Goal: Transaction & Acquisition: Book appointment/travel/reservation

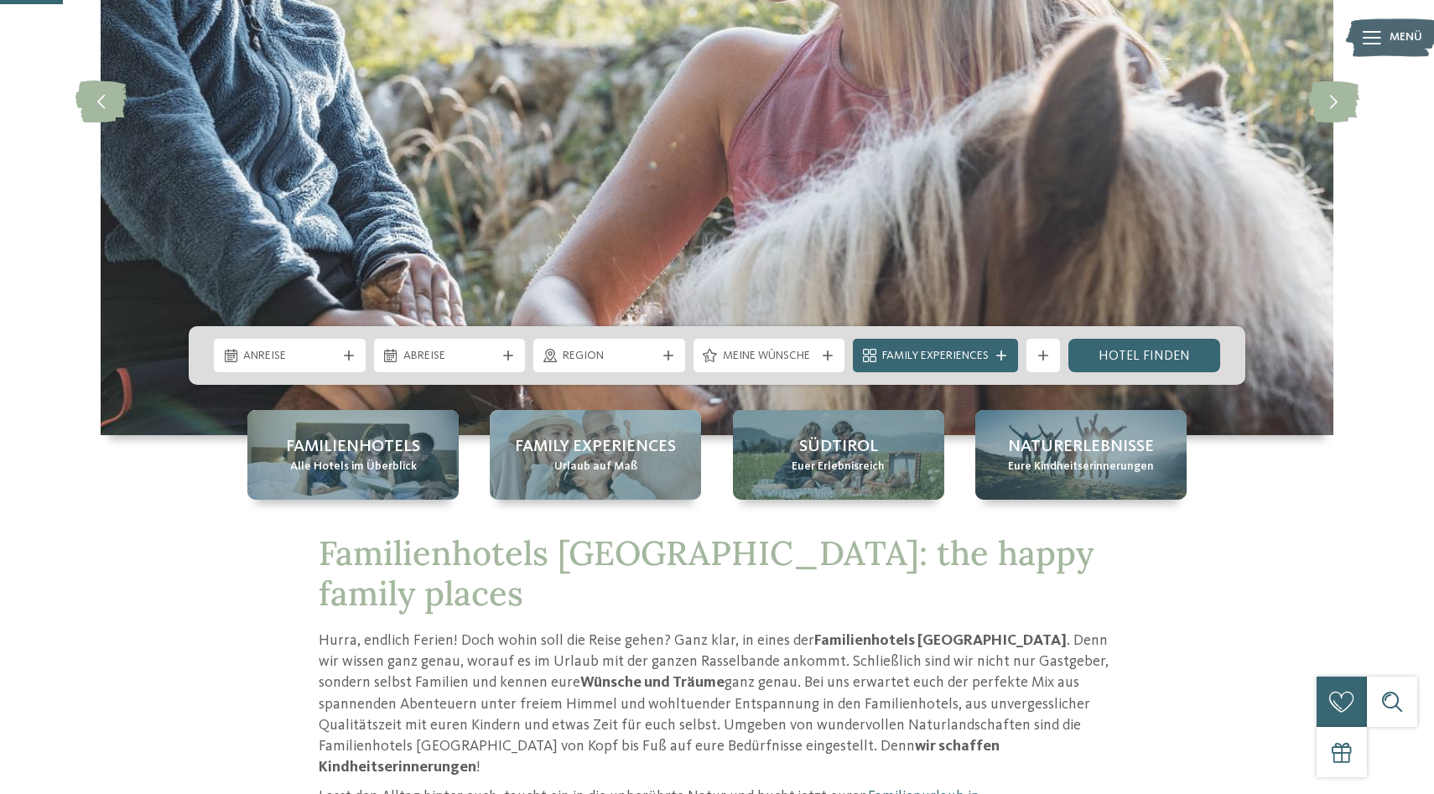
scroll to position [318, 0]
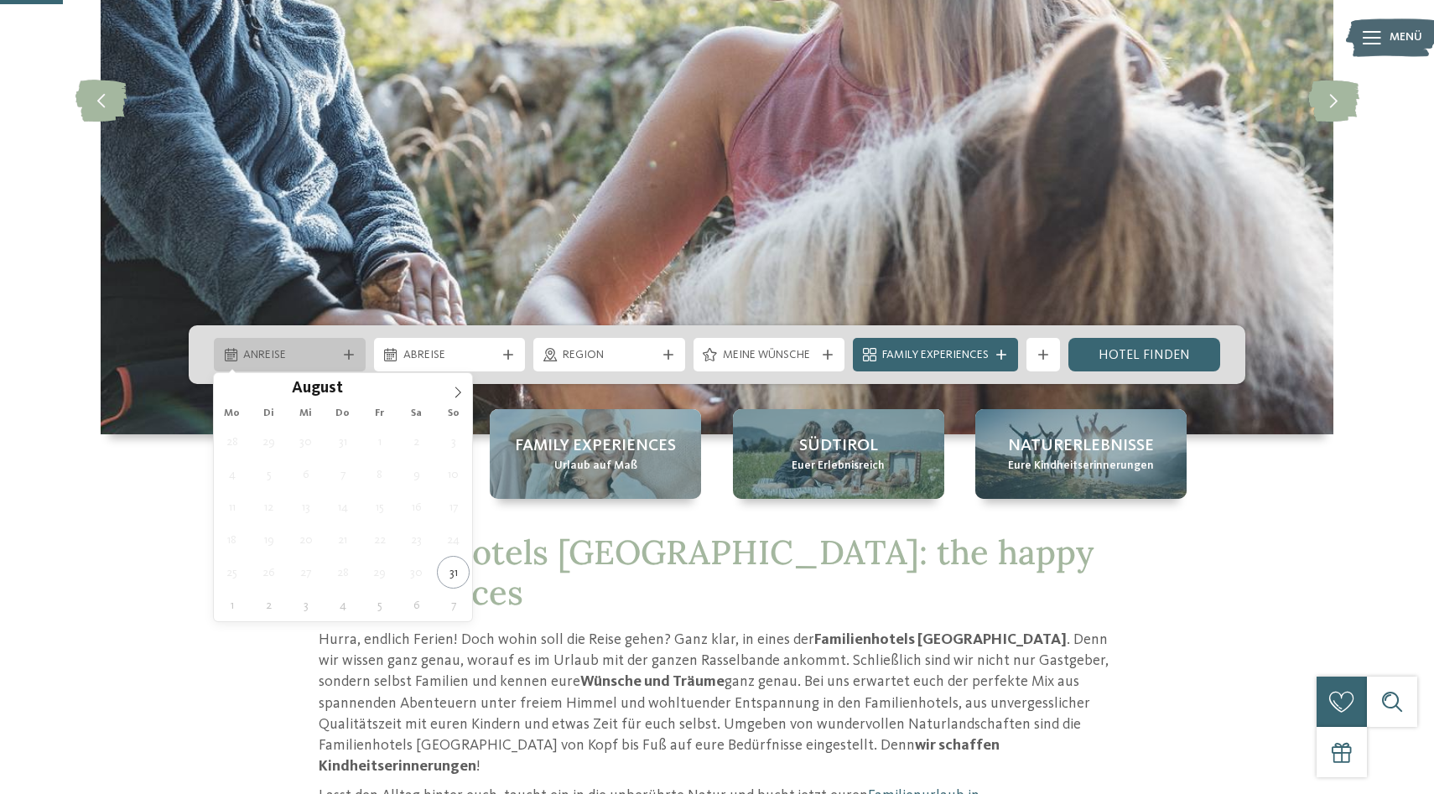
click at [335, 350] on div "Anreise" at bounding box center [289, 355] width 101 height 18
click at [459, 396] on icon at bounding box center [458, 393] width 12 height 12
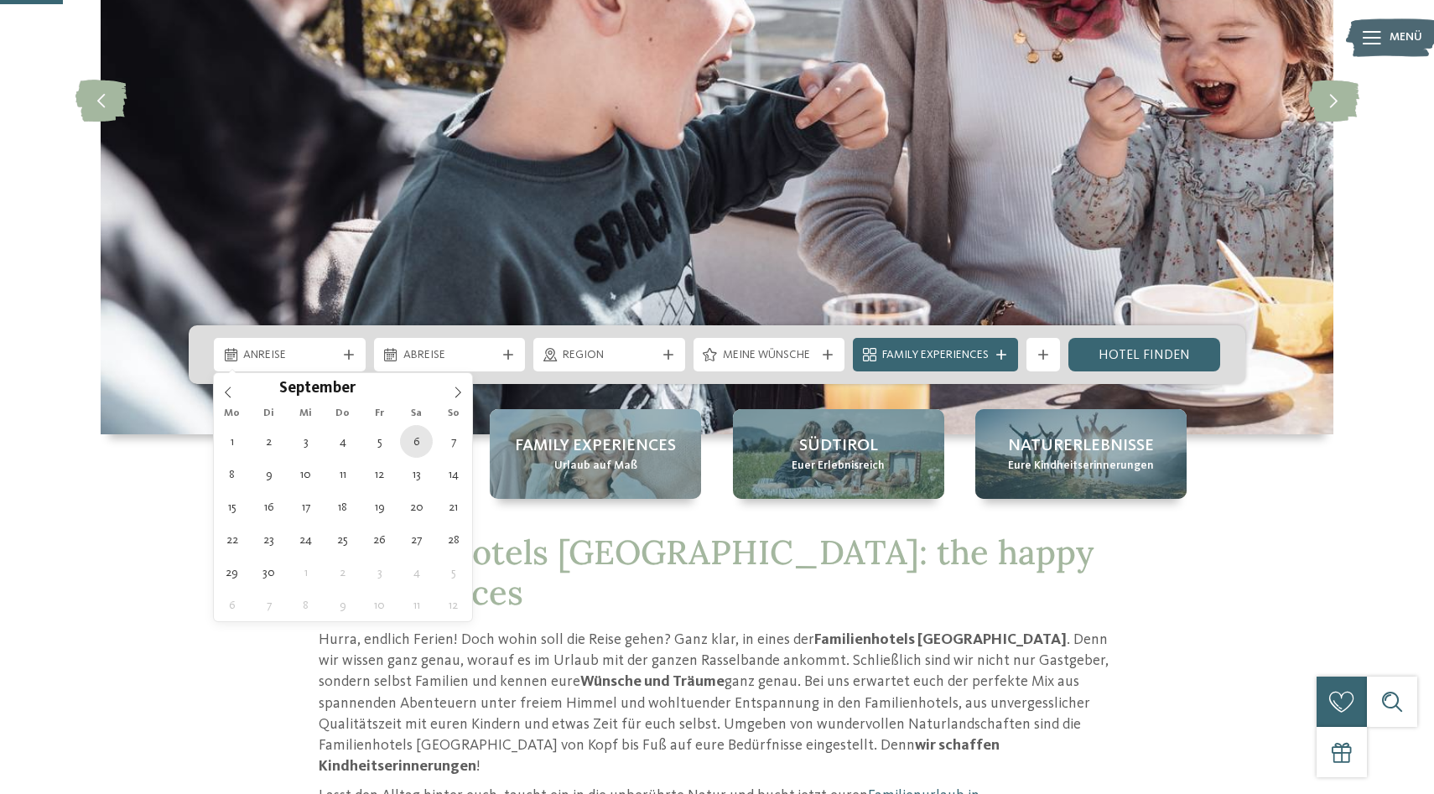
type div "[DATE]"
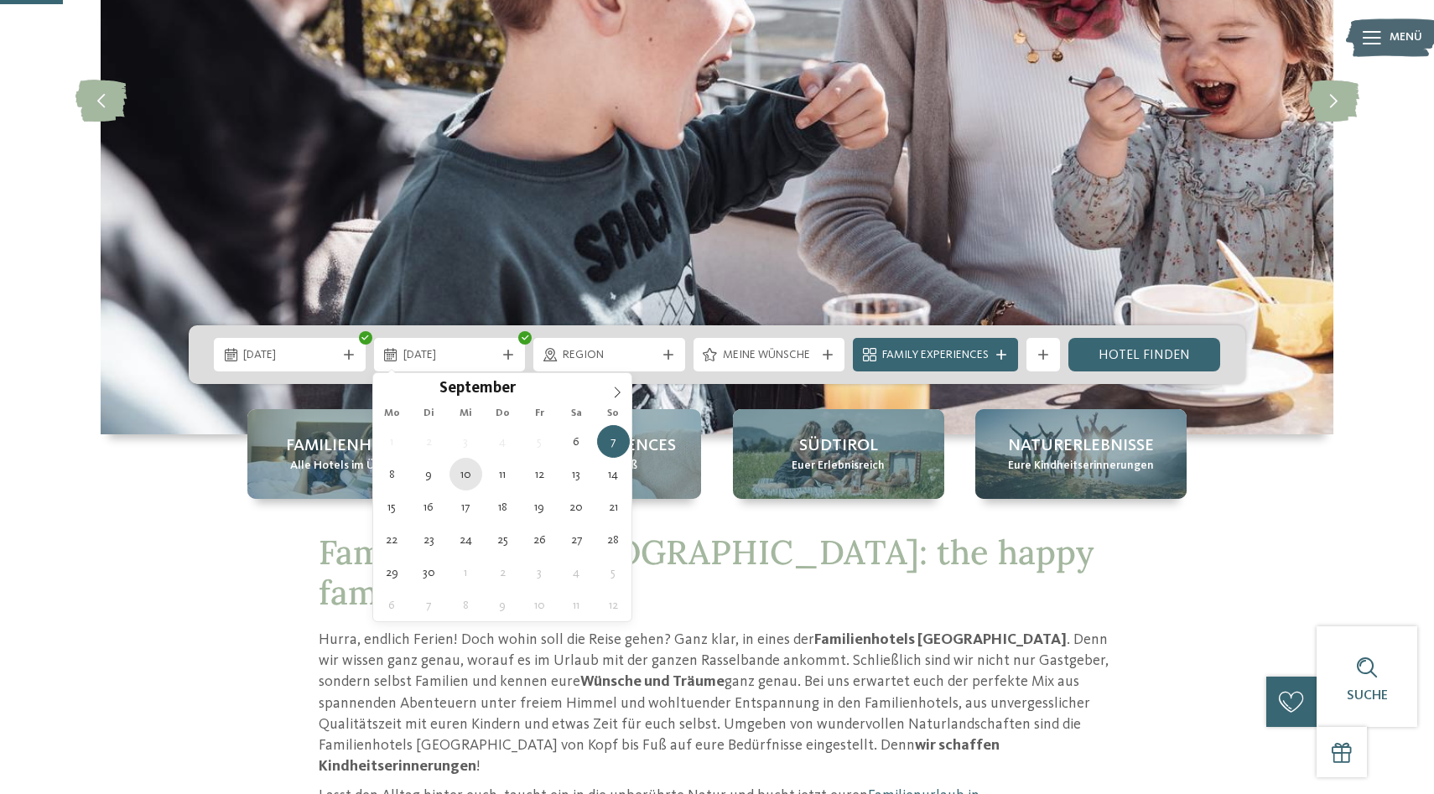
type div "[DATE]"
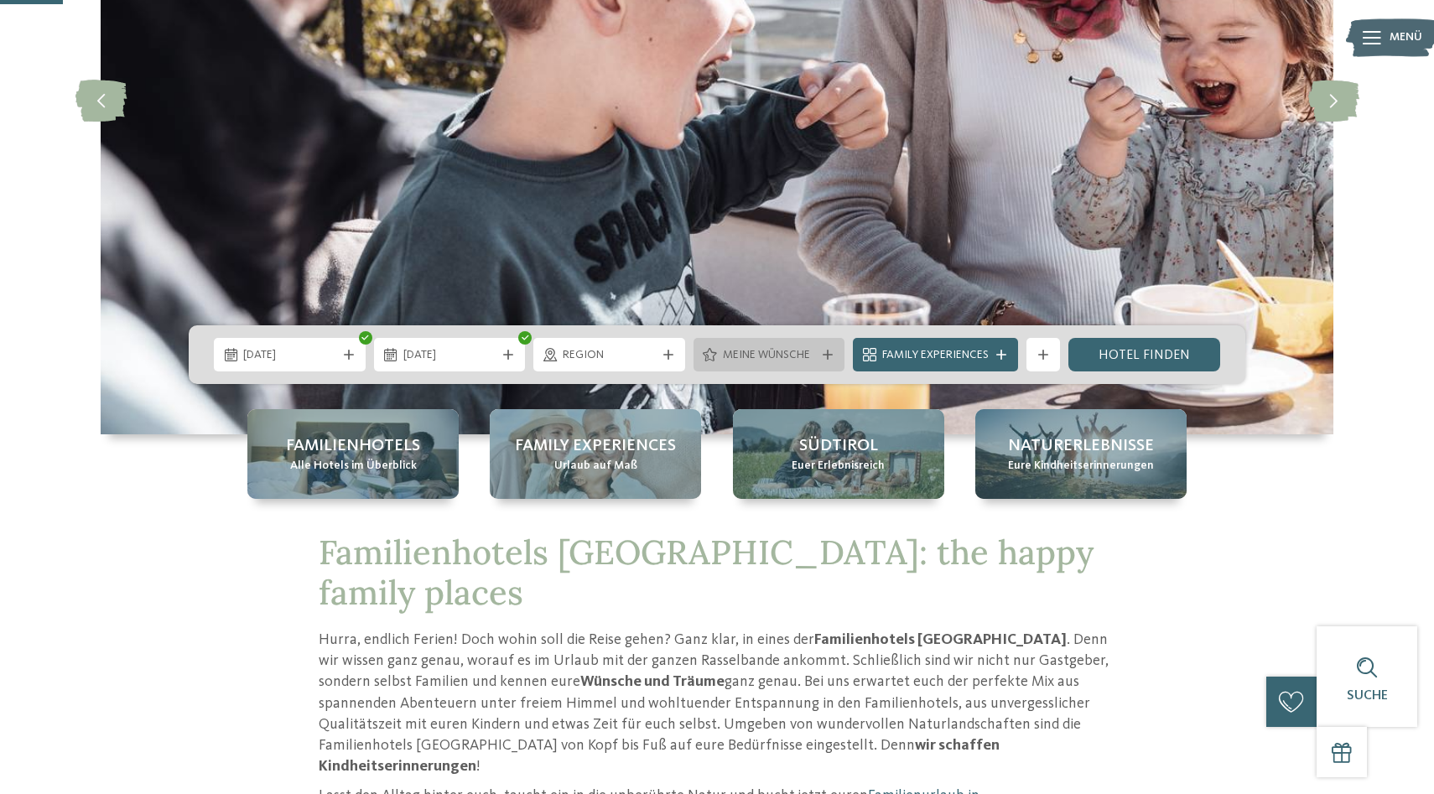
click at [802, 359] on span "Meine Wünsche" at bounding box center [769, 355] width 93 height 17
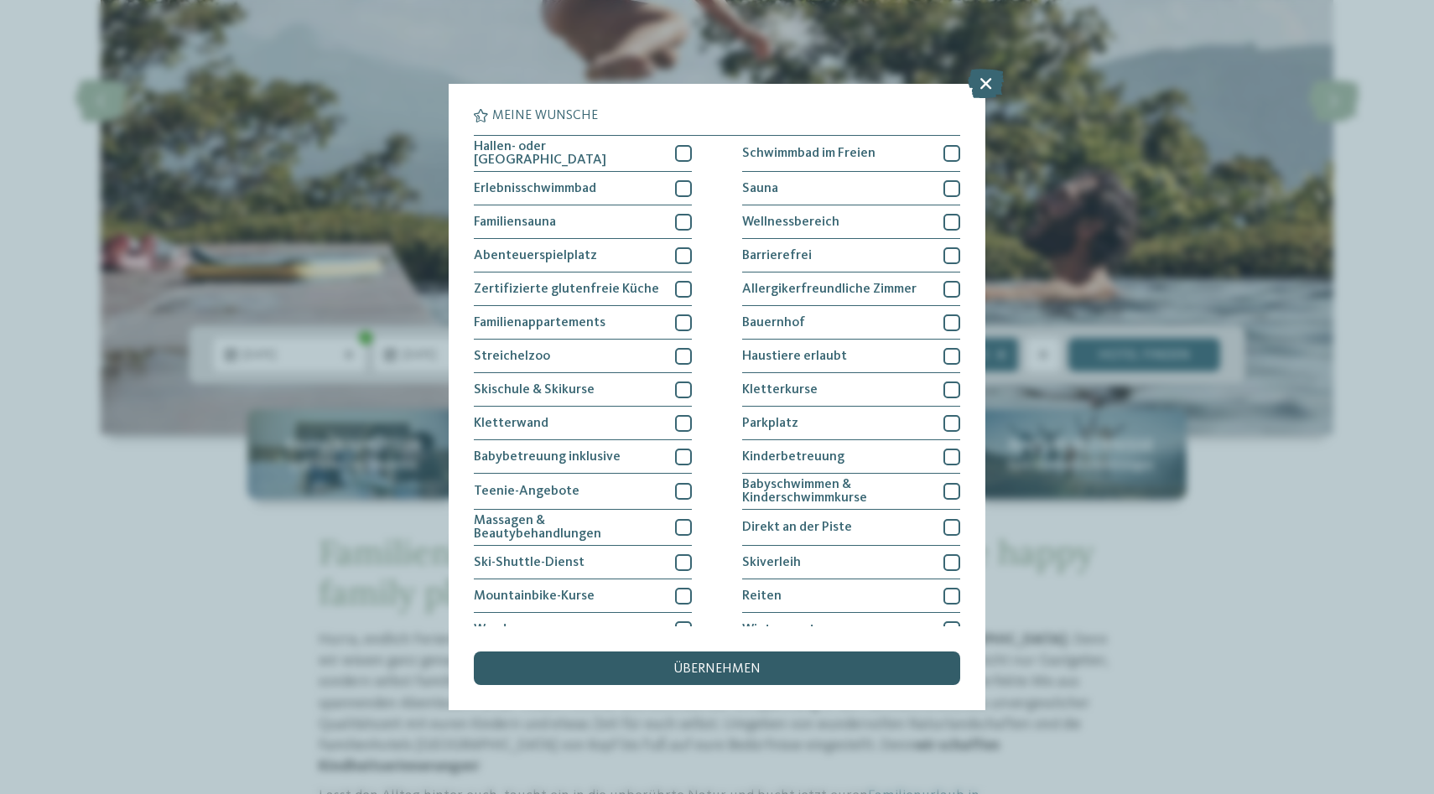
click at [748, 678] on div "übernehmen" at bounding box center [717, 669] width 486 height 34
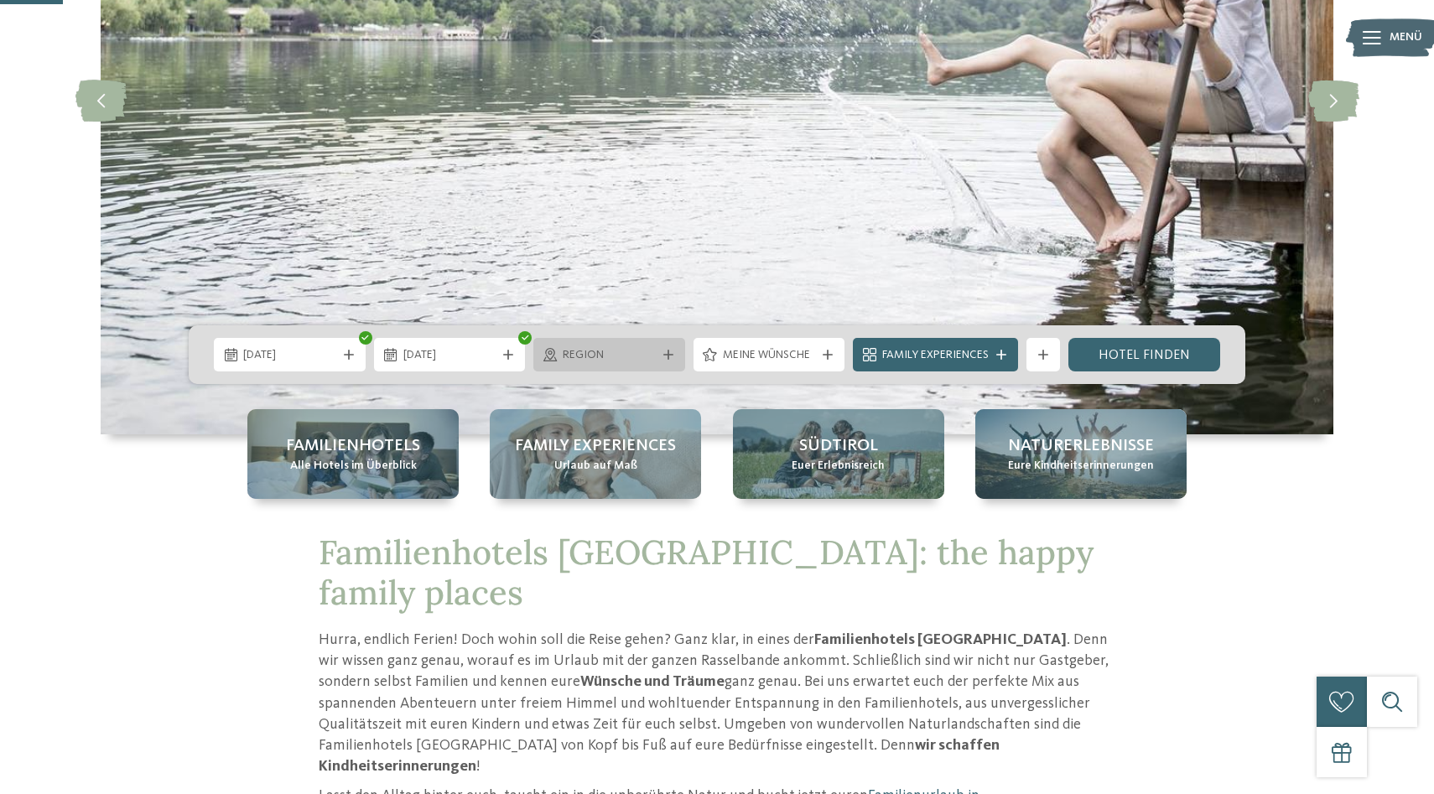
click at [594, 356] on span "Region" at bounding box center [609, 355] width 93 height 17
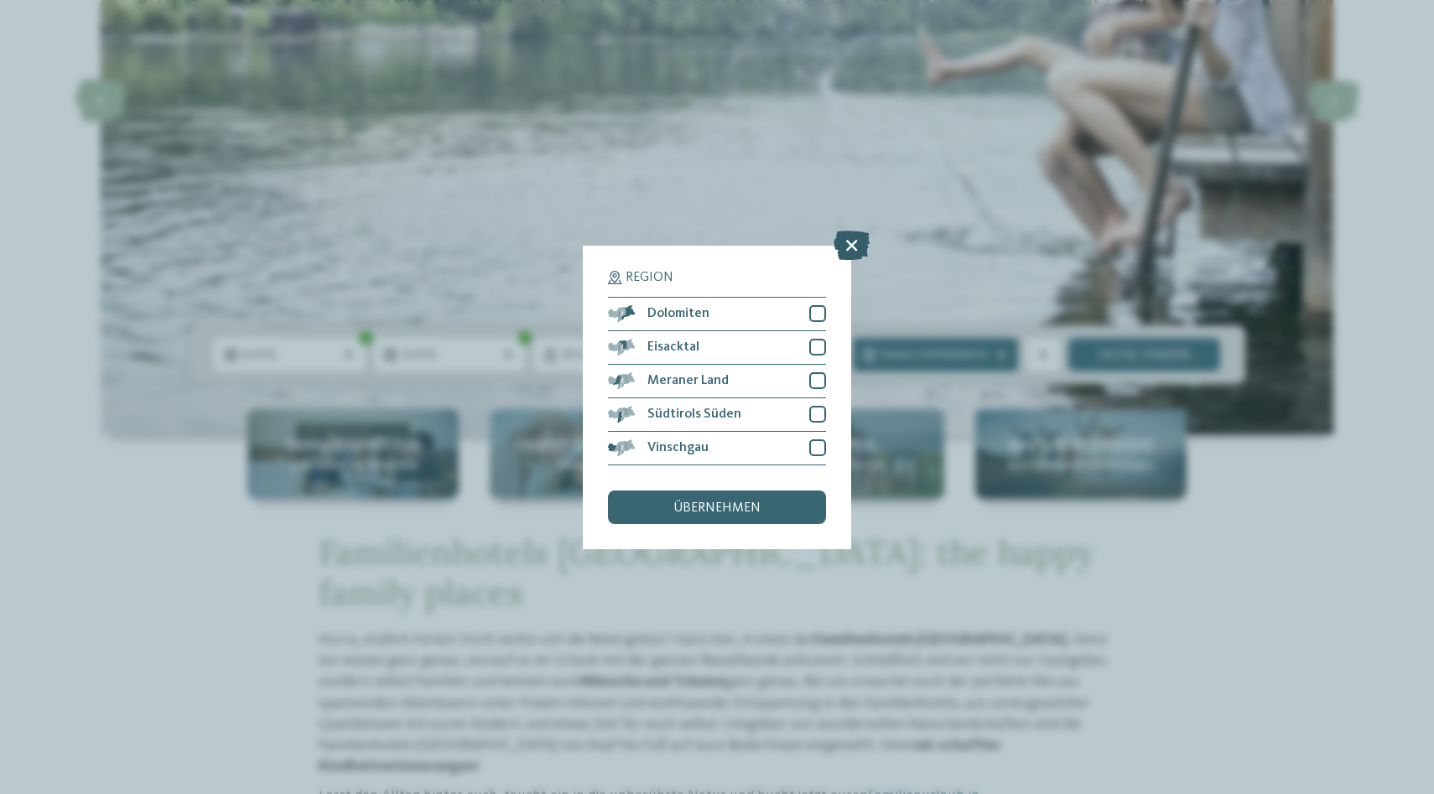
click at [847, 256] on icon at bounding box center [852, 244] width 36 height 29
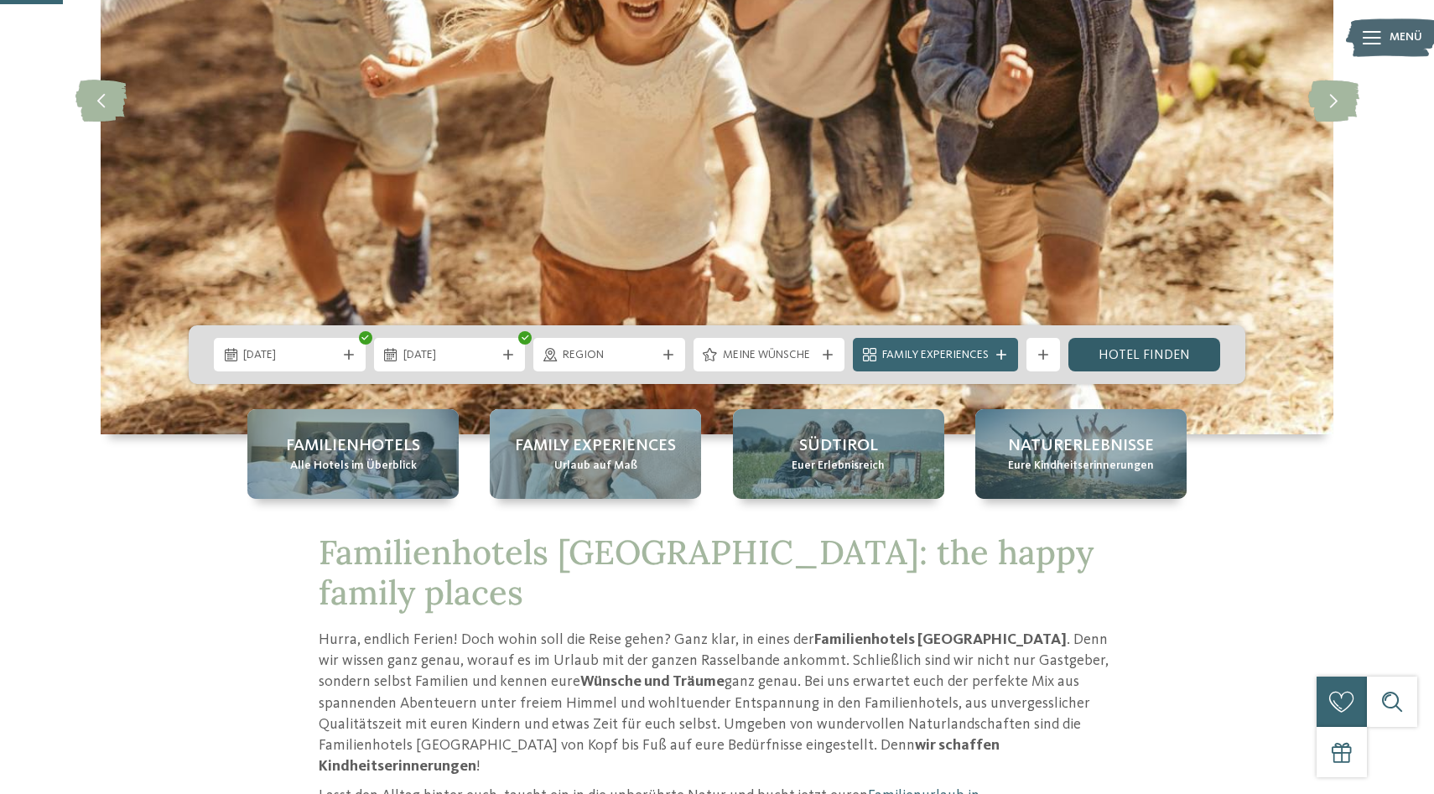
click at [1165, 354] on link "Hotel finden" at bounding box center [1145, 355] width 152 height 34
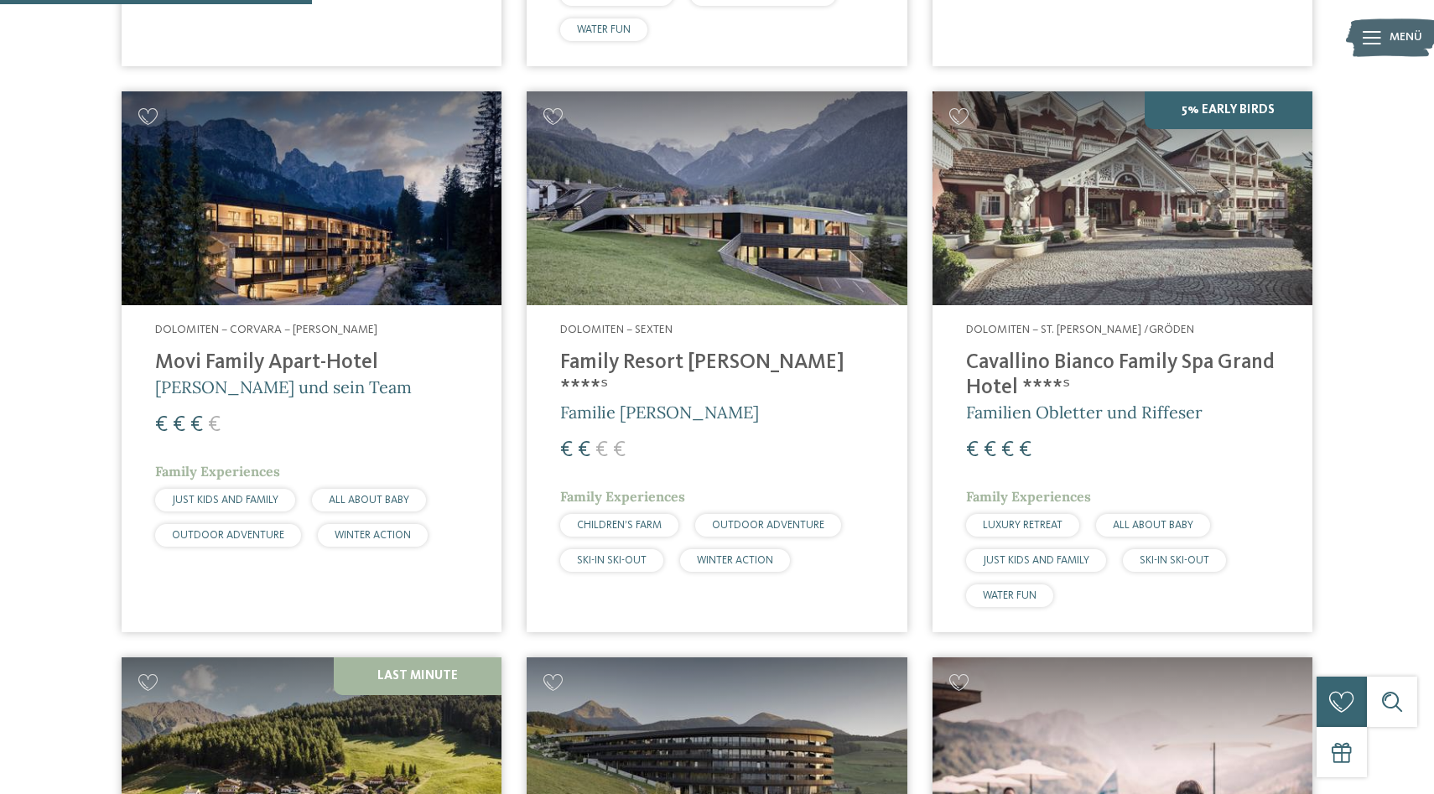
scroll to position [1136, 0]
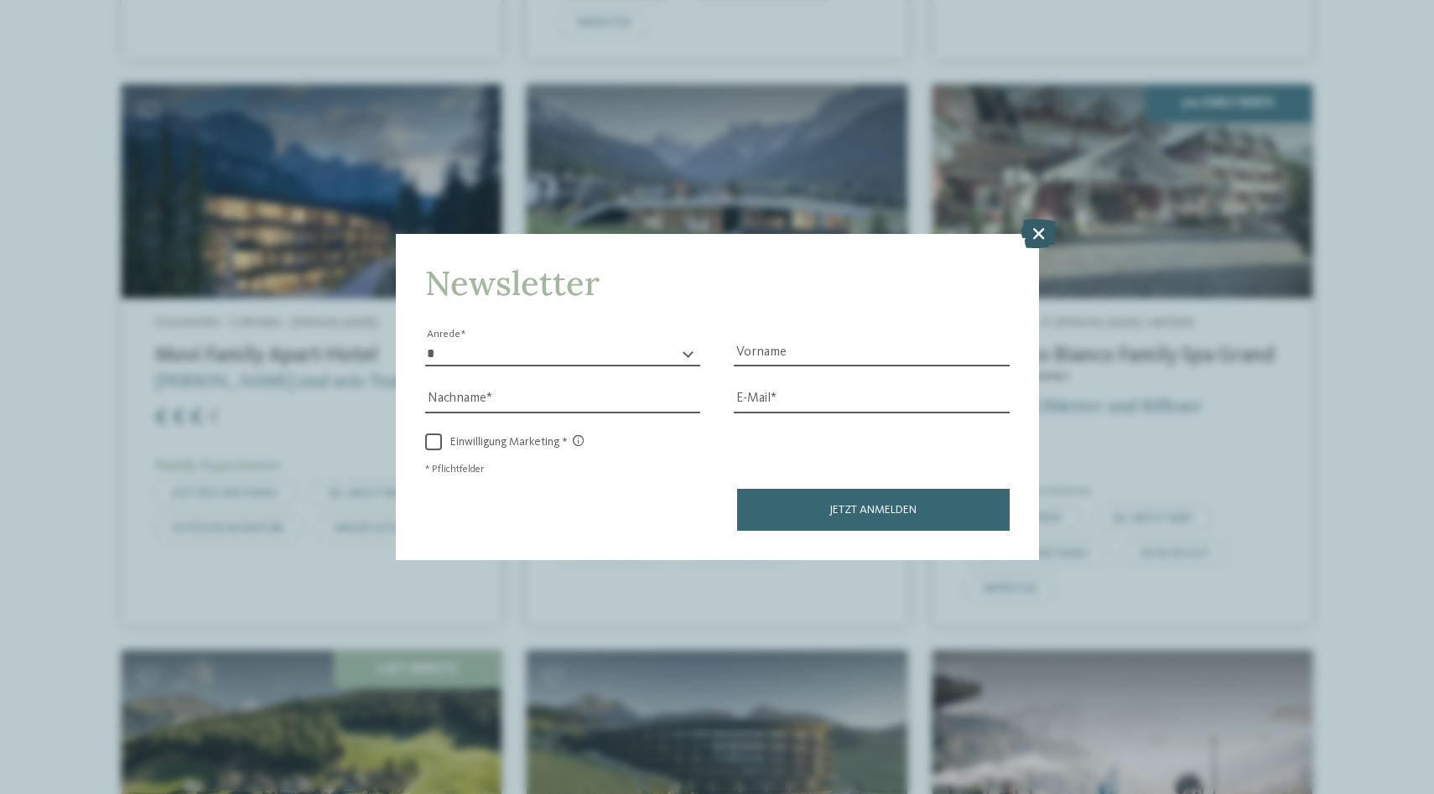
click at [1036, 241] on icon at bounding box center [1039, 233] width 36 height 29
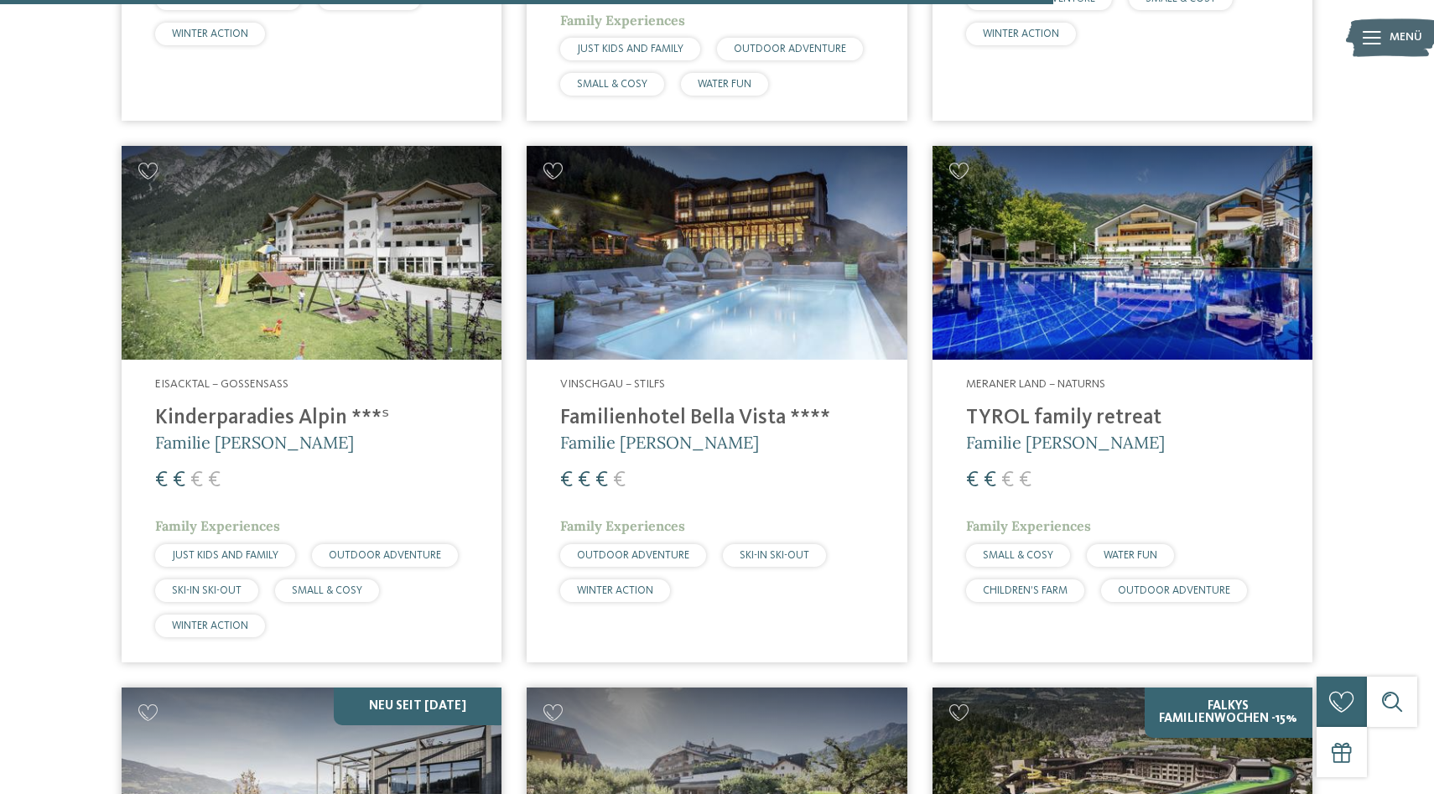
scroll to position [3832, 0]
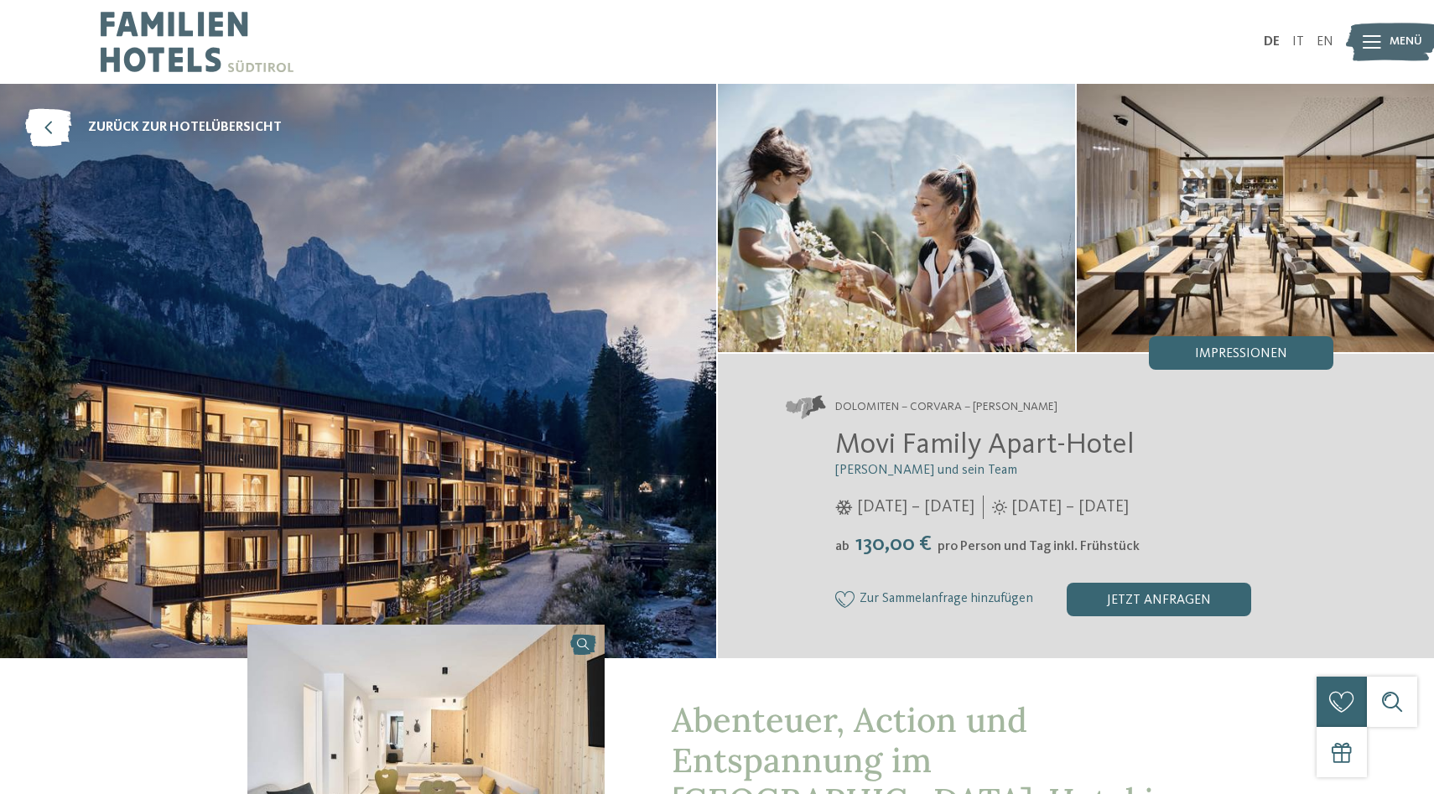
click at [1152, 250] on img at bounding box center [1255, 218] width 357 height 268
click at [1183, 351] on div "Impressionen" at bounding box center [1241, 353] width 185 height 34
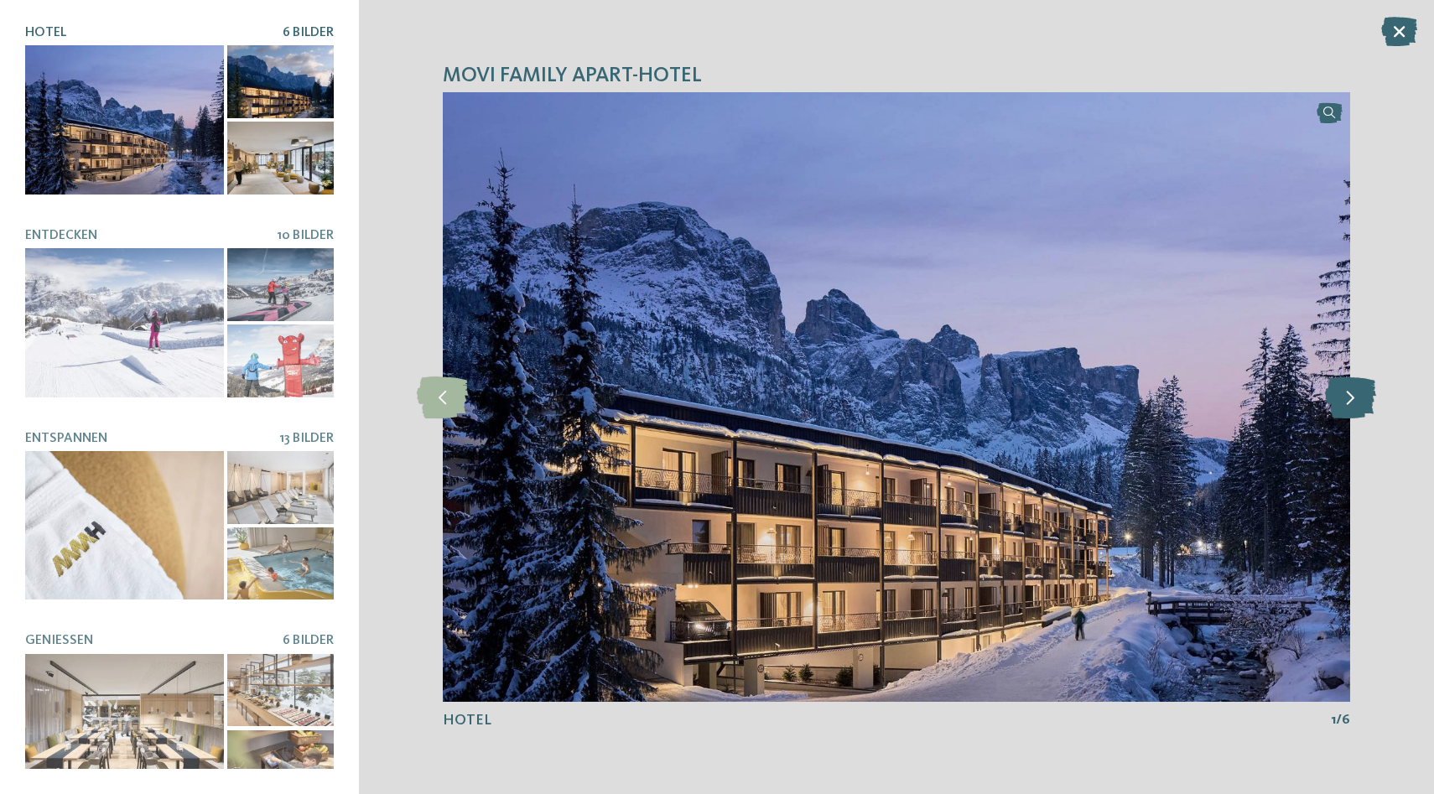
click at [1344, 404] on icon at bounding box center [1350, 398] width 51 height 42
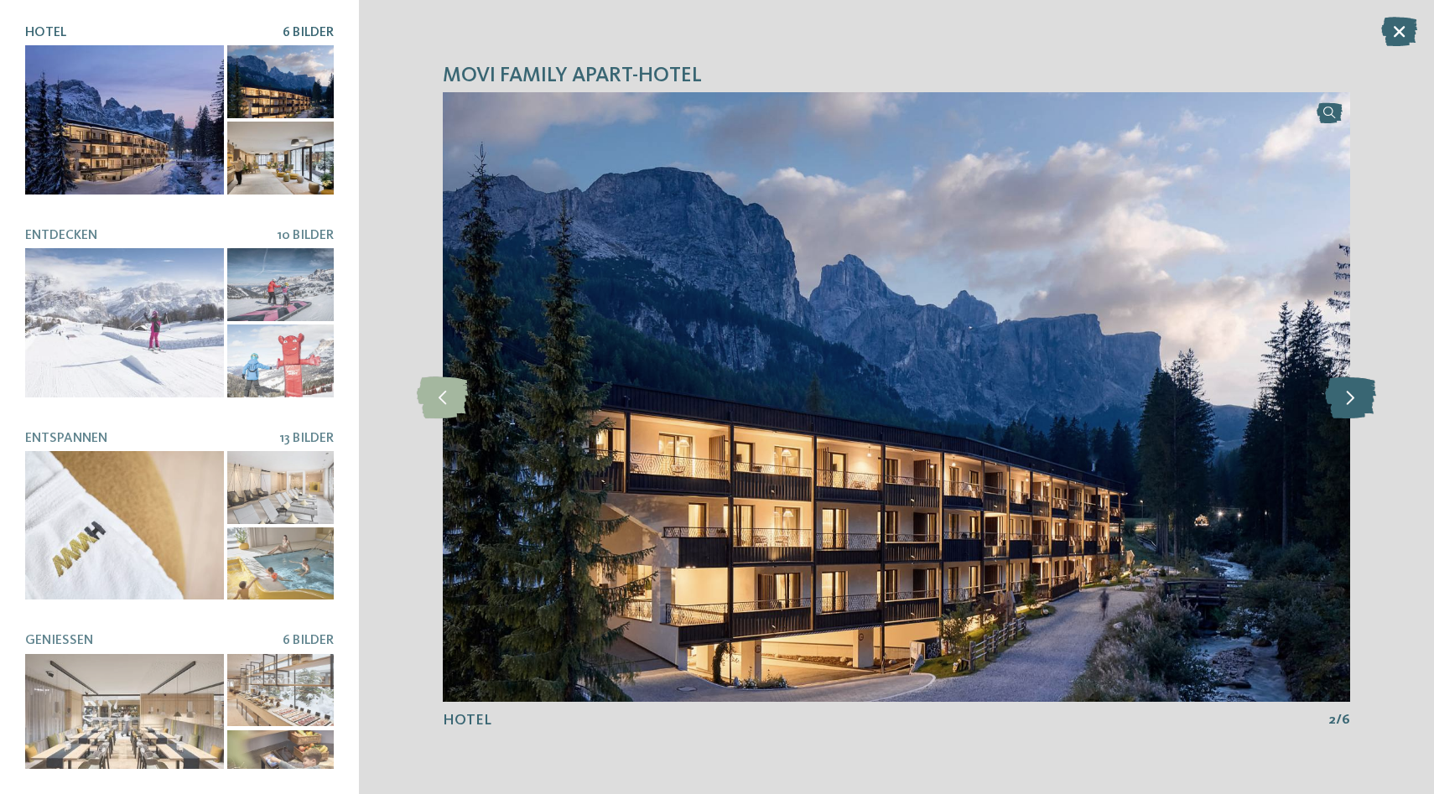
click at [1348, 404] on icon at bounding box center [1350, 398] width 51 height 42
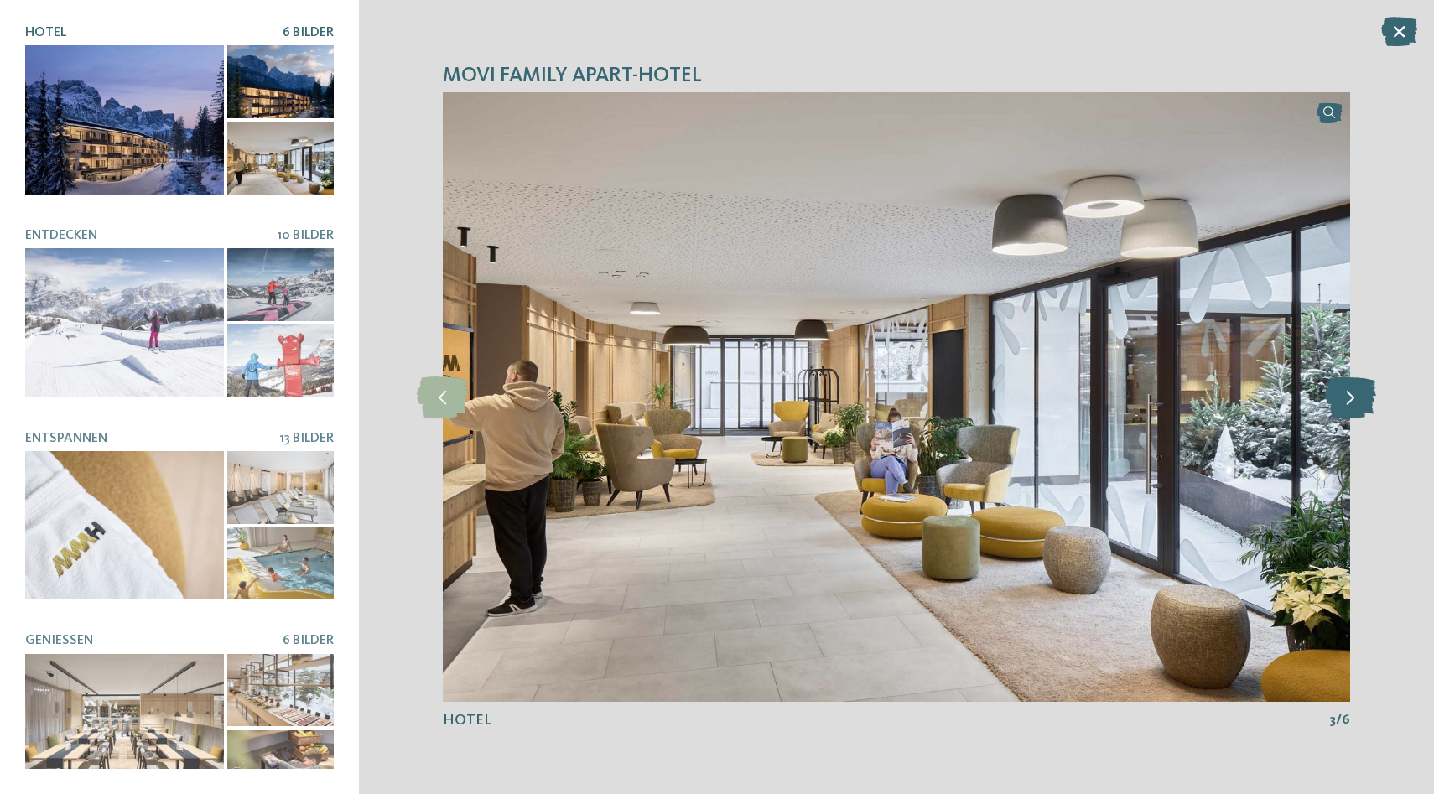
click at [1348, 404] on icon at bounding box center [1350, 398] width 51 height 42
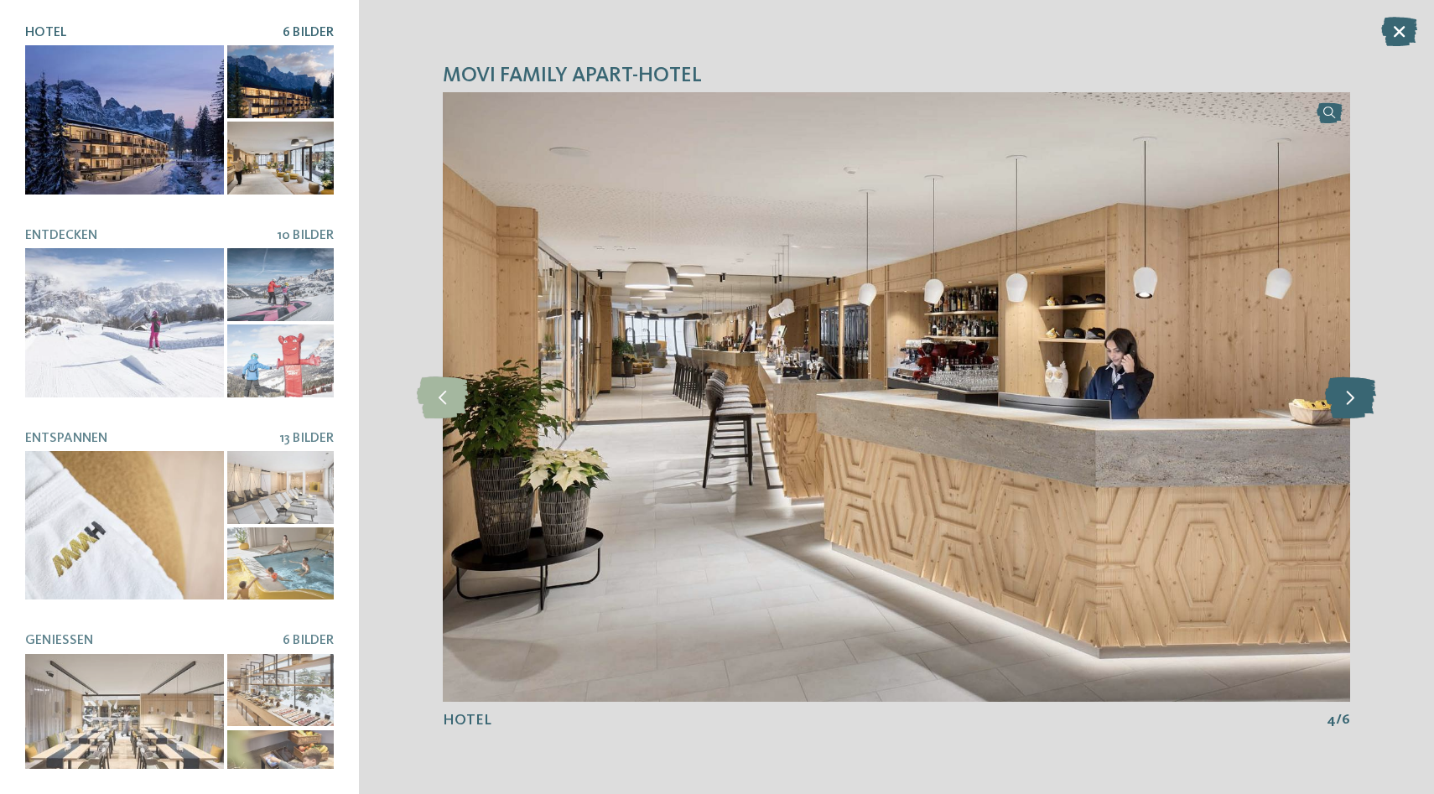
click at [1348, 404] on icon at bounding box center [1350, 398] width 51 height 42
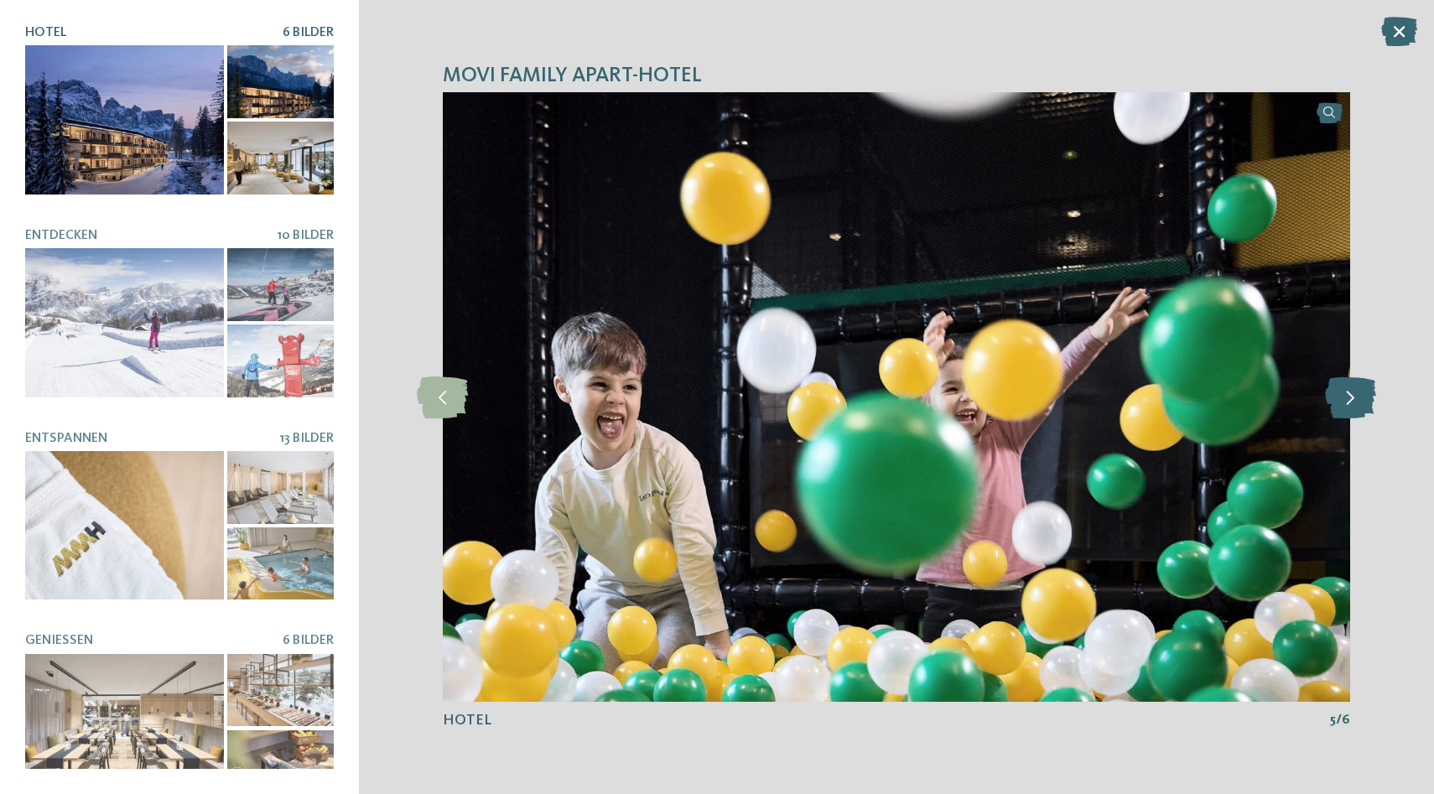
click at [1348, 404] on icon at bounding box center [1350, 398] width 51 height 42
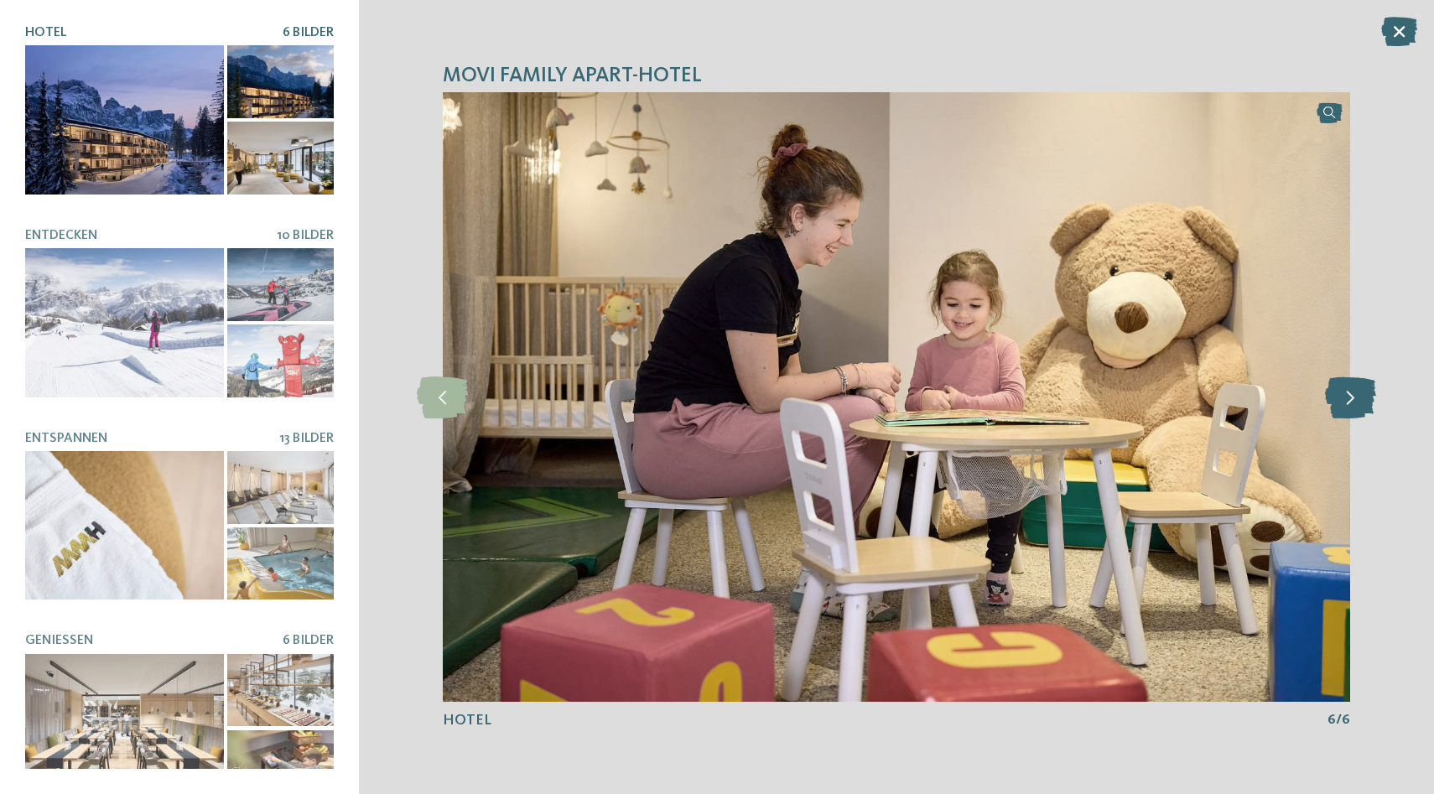
click at [1348, 404] on icon at bounding box center [1350, 398] width 51 height 42
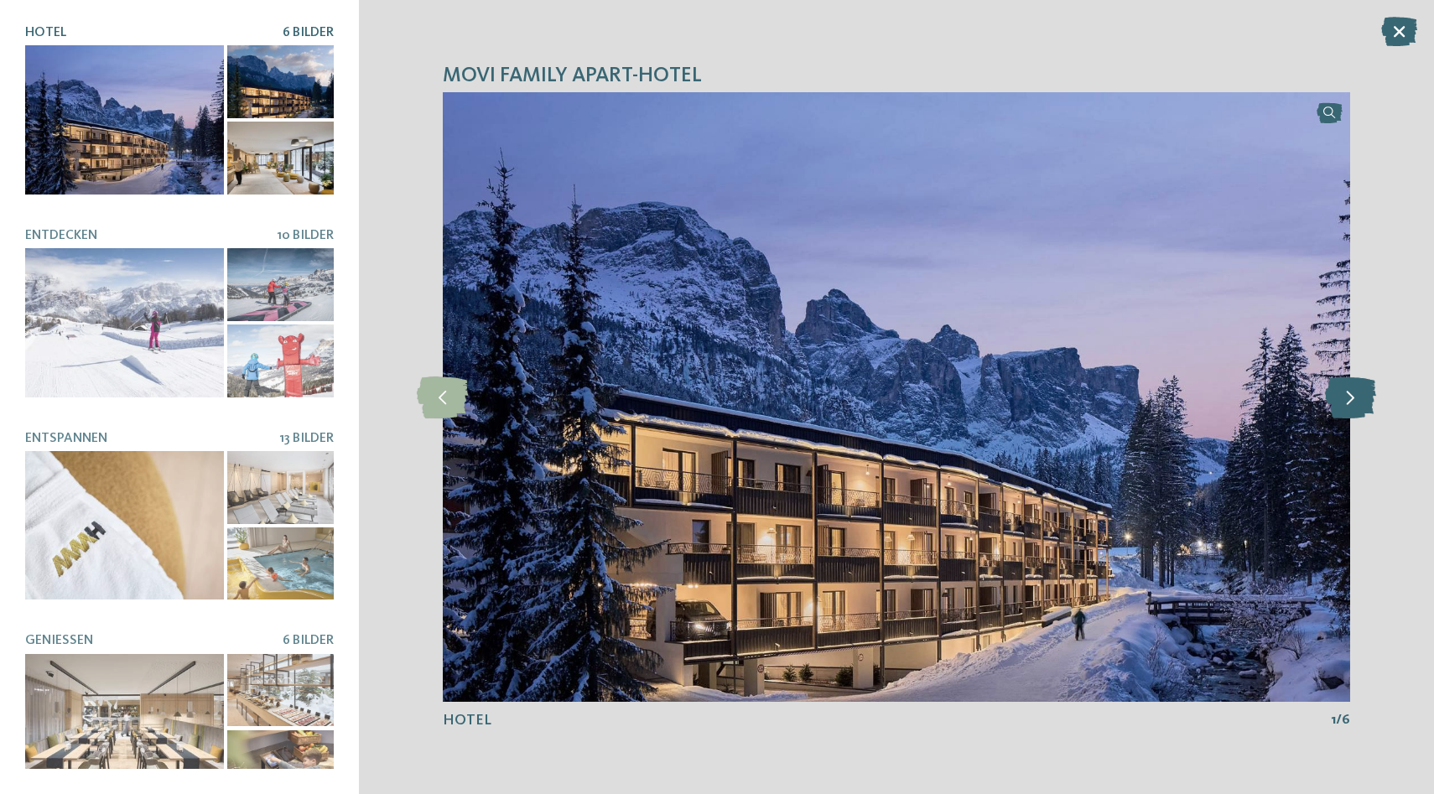
click at [1348, 404] on icon at bounding box center [1350, 398] width 51 height 42
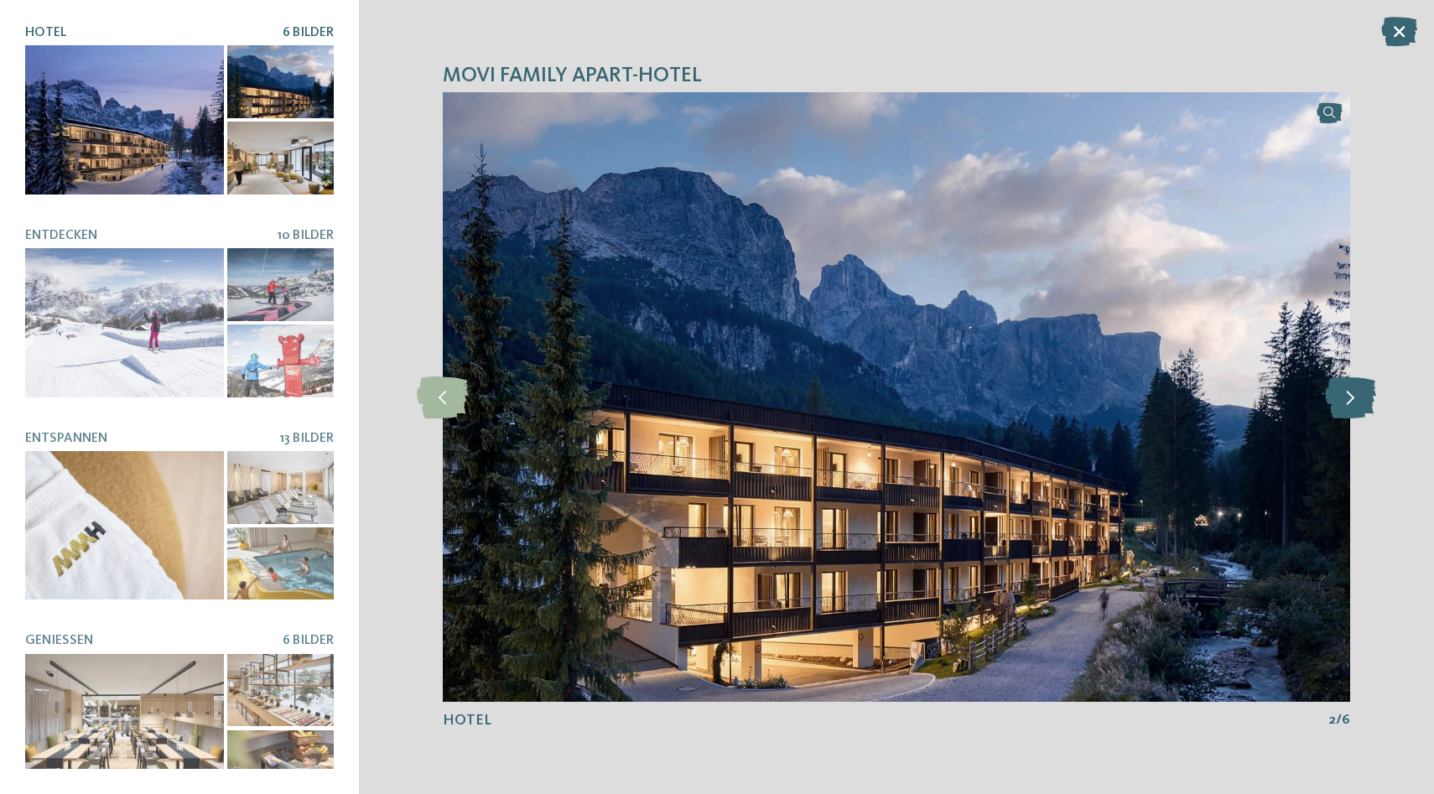
click at [1348, 404] on icon at bounding box center [1350, 398] width 51 height 42
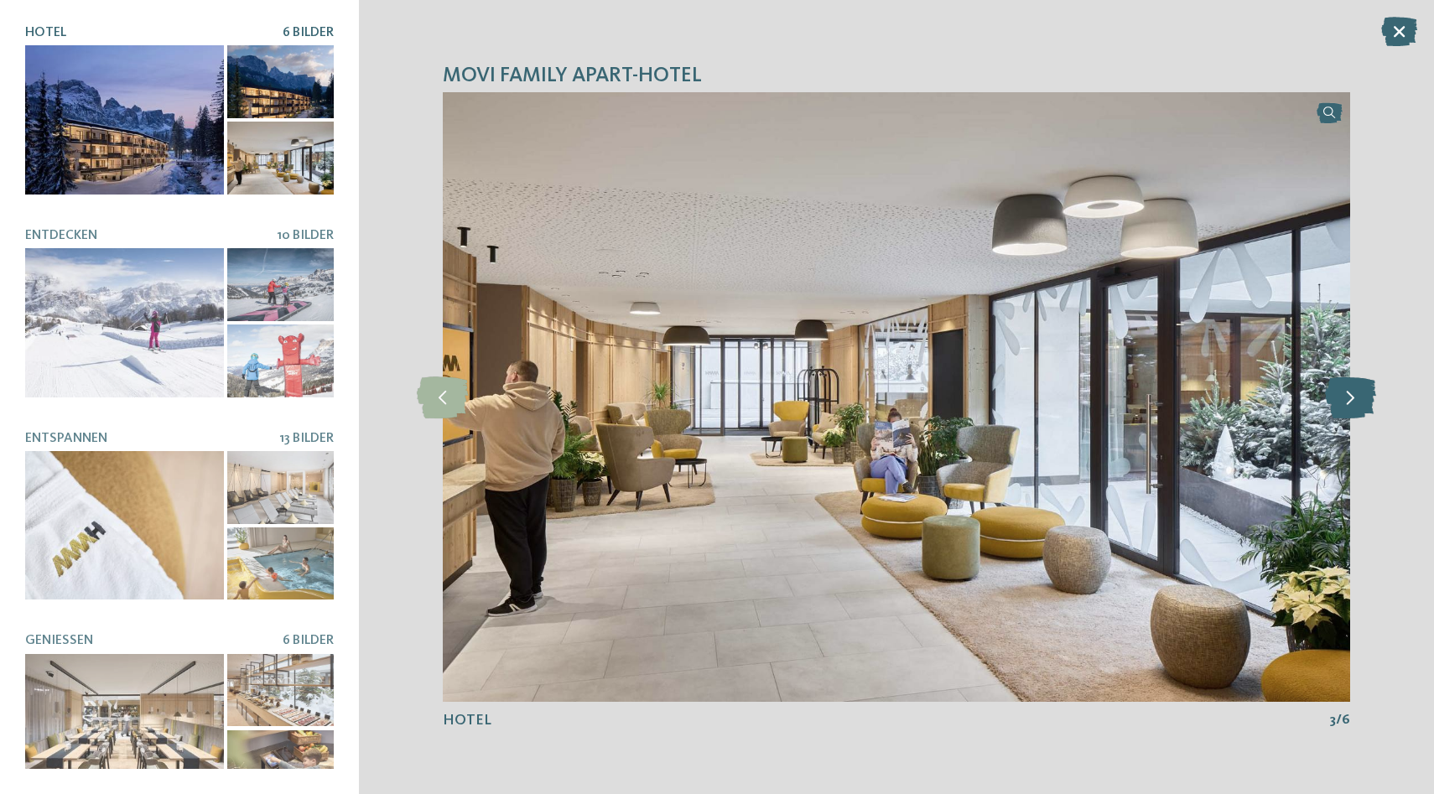
click at [1348, 404] on icon at bounding box center [1350, 398] width 51 height 42
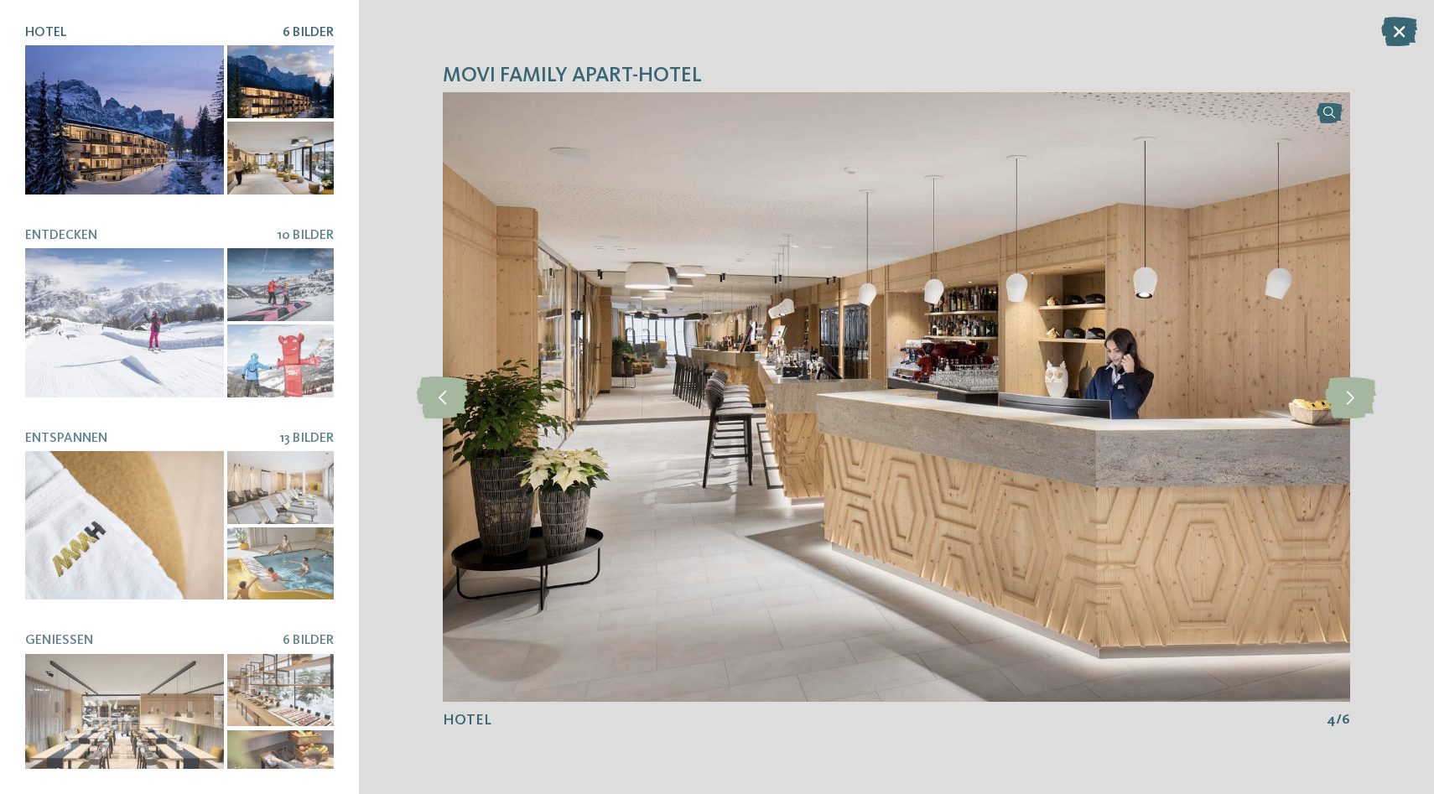
scroll to position [237, 0]
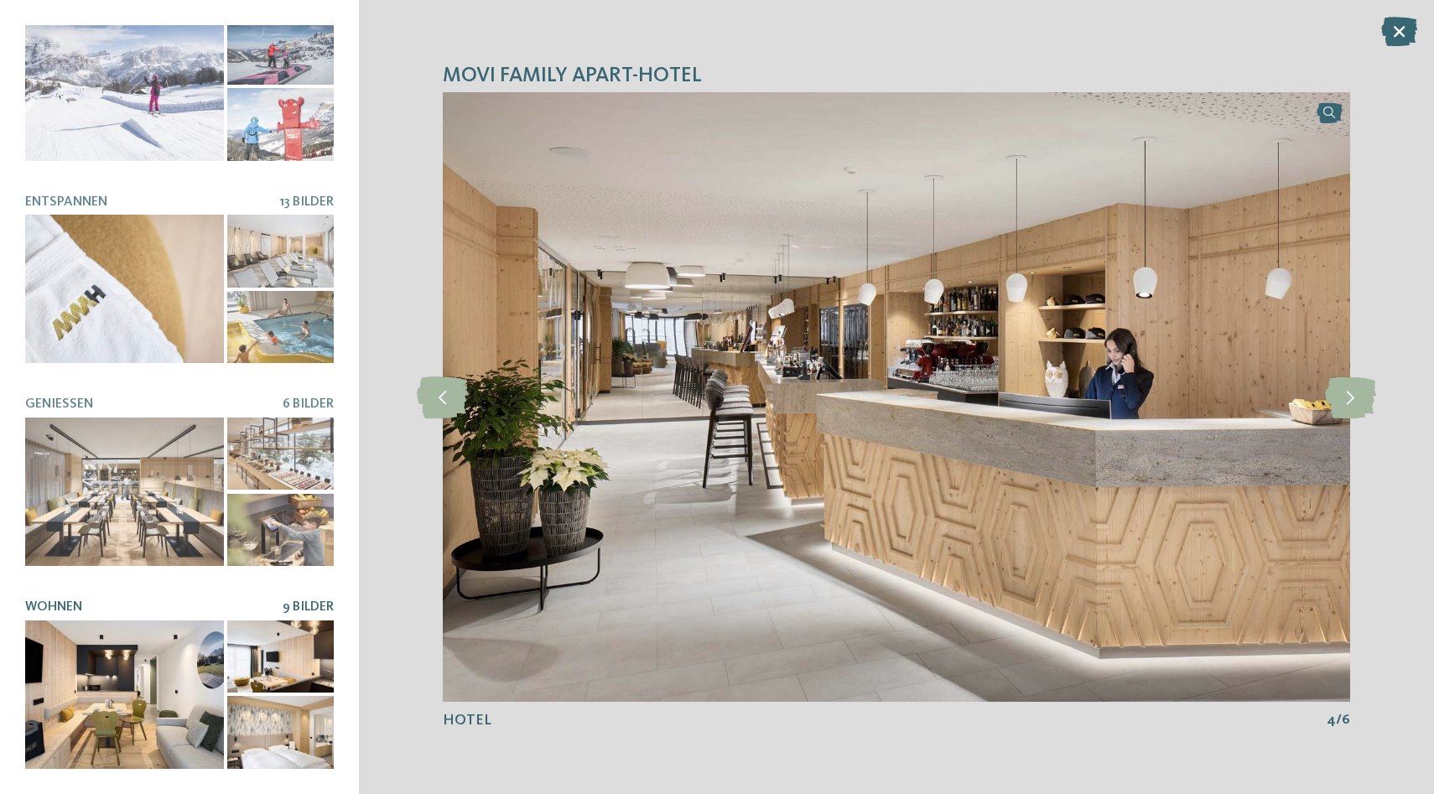
click at [198, 672] on div at bounding box center [124, 695] width 199 height 149
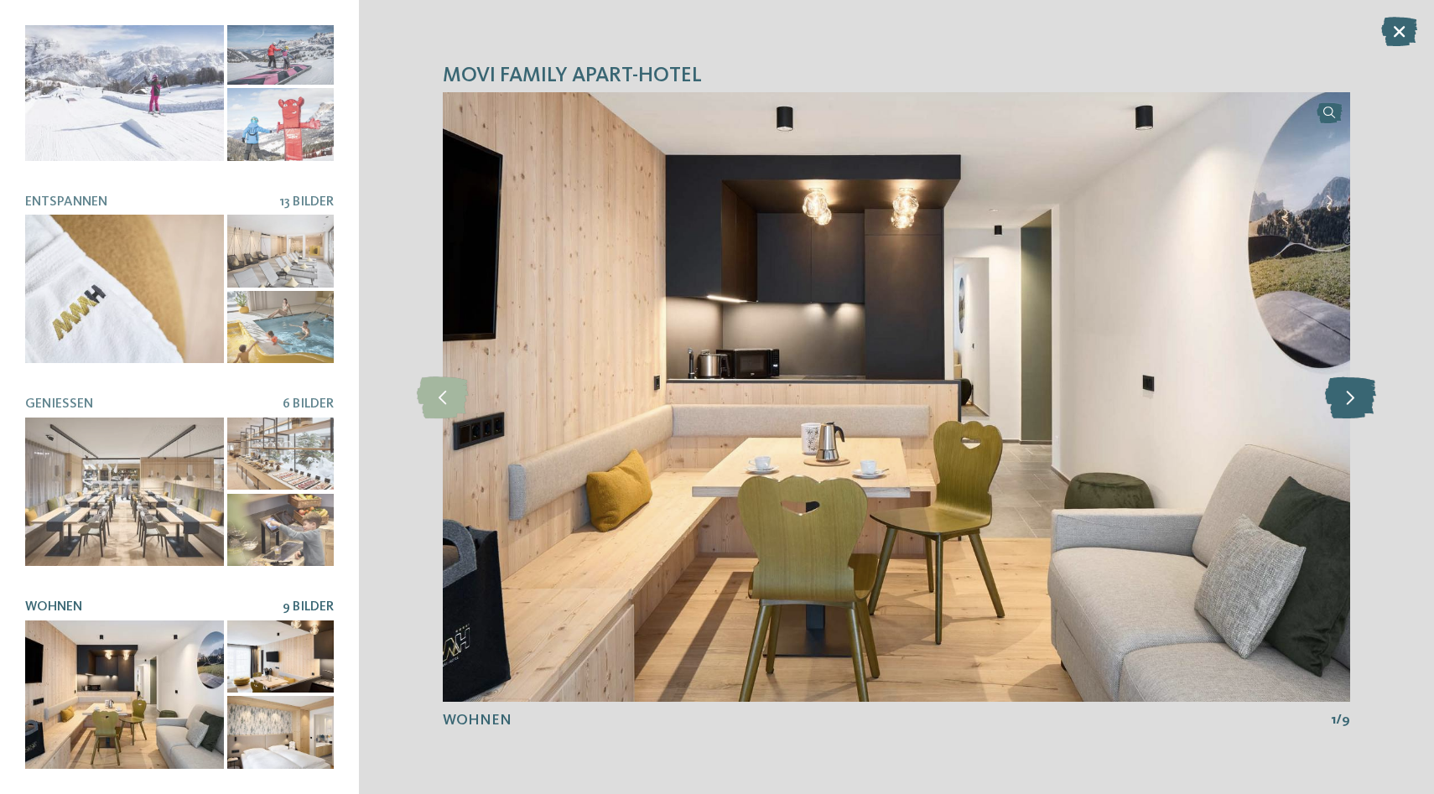
click at [1356, 401] on icon at bounding box center [1350, 398] width 51 height 42
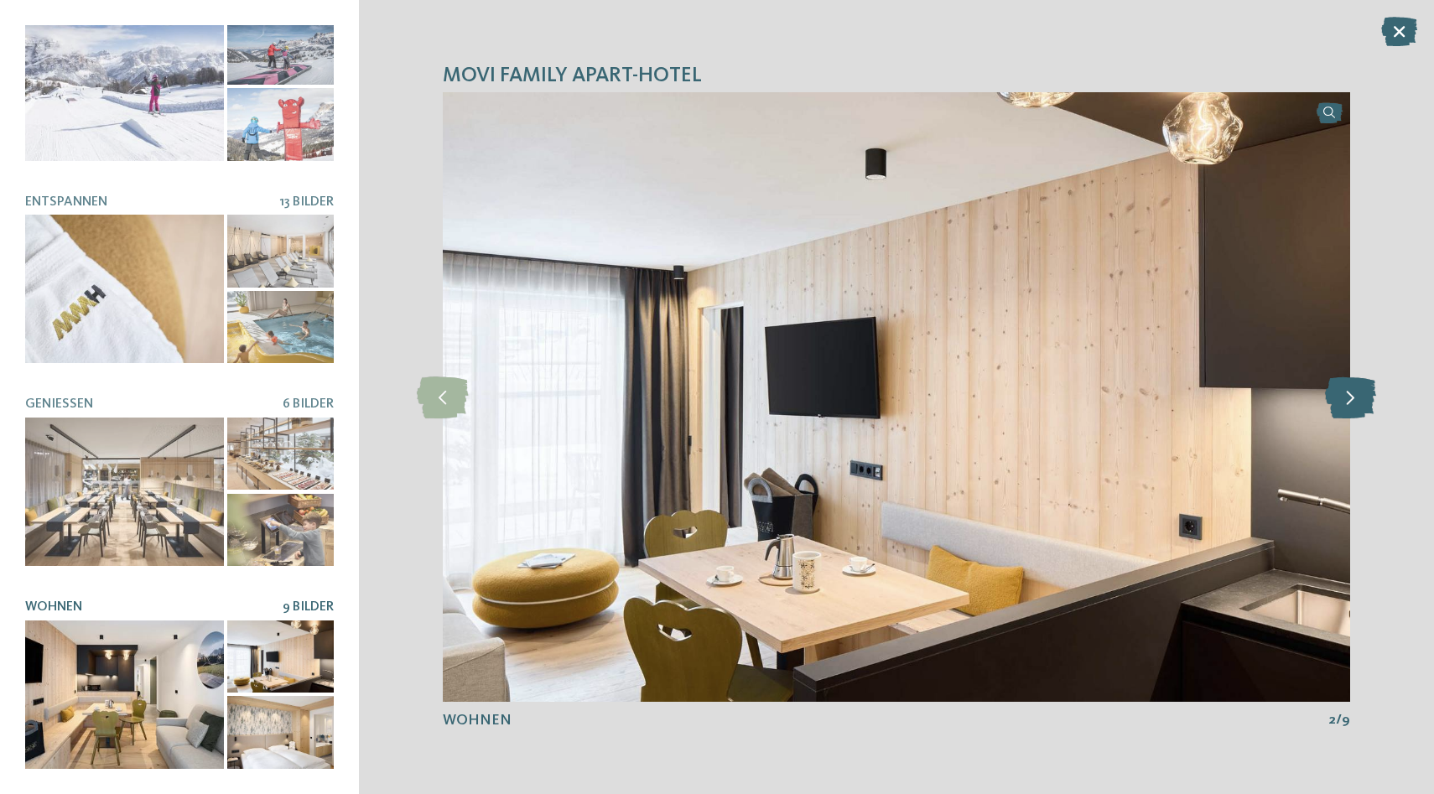
click at [1356, 400] on icon at bounding box center [1350, 398] width 51 height 42
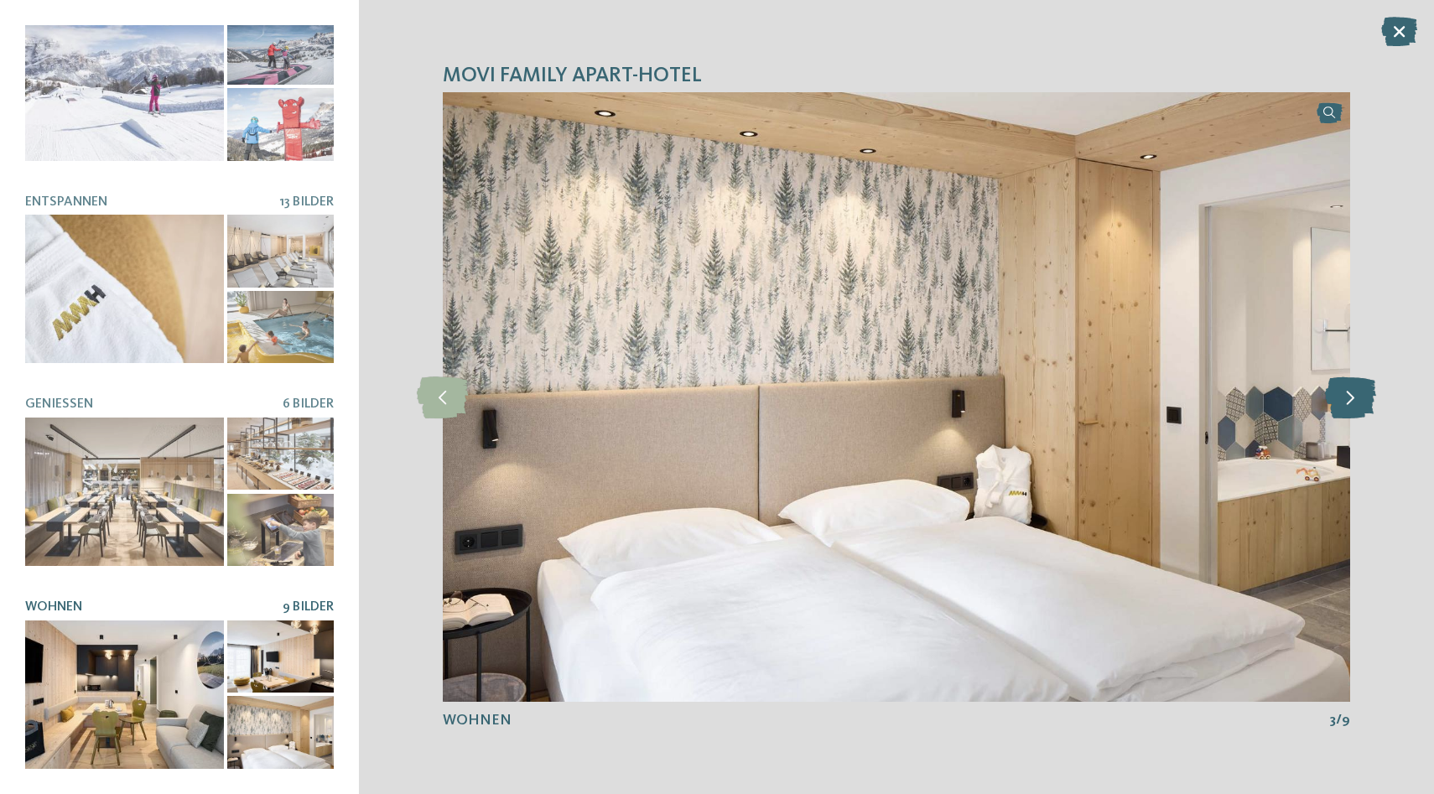
click at [1356, 400] on icon at bounding box center [1350, 398] width 51 height 42
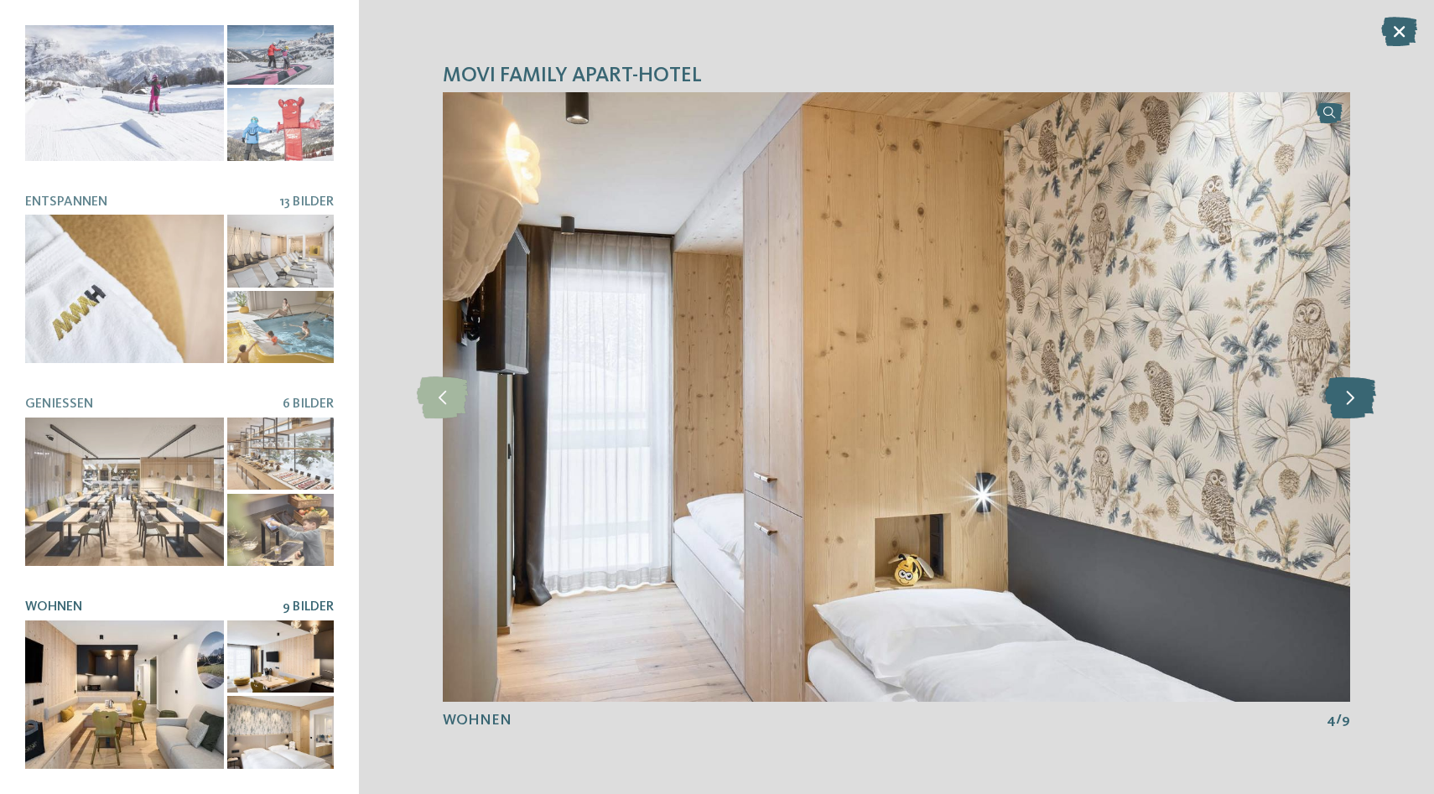
click at [1356, 400] on icon at bounding box center [1350, 398] width 51 height 42
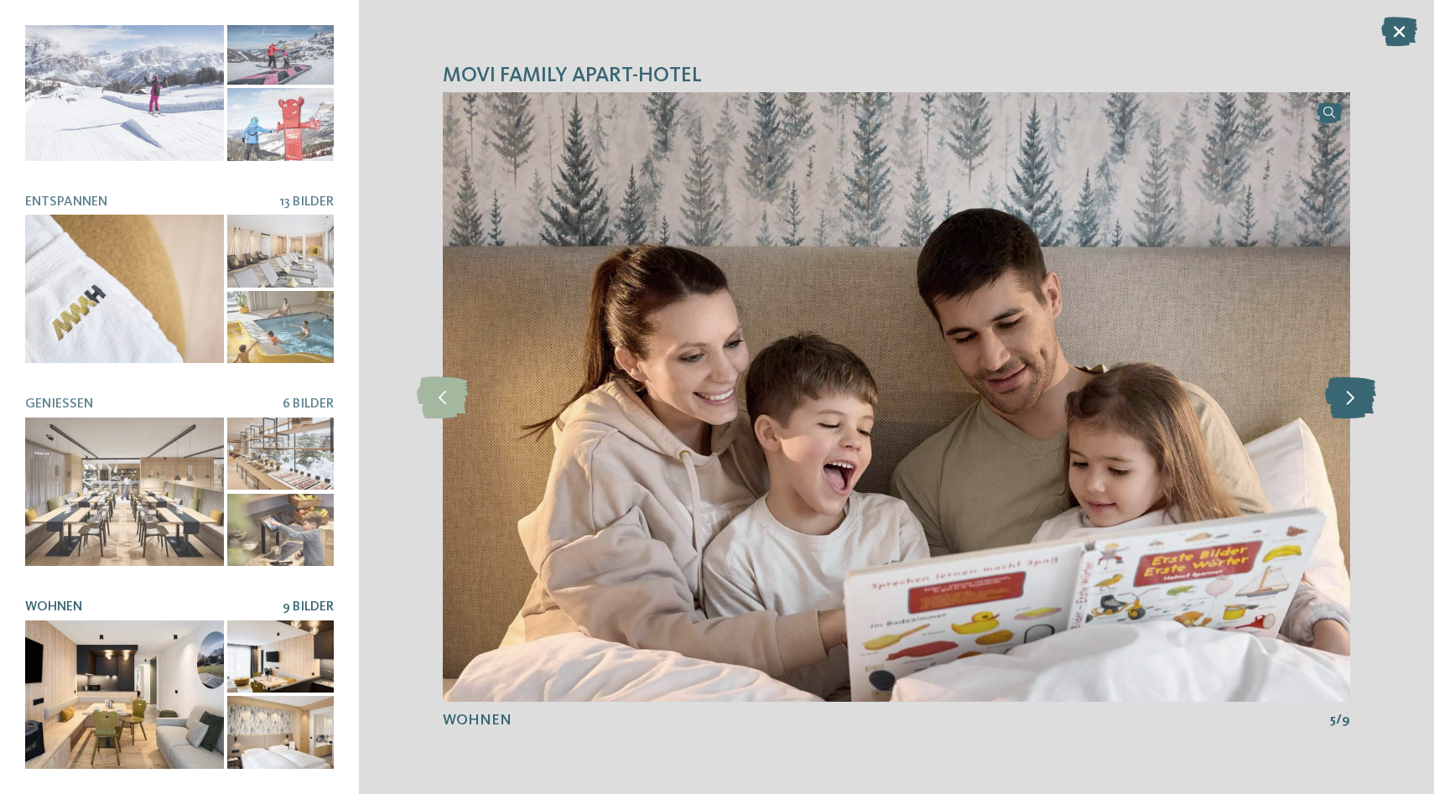
click at [1356, 400] on icon at bounding box center [1350, 398] width 51 height 42
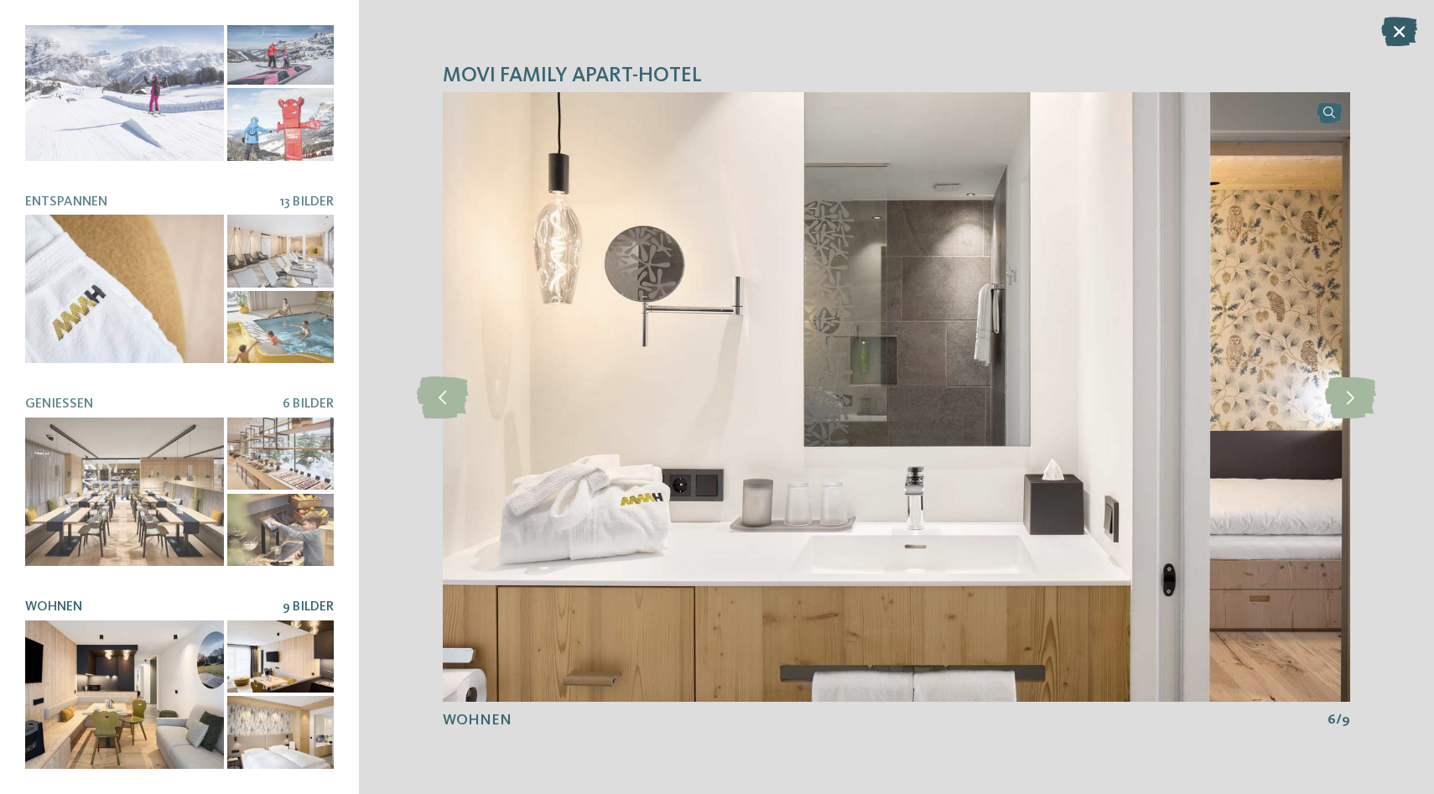
click at [1399, 34] on icon at bounding box center [1399, 31] width 36 height 29
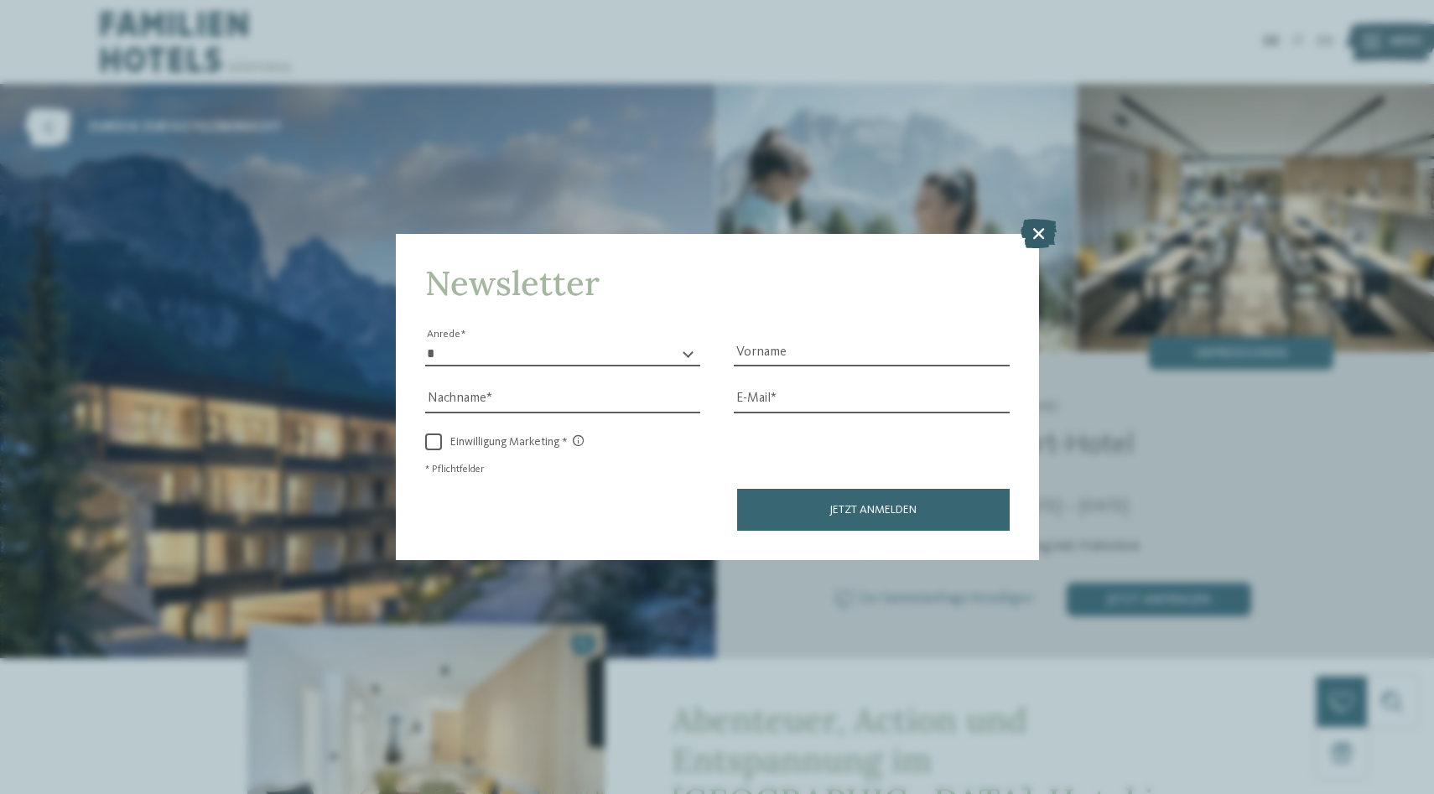
click at [1031, 236] on icon at bounding box center [1039, 233] width 36 height 29
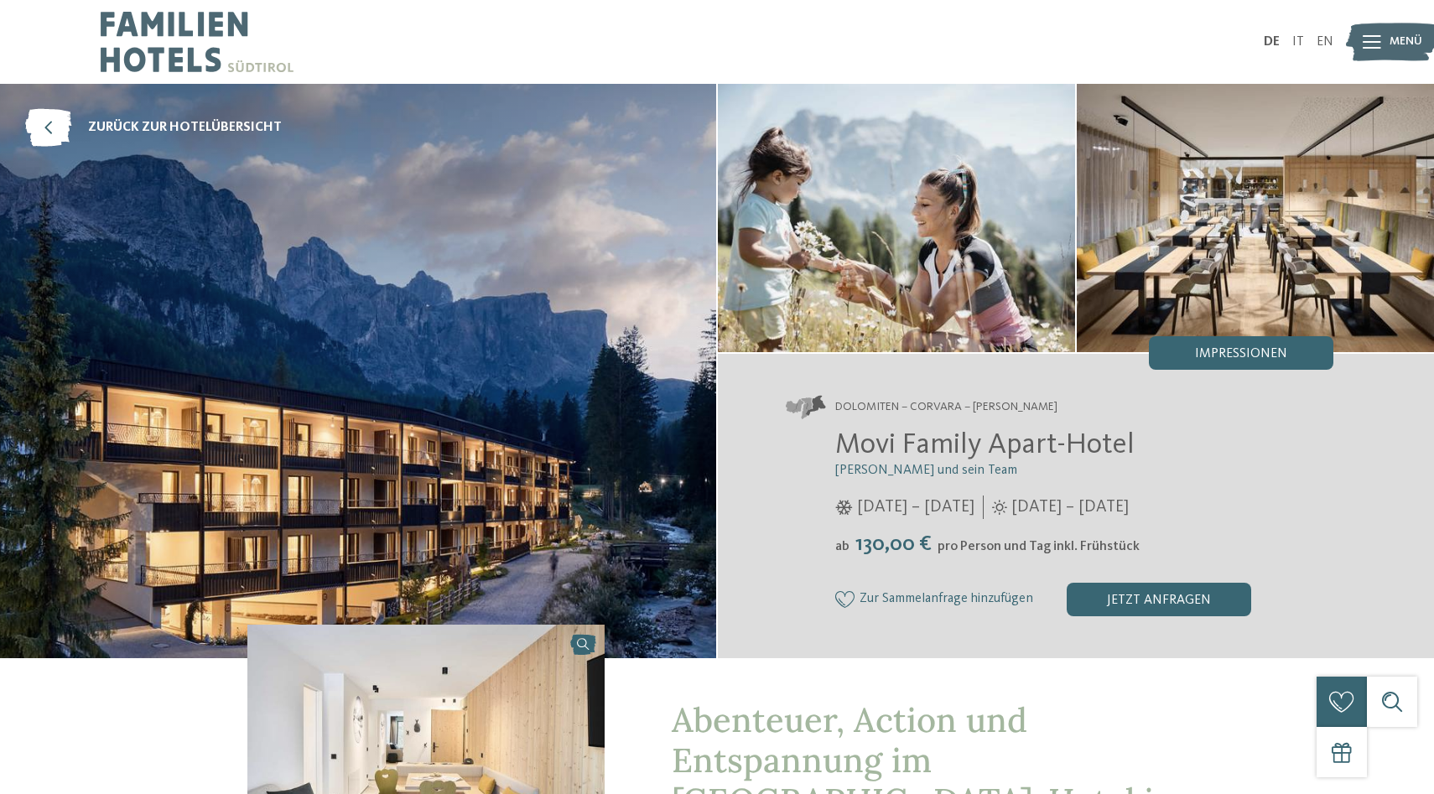
click at [1373, 38] on icon at bounding box center [1372, 41] width 18 height 13
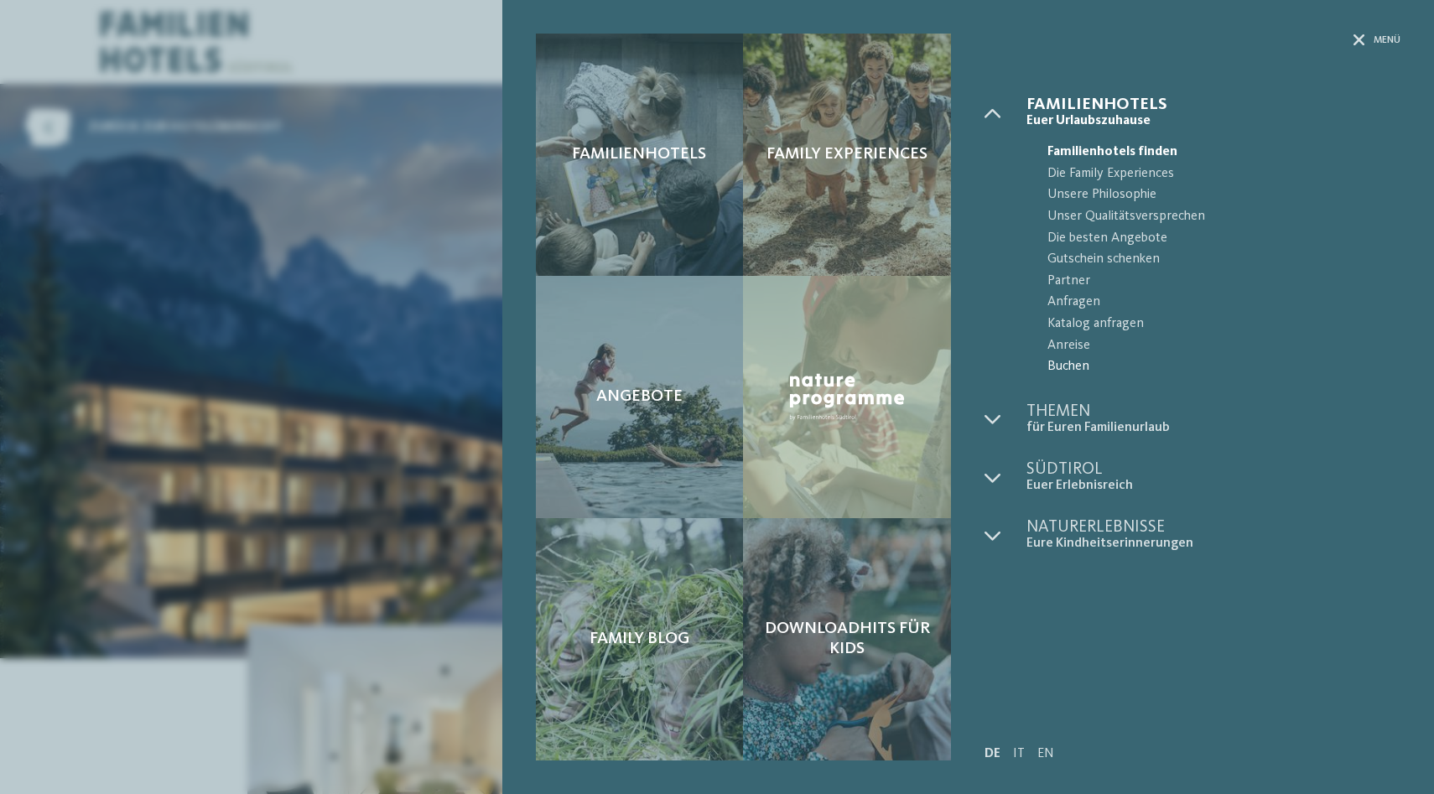
click at [1076, 366] on span "Buchen" at bounding box center [1224, 367] width 353 height 22
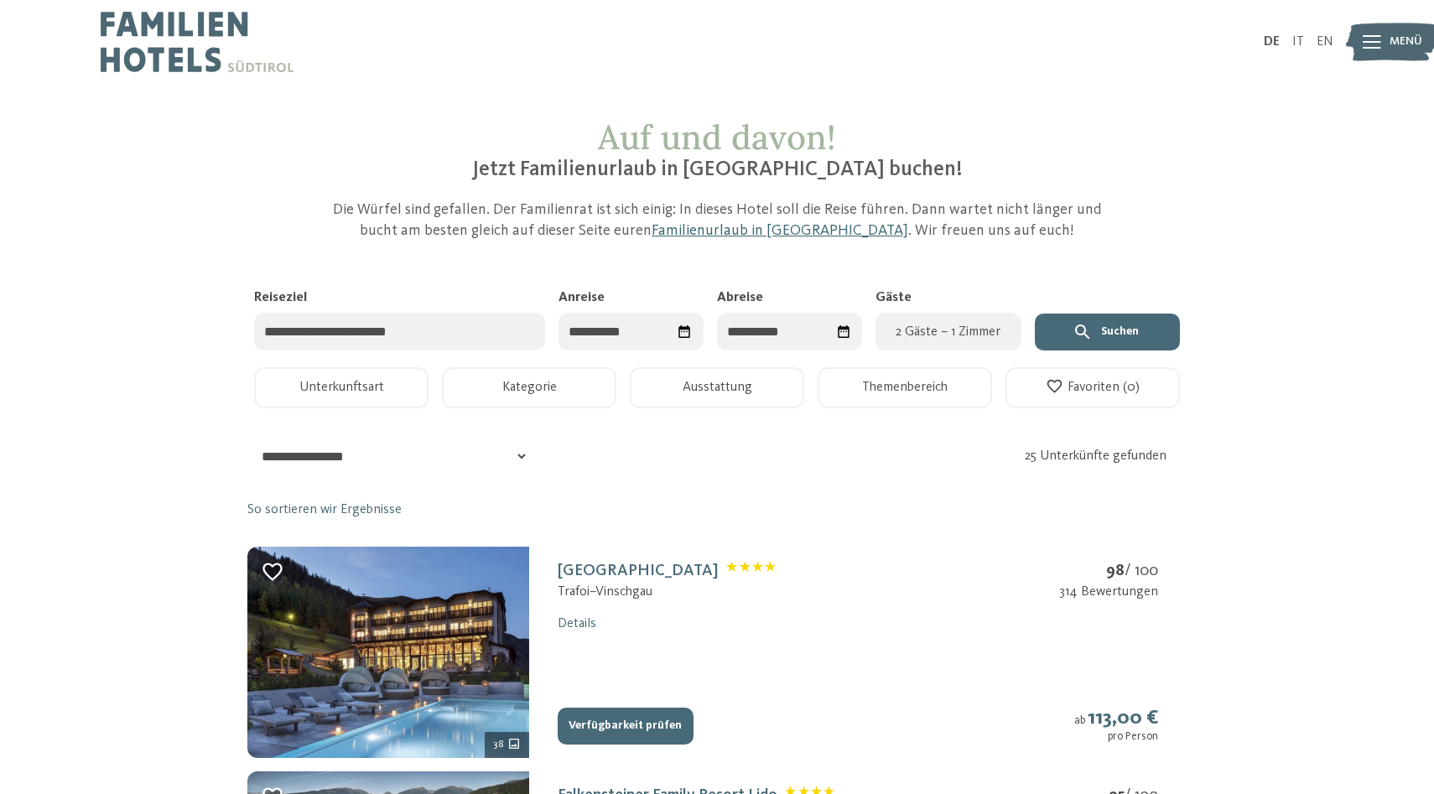
click at [508, 333] on input "Reiseziel" at bounding box center [399, 332] width 291 height 38
click at [644, 330] on input "Anreise" at bounding box center [631, 332] width 145 height 38
click at [741, 383] on div "August 2025" at bounding box center [668, 375] width 178 height 22
click at [744, 378] on span "Nächster Monat" at bounding box center [748, 374] width 17 height 17
click at [730, 434] on div "6" at bounding box center [723, 436] width 28 height 32
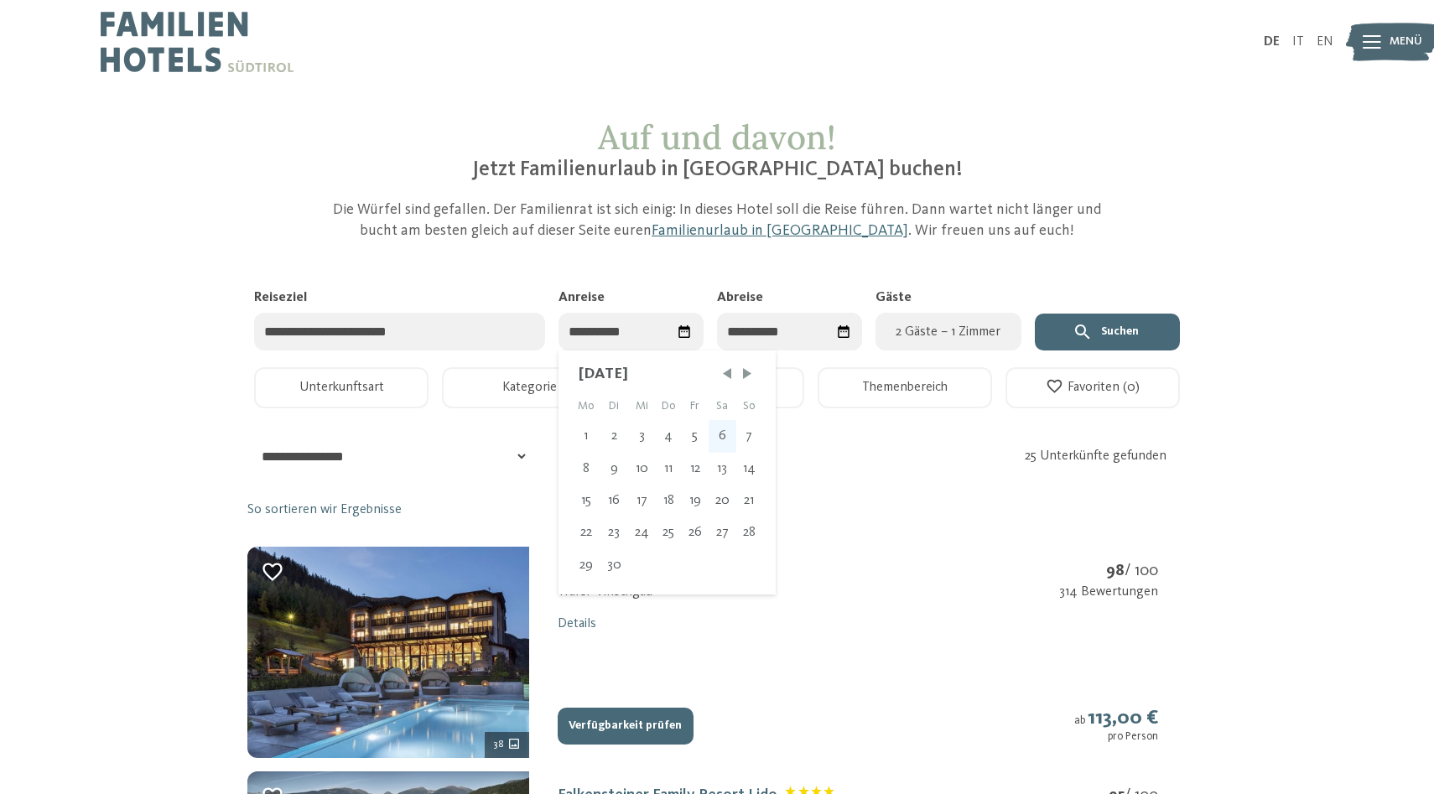
type input "**********"
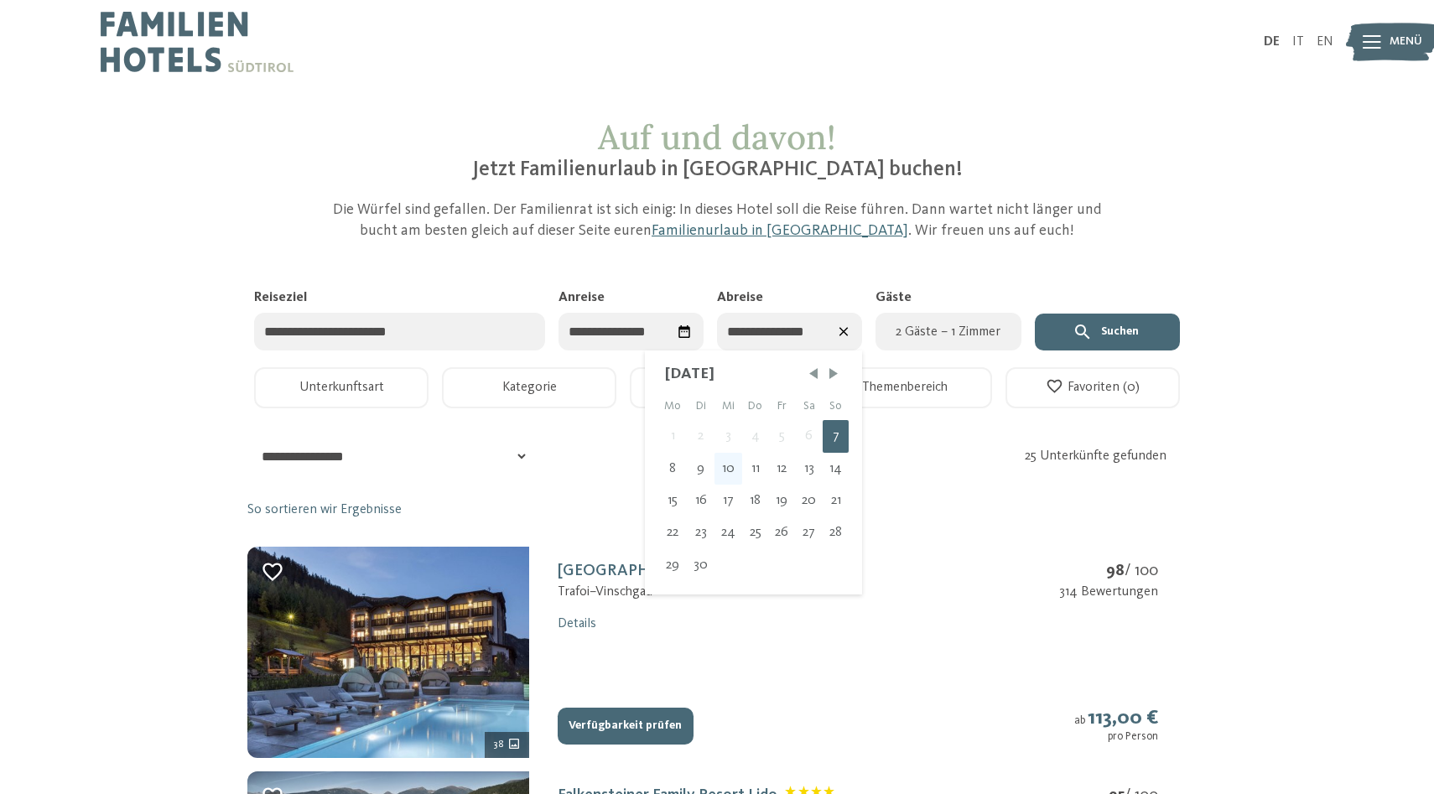
click at [723, 475] on div "10" at bounding box center [729, 469] width 28 height 32
type input "**********"
click at [899, 336] on span "2 Gäste – 1 Zimmer" at bounding box center [948, 332] width 125 height 20
select select "*"
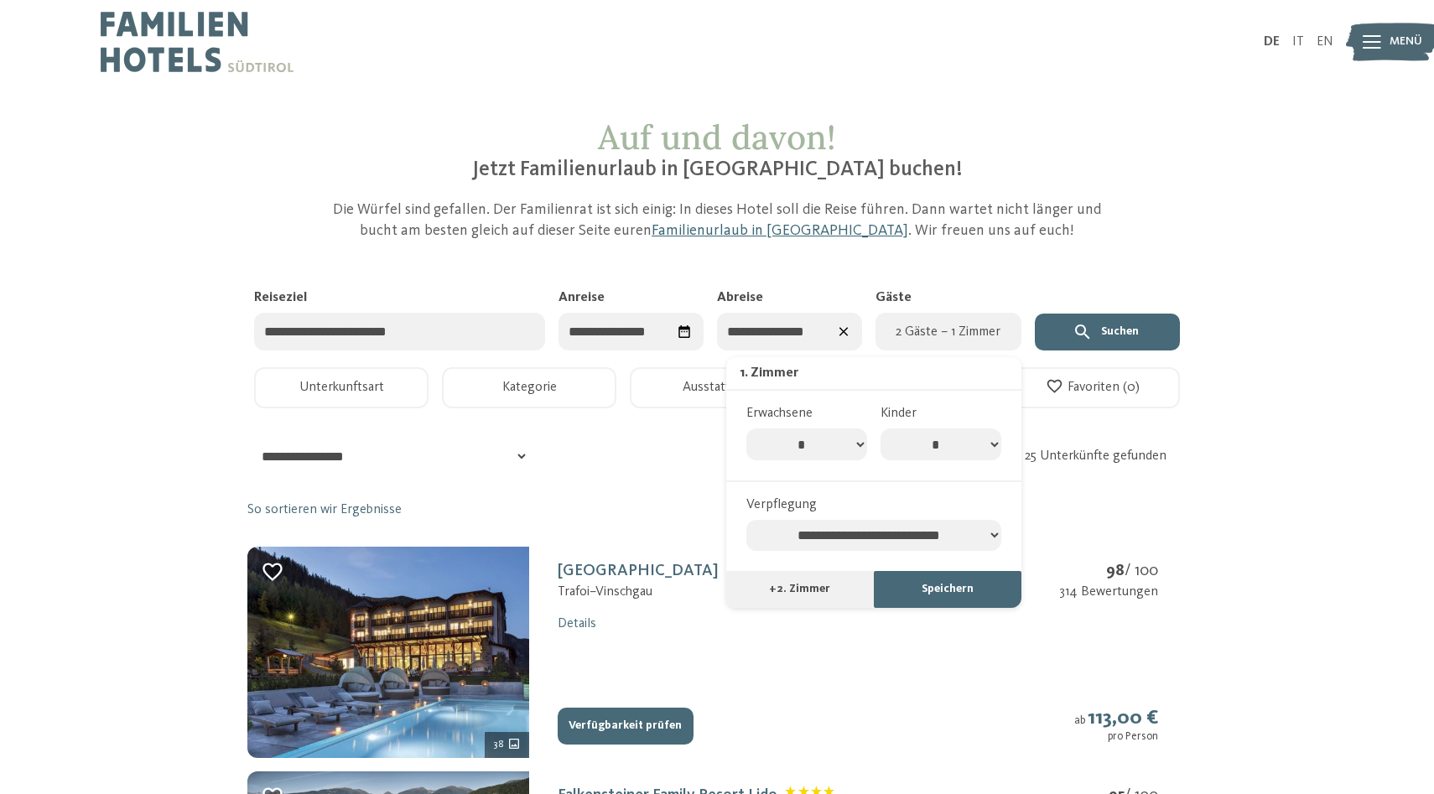
click at [921, 459] on select "* * * * * * * *" at bounding box center [941, 445] width 121 height 32
select select "*"
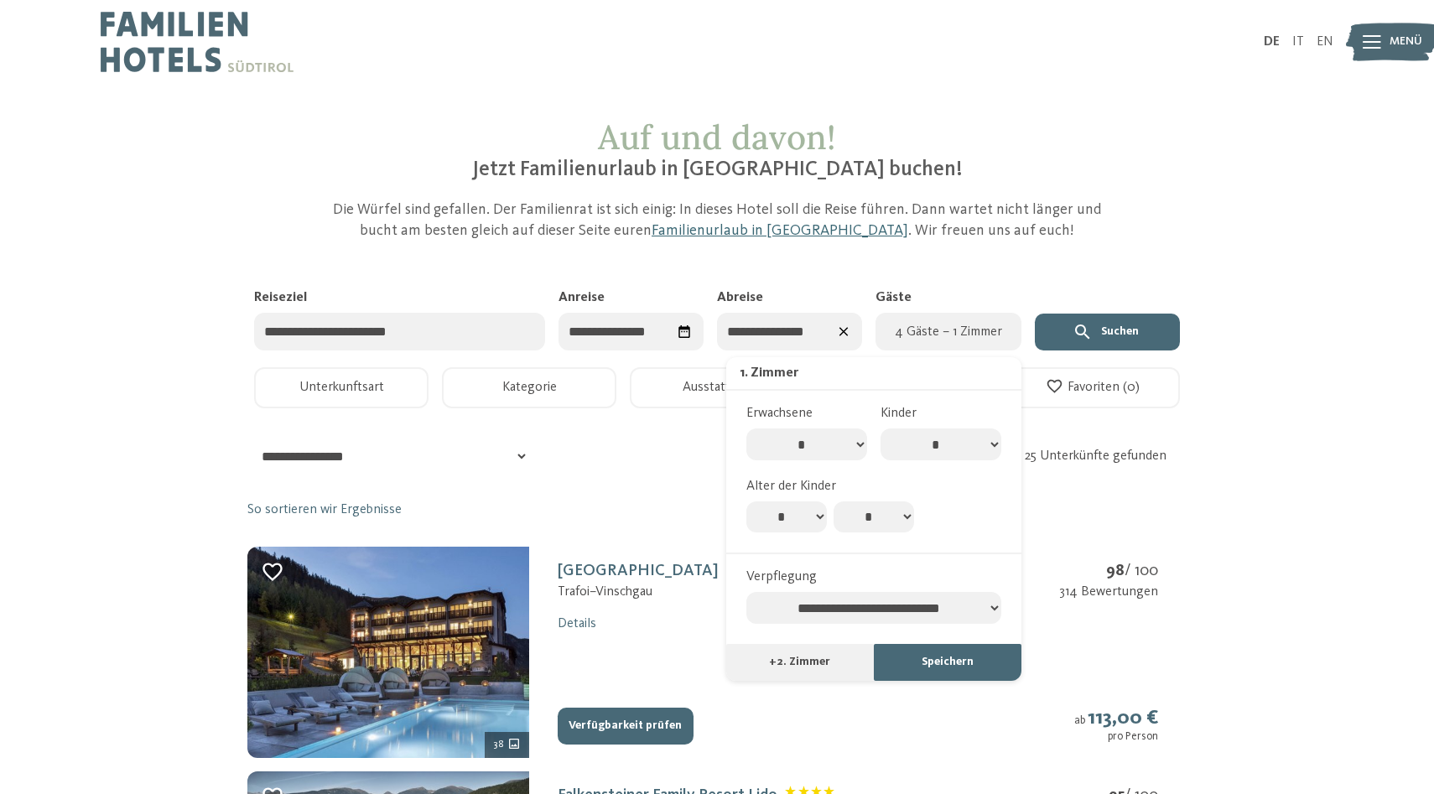
click at [789, 527] on select "* * * * * * * * * * ** ** ** ** ** ** ** **" at bounding box center [786, 518] width 81 height 32
select select "*"
click at [874, 507] on select "* * * * * * * * * * ** ** ** ** ** ** ** **" at bounding box center [874, 518] width 81 height 32
select select "*"
click at [956, 616] on select "**********" at bounding box center [873, 608] width 255 height 32
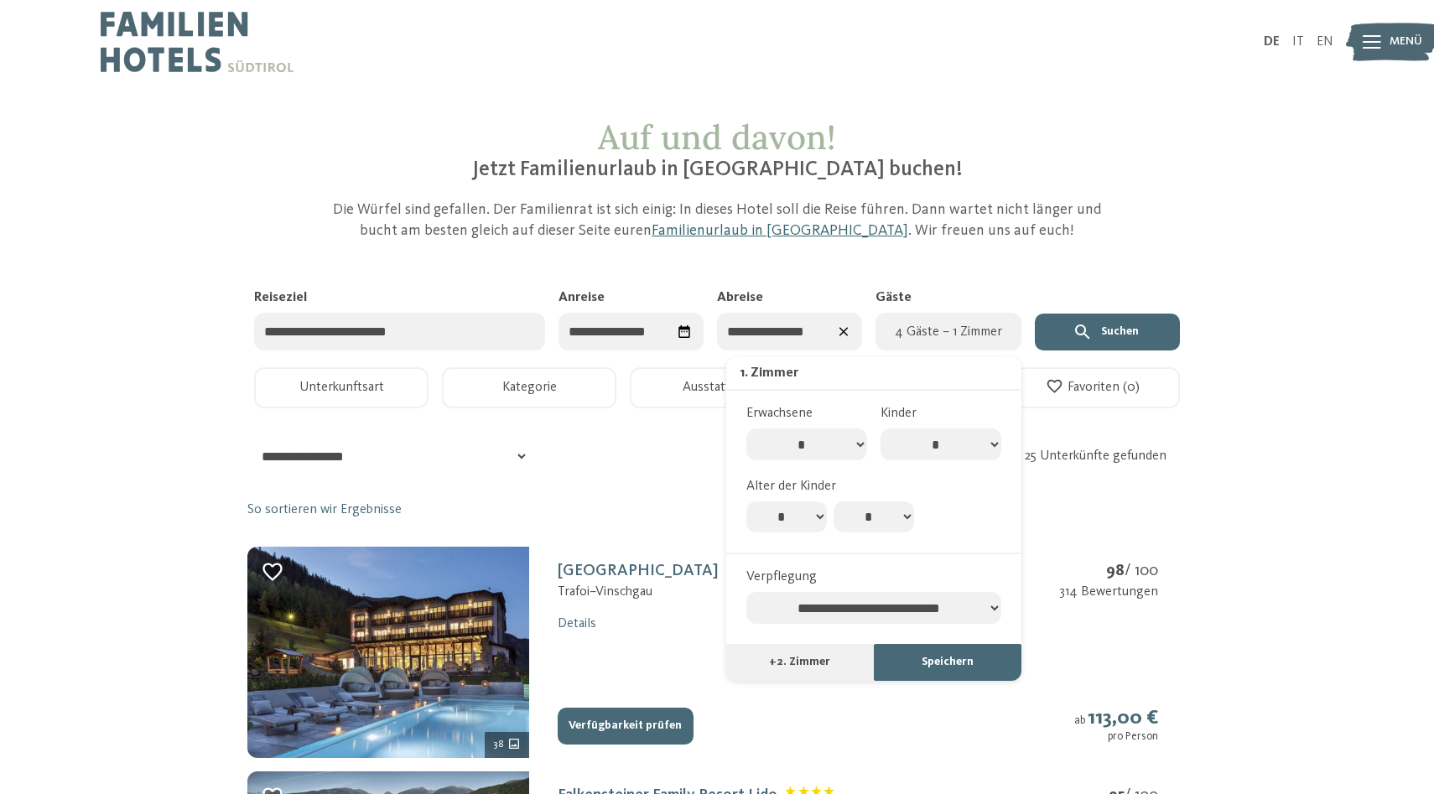
click at [944, 668] on button "Speichern" at bounding box center [948, 662] width 148 height 37
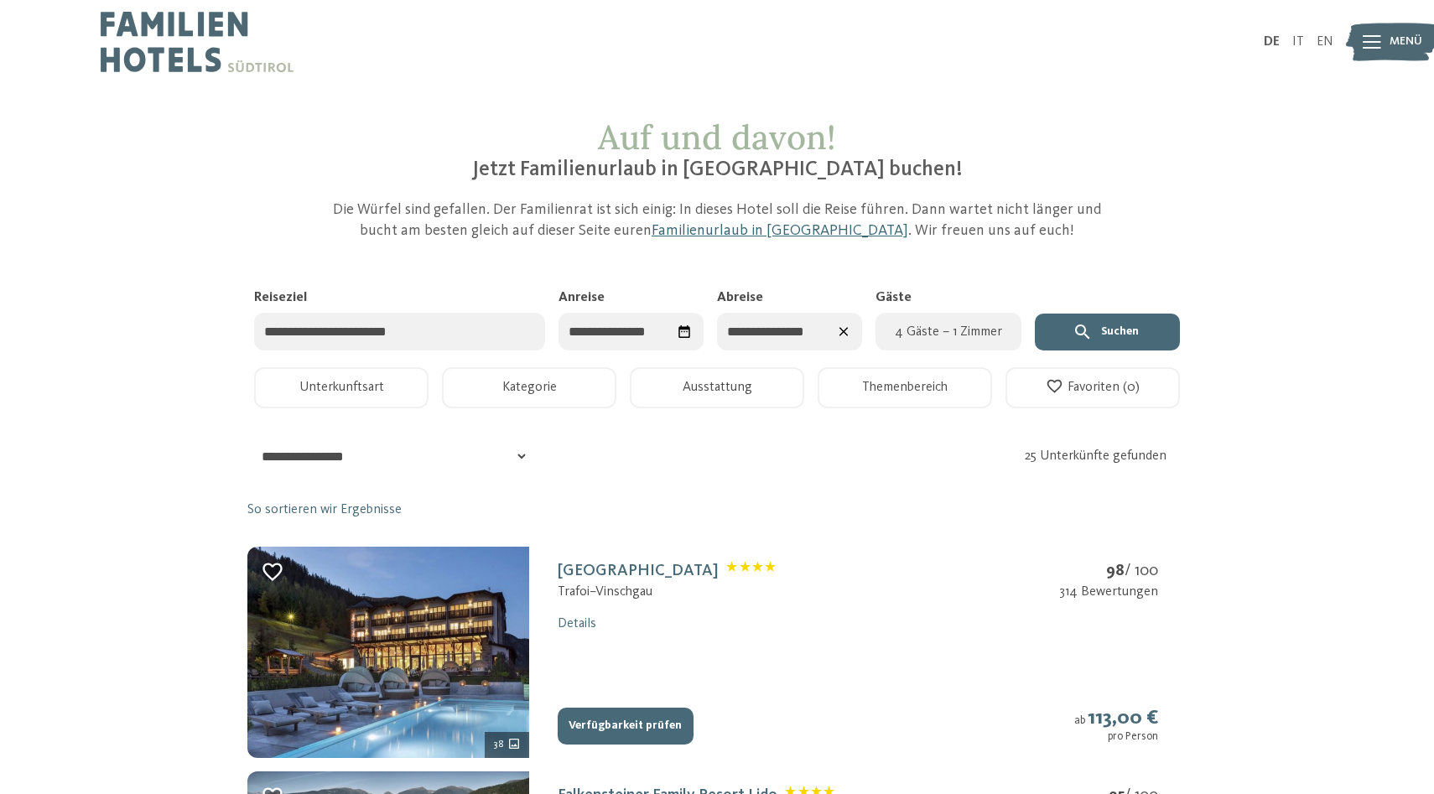
click at [1090, 336] on icon "submit" at bounding box center [1083, 332] width 20 height 20
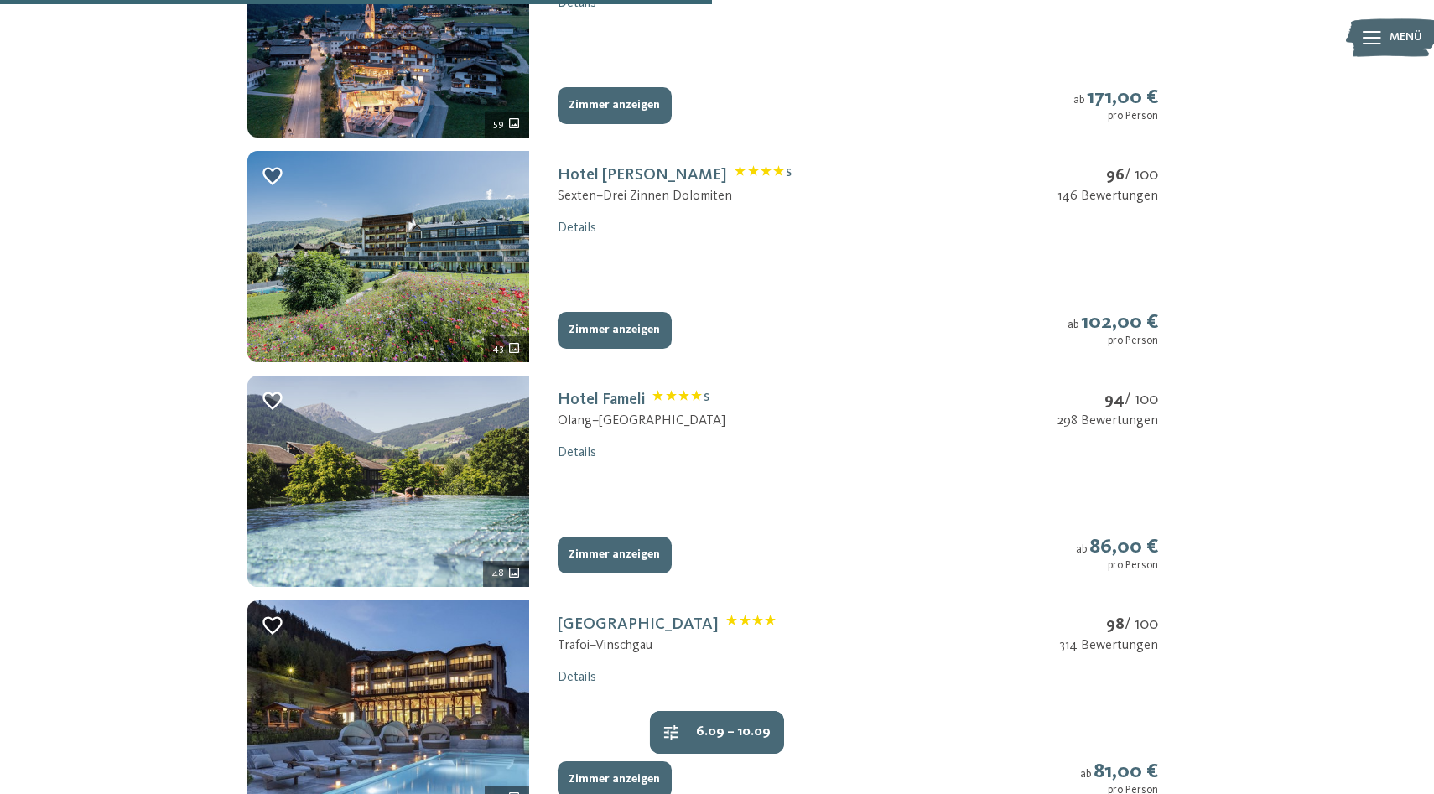
scroll to position [1512, 0]
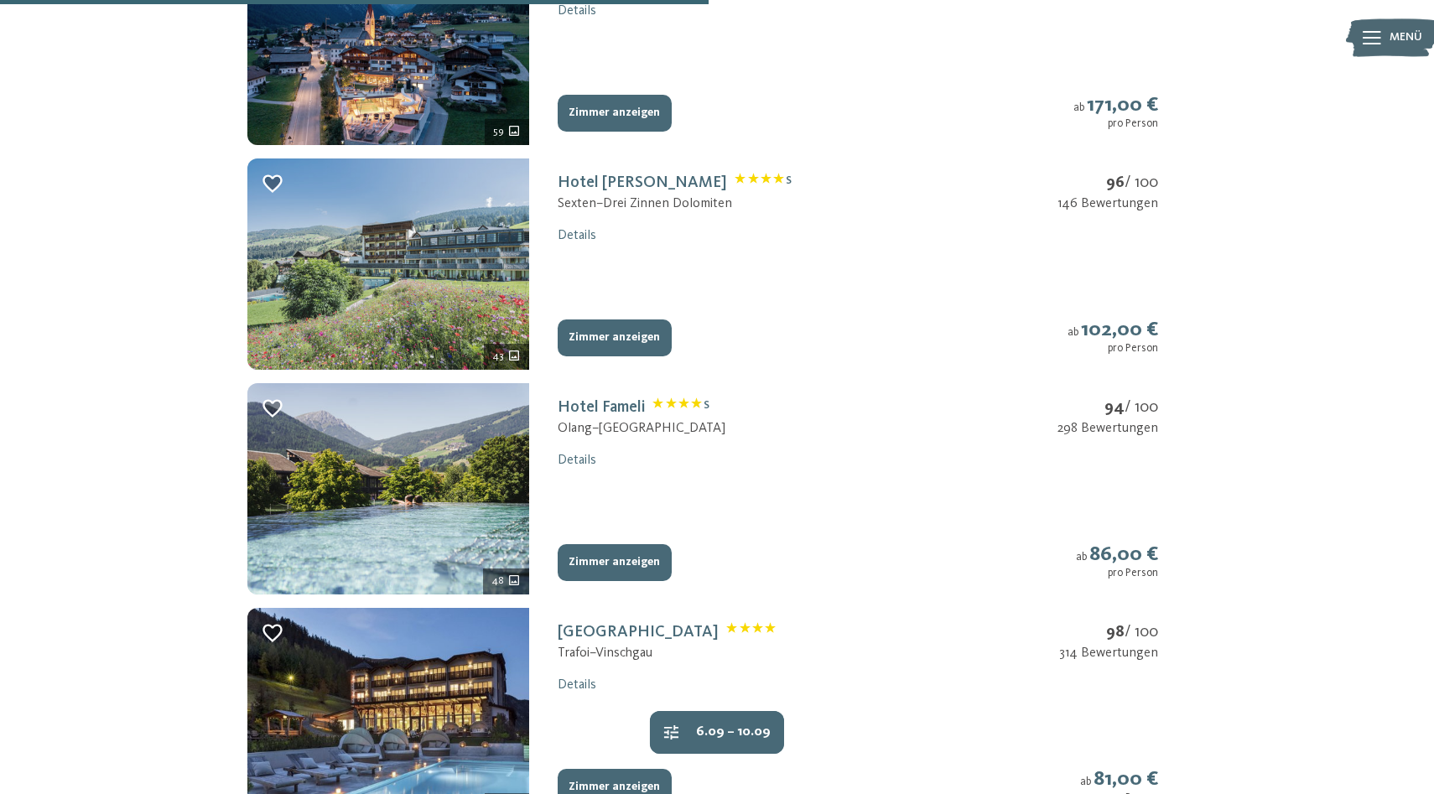
click at [497, 263] on img at bounding box center [388, 264] width 282 height 211
select select "*"
select select "**********"
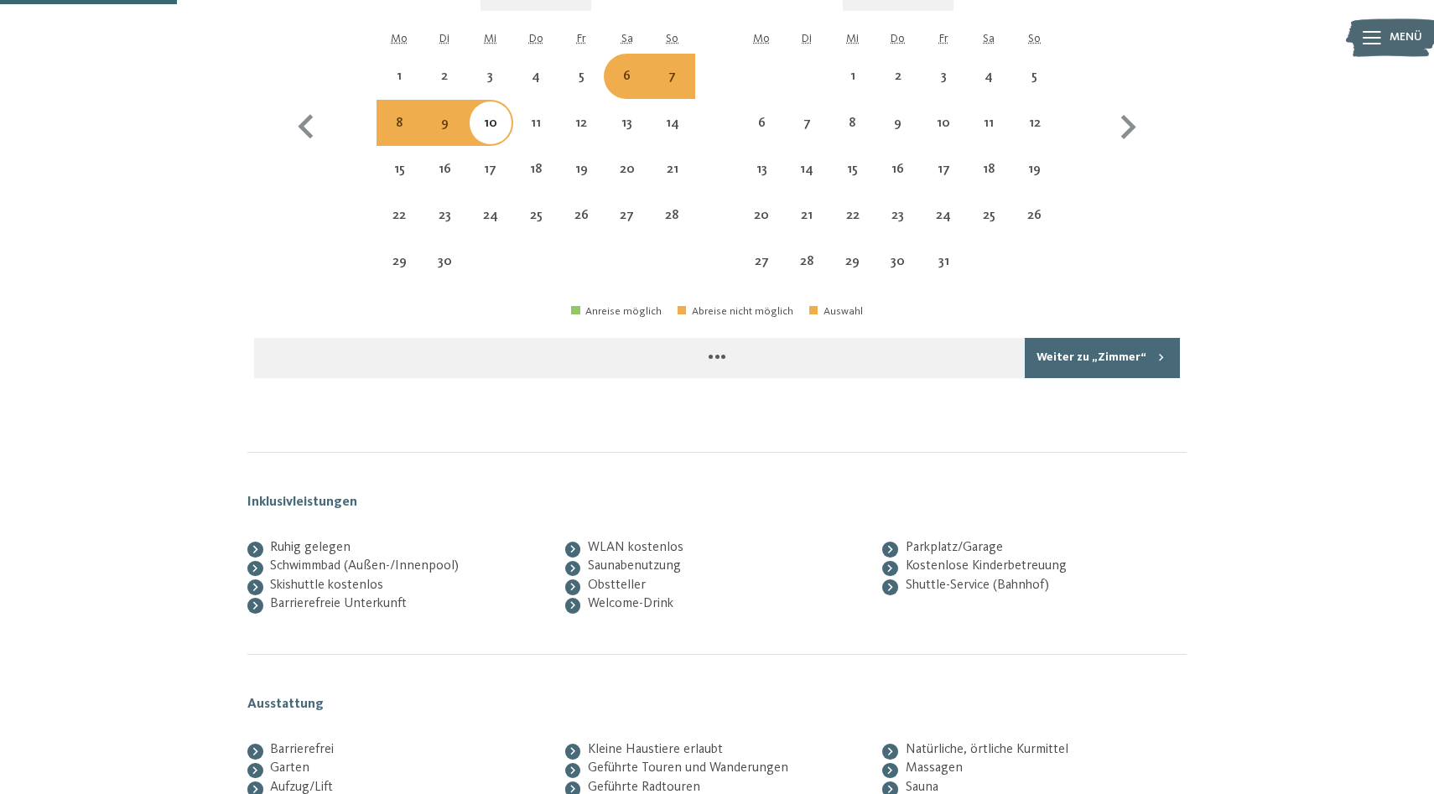
scroll to position [275, 0]
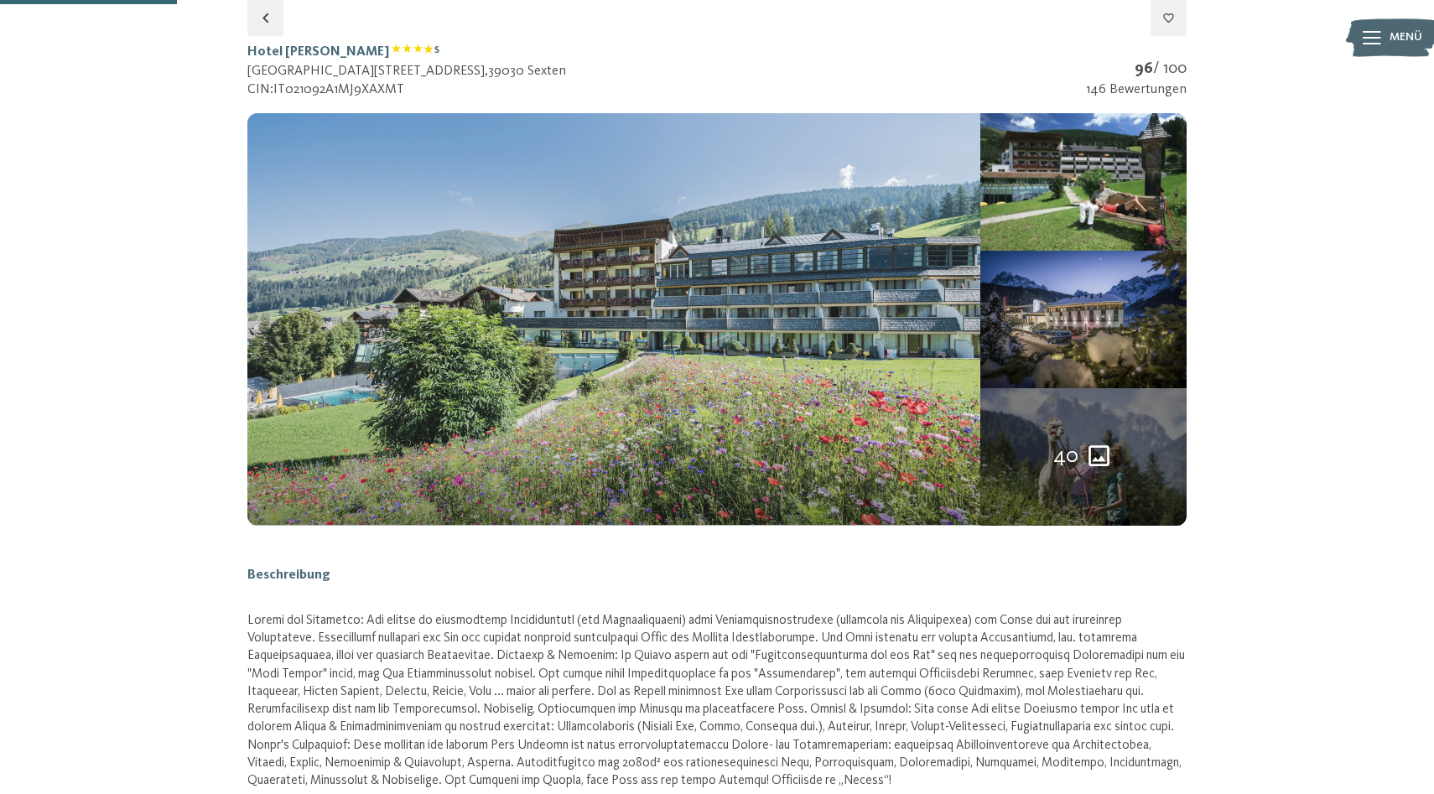
click at [882, 354] on img at bounding box center [613, 319] width 733 height 412
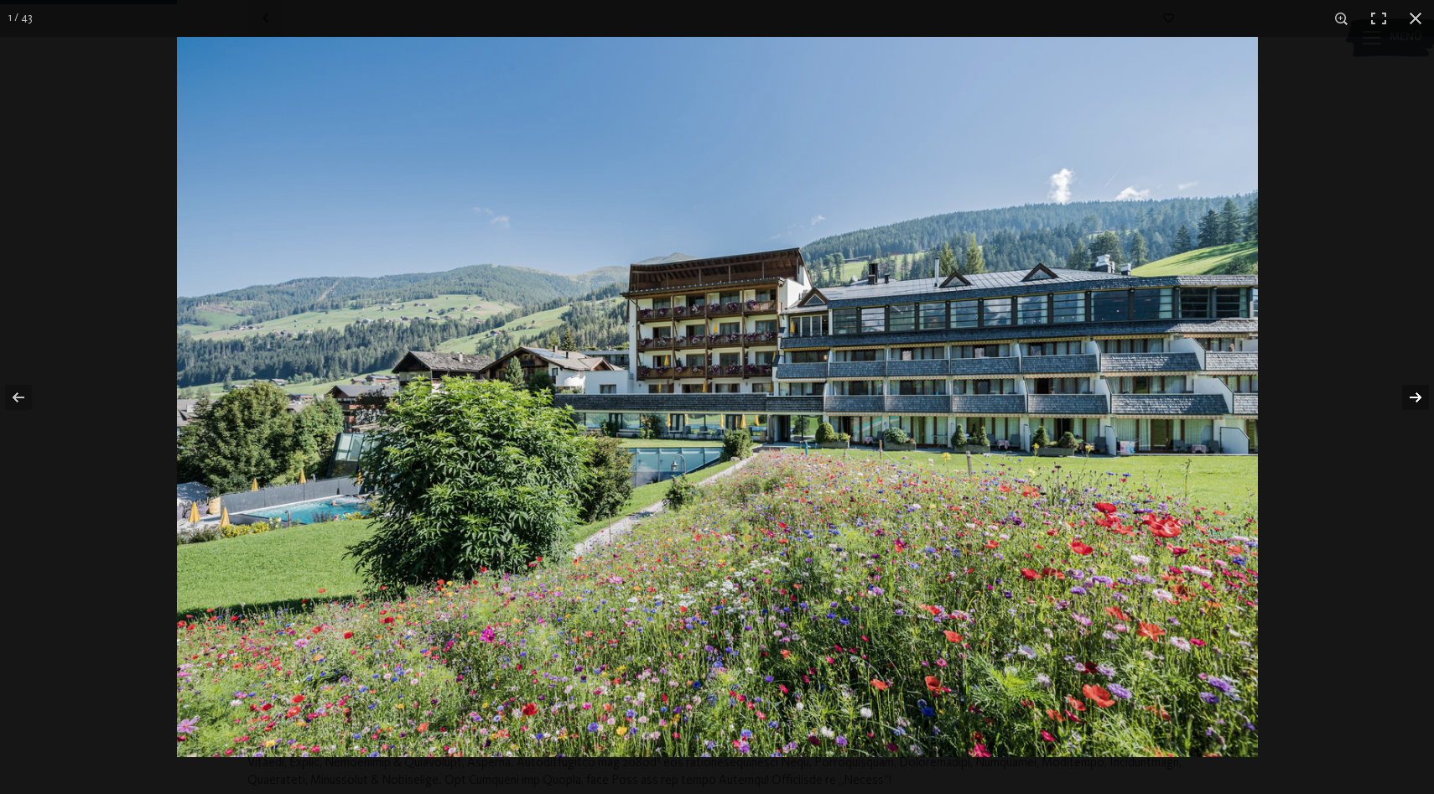
click at [1407, 387] on button "button" at bounding box center [1405, 398] width 59 height 84
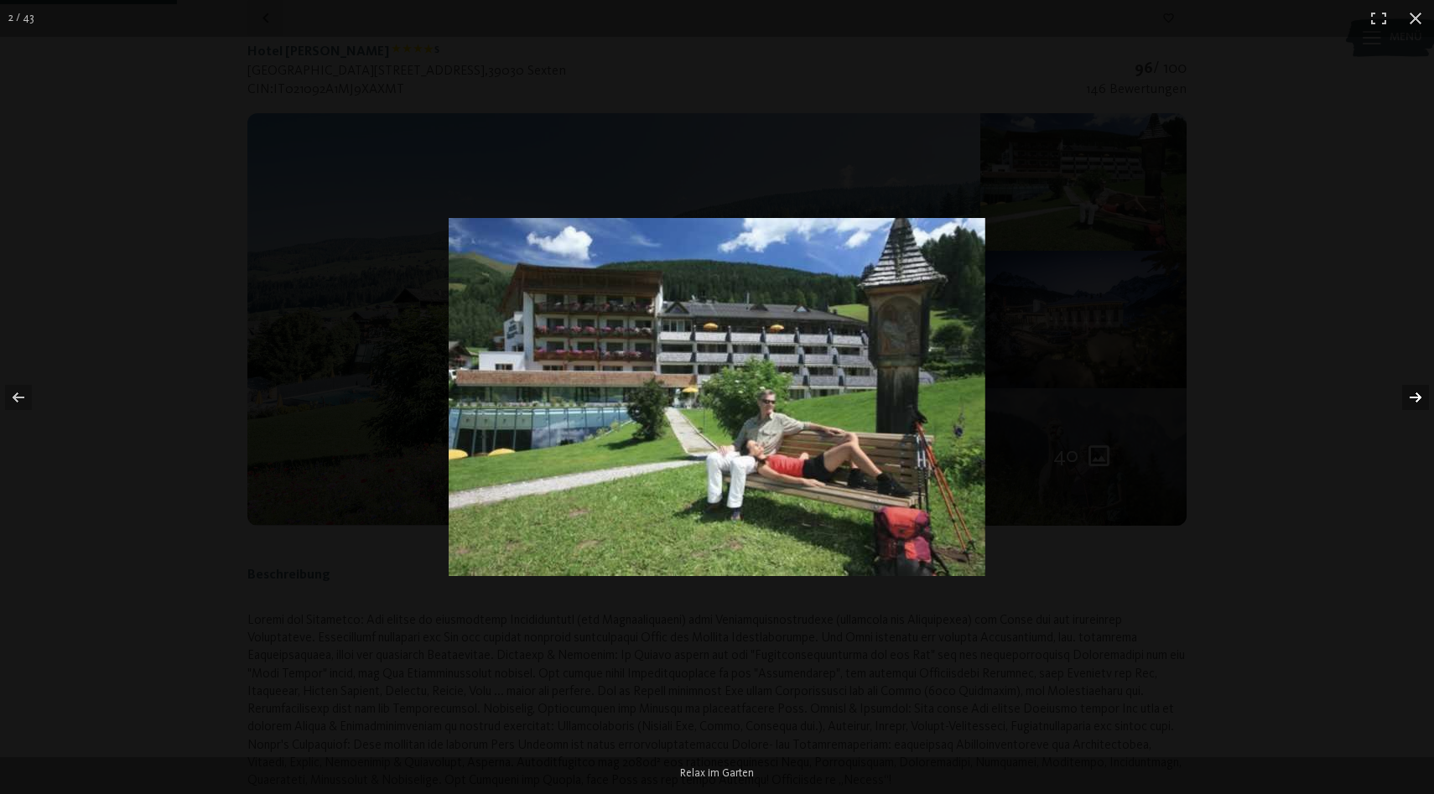
click at [1407, 387] on button "button" at bounding box center [1405, 398] width 59 height 84
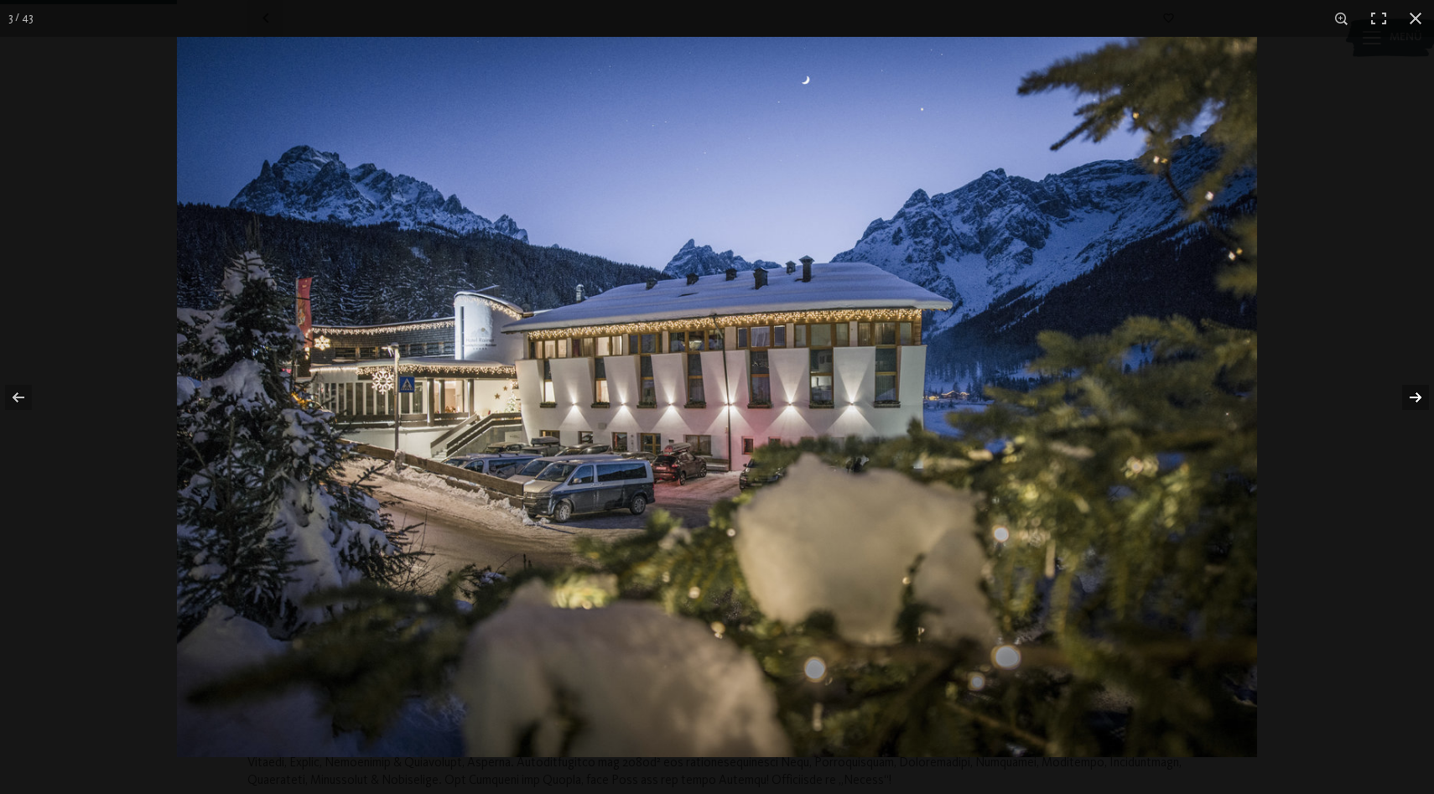
click at [1407, 387] on button "button" at bounding box center [1405, 398] width 59 height 84
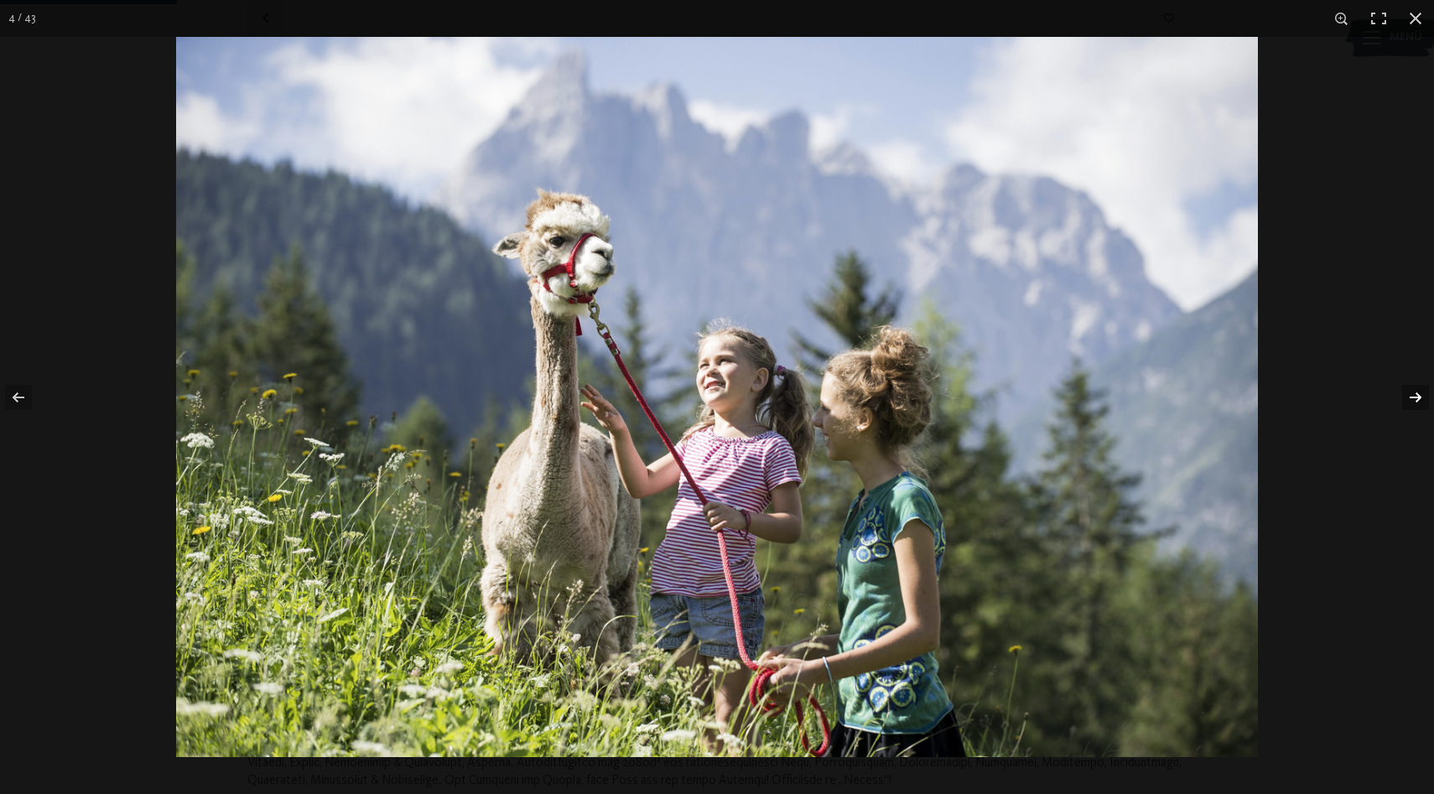
click at [1407, 387] on button "button" at bounding box center [1405, 398] width 59 height 84
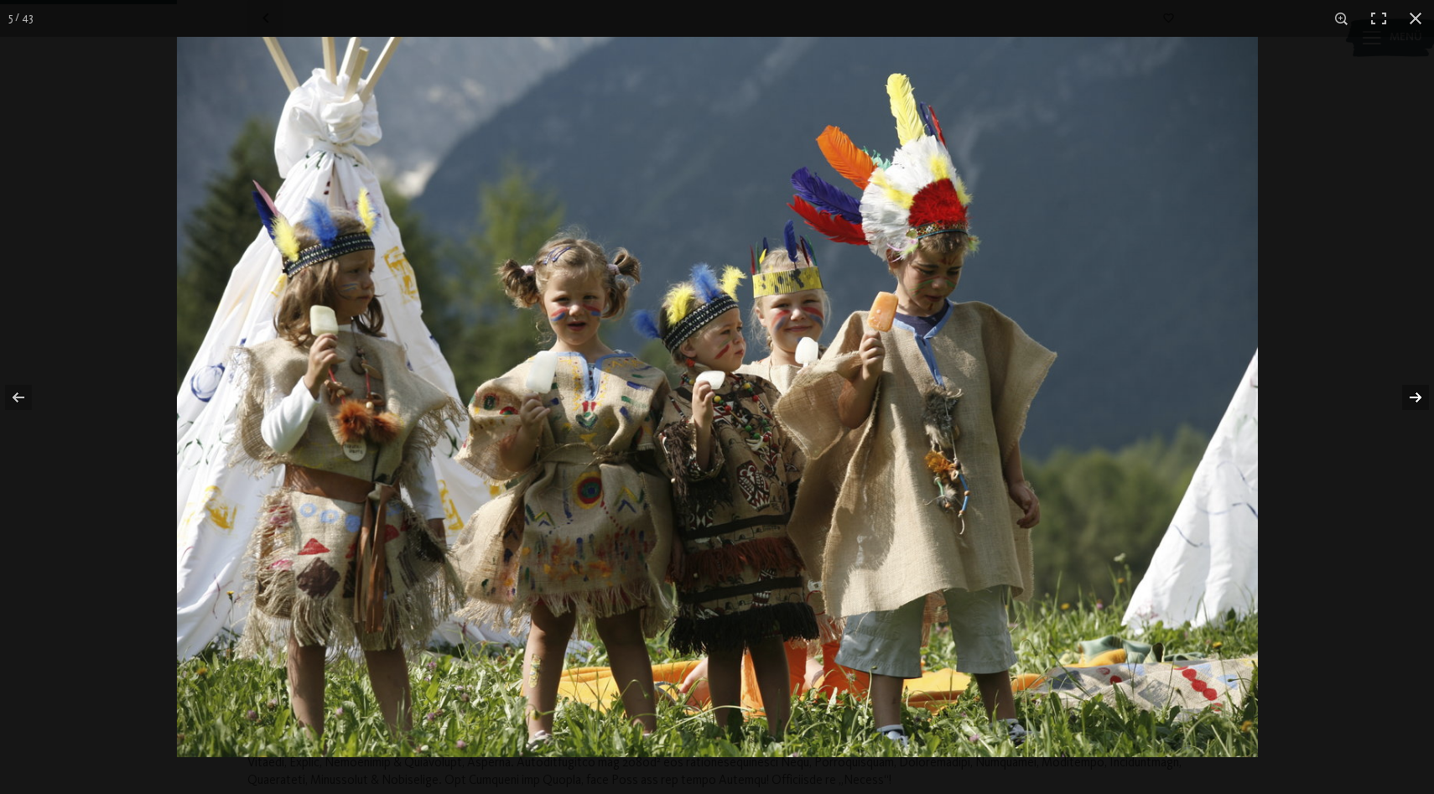
click at [1407, 387] on button "button" at bounding box center [1405, 398] width 59 height 84
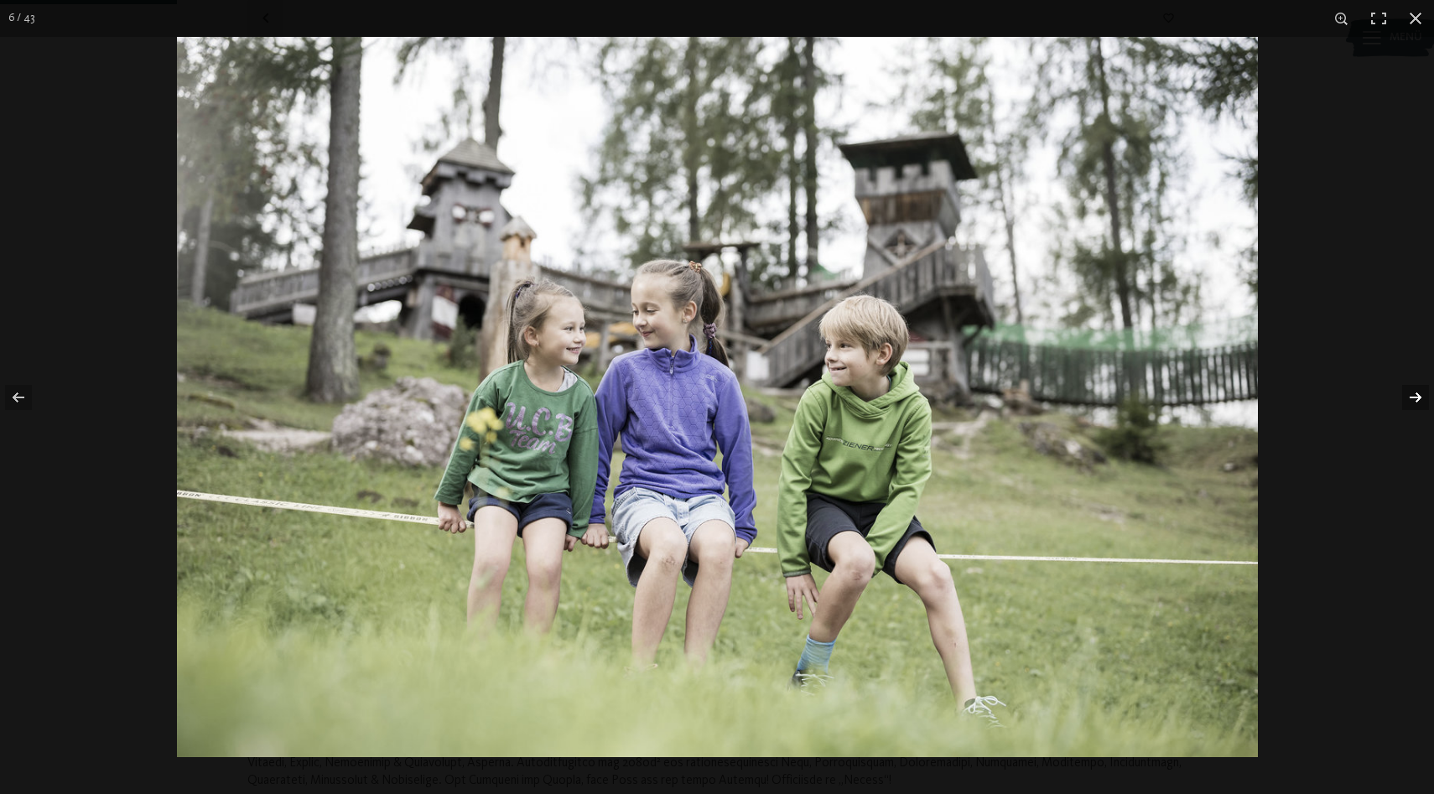
click at [1407, 387] on button "button" at bounding box center [1405, 398] width 59 height 84
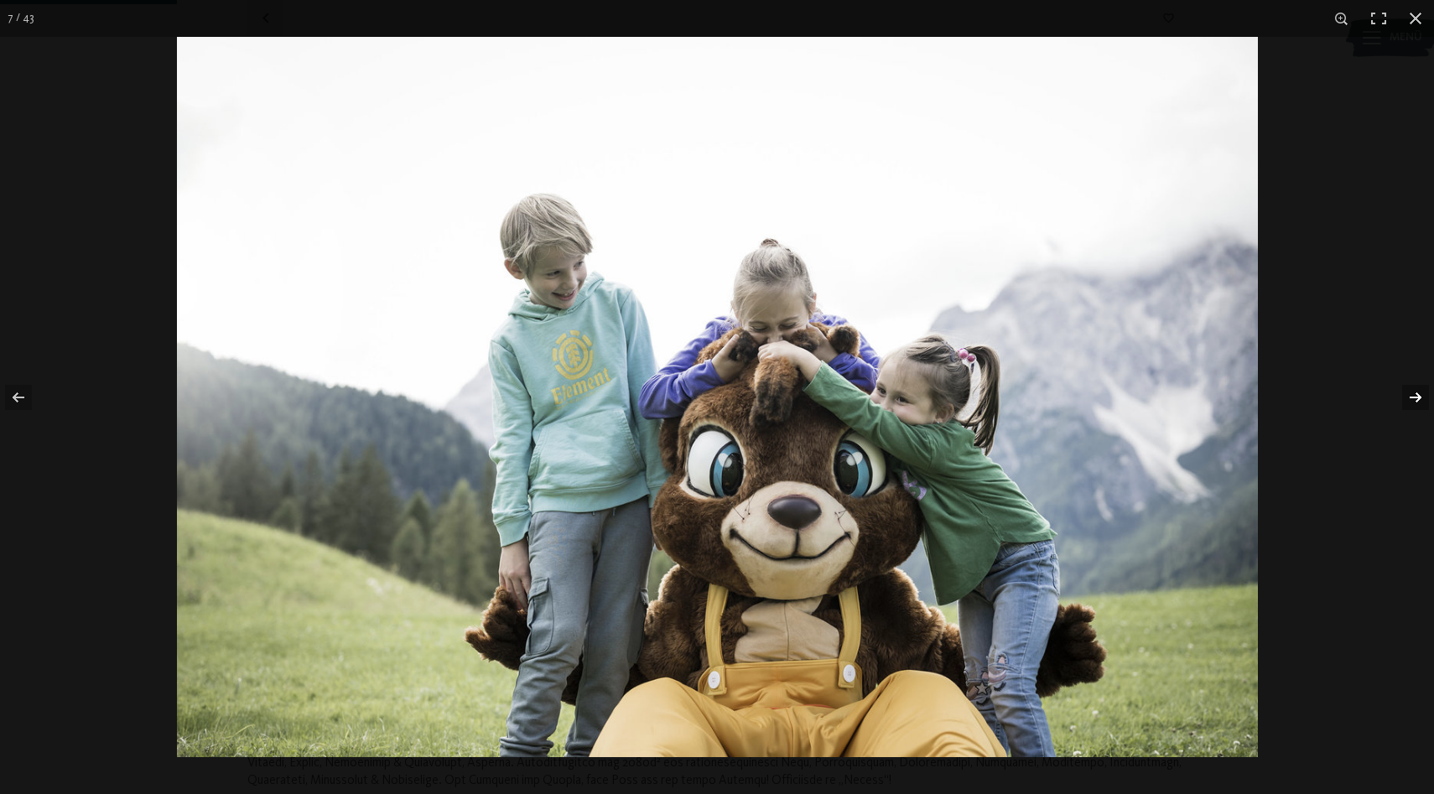
click at [1407, 387] on button "button" at bounding box center [1405, 398] width 59 height 84
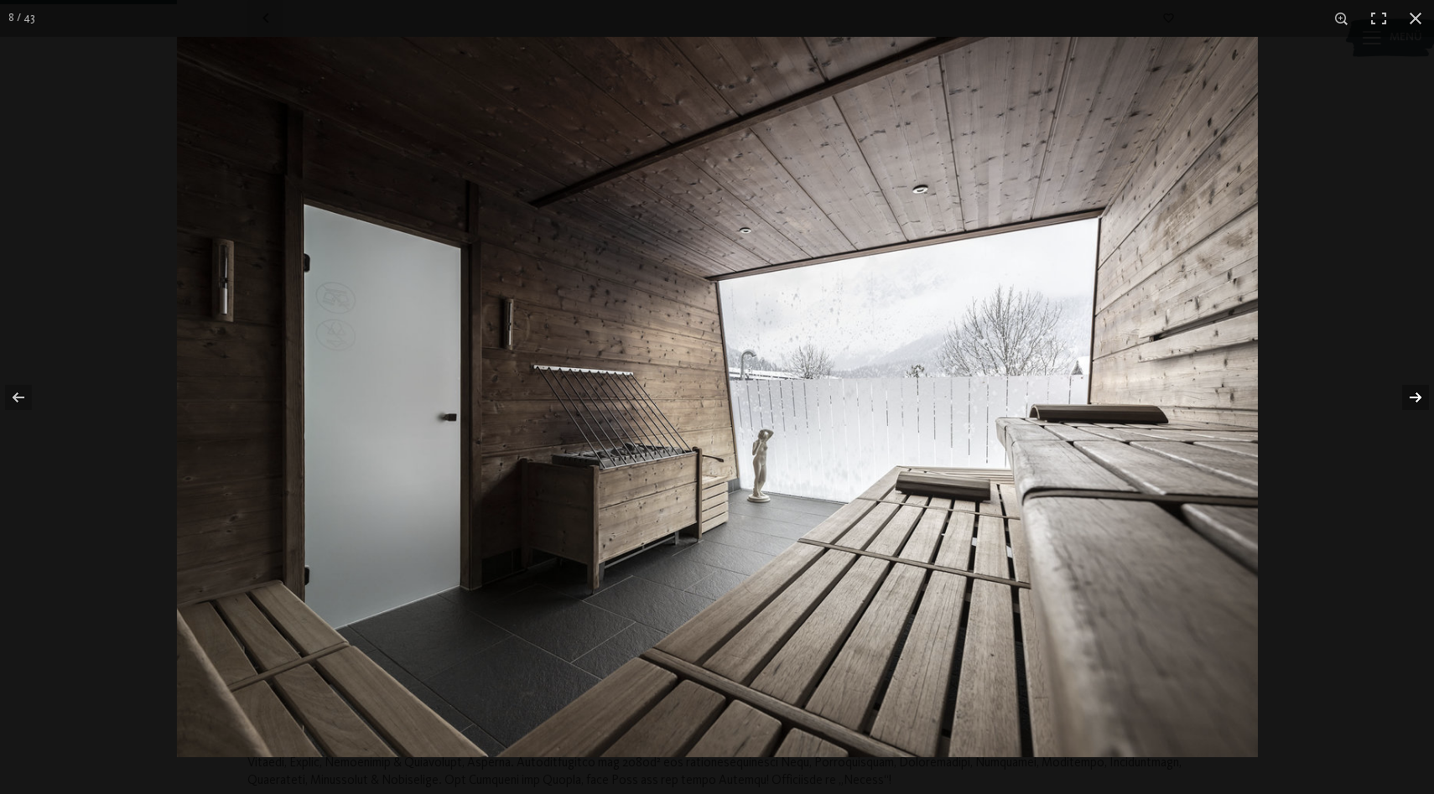
click at [1407, 387] on button "button" at bounding box center [1405, 398] width 59 height 84
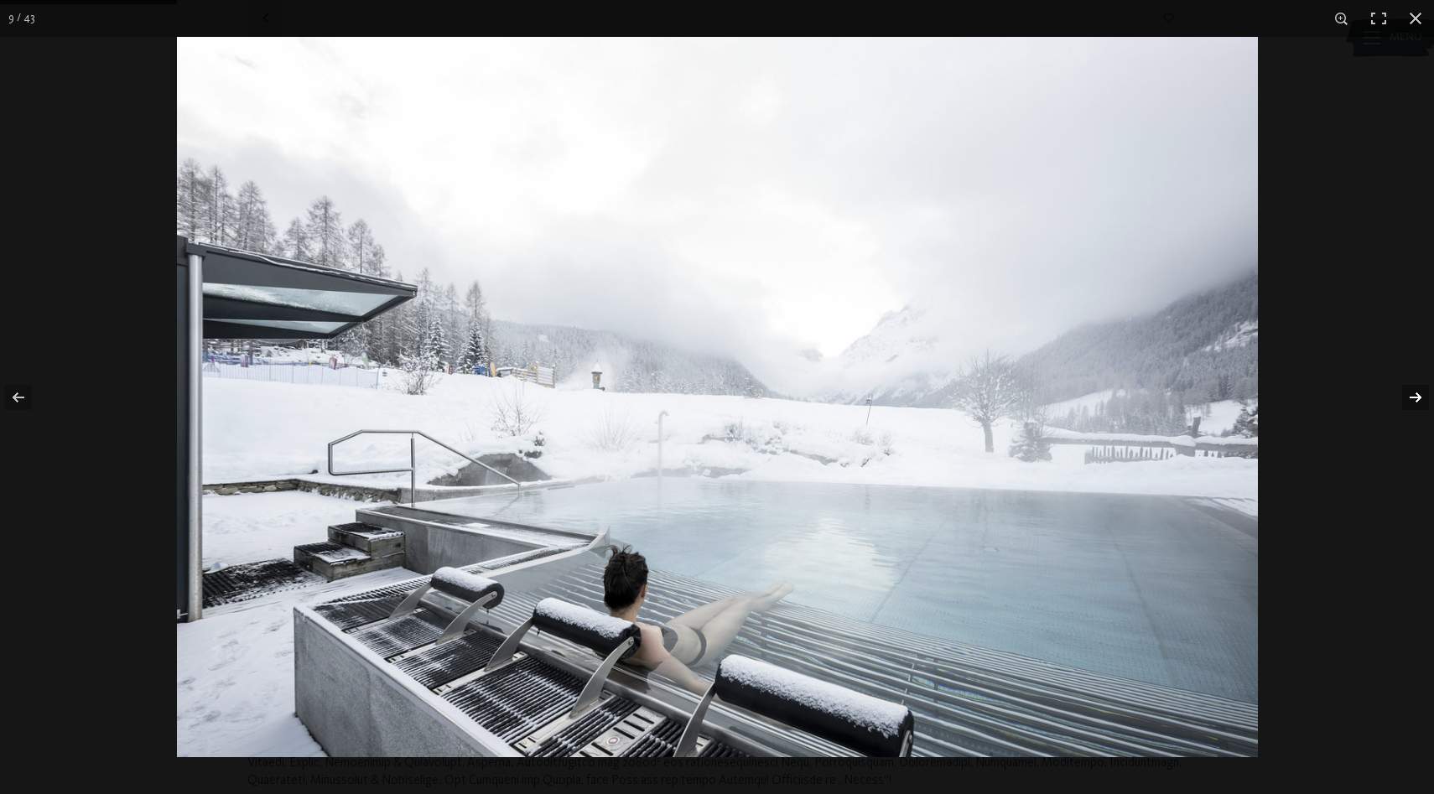
click at [1407, 387] on button "button" at bounding box center [1405, 398] width 59 height 84
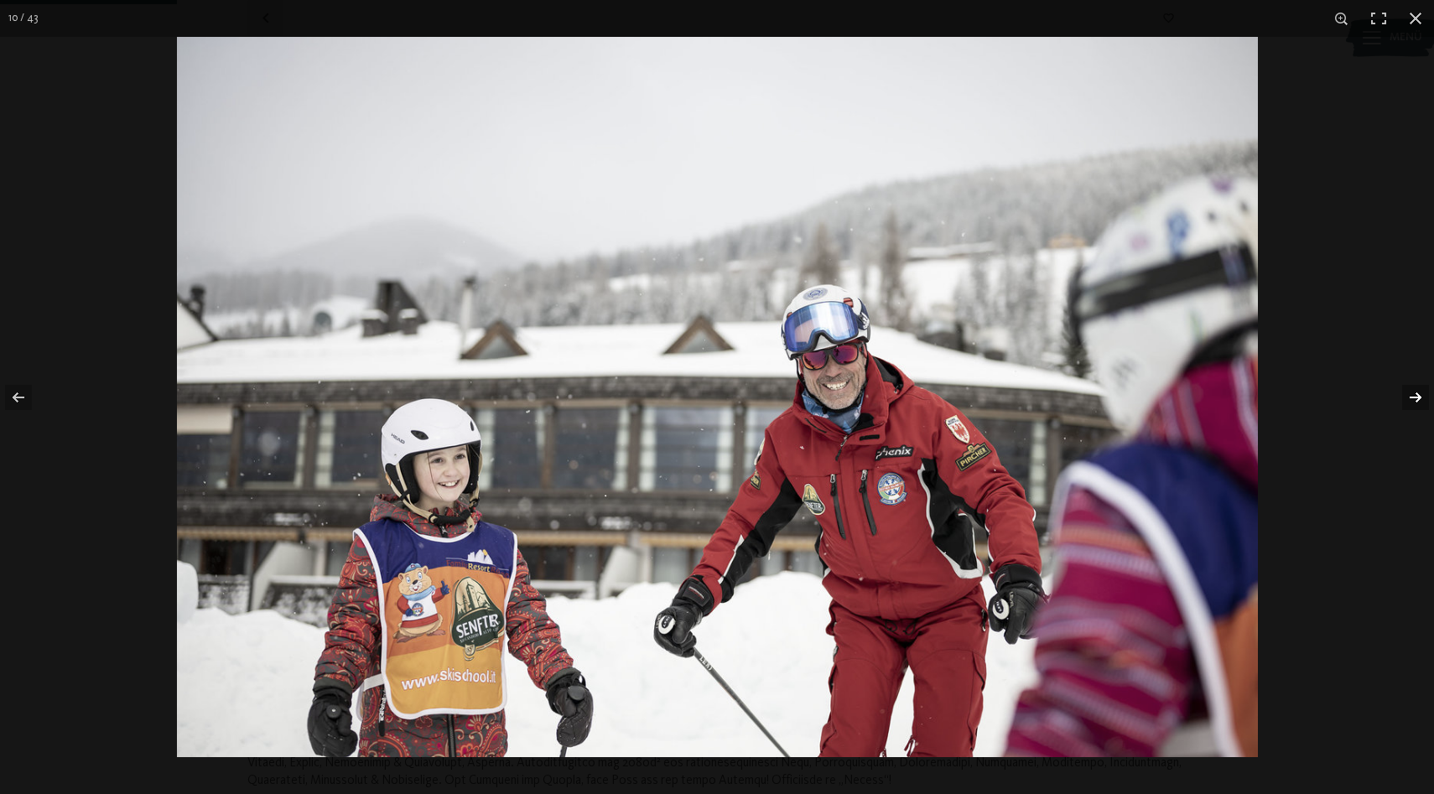
click at [1407, 387] on button "button" at bounding box center [1405, 398] width 59 height 84
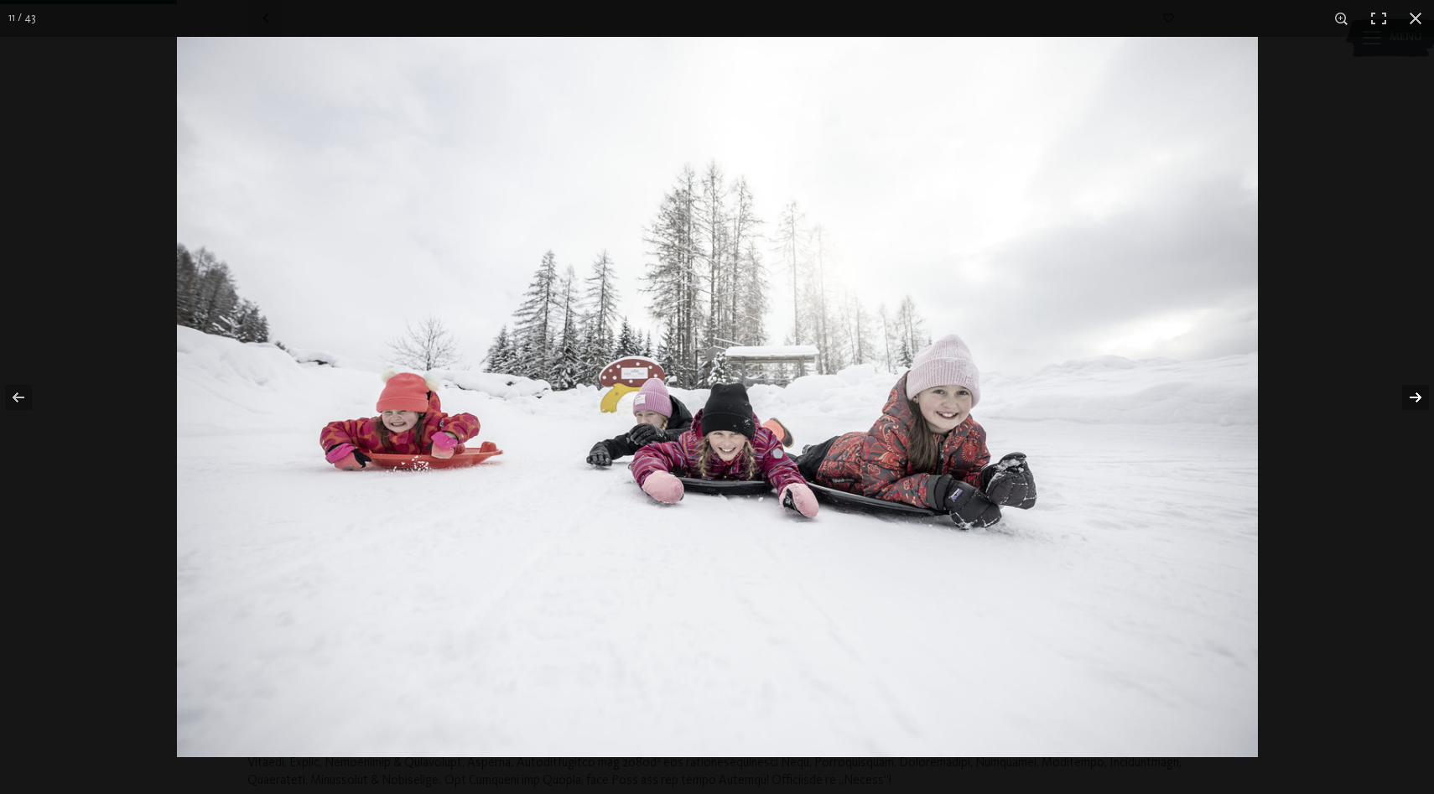
click at [1407, 387] on button "button" at bounding box center [1405, 398] width 59 height 84
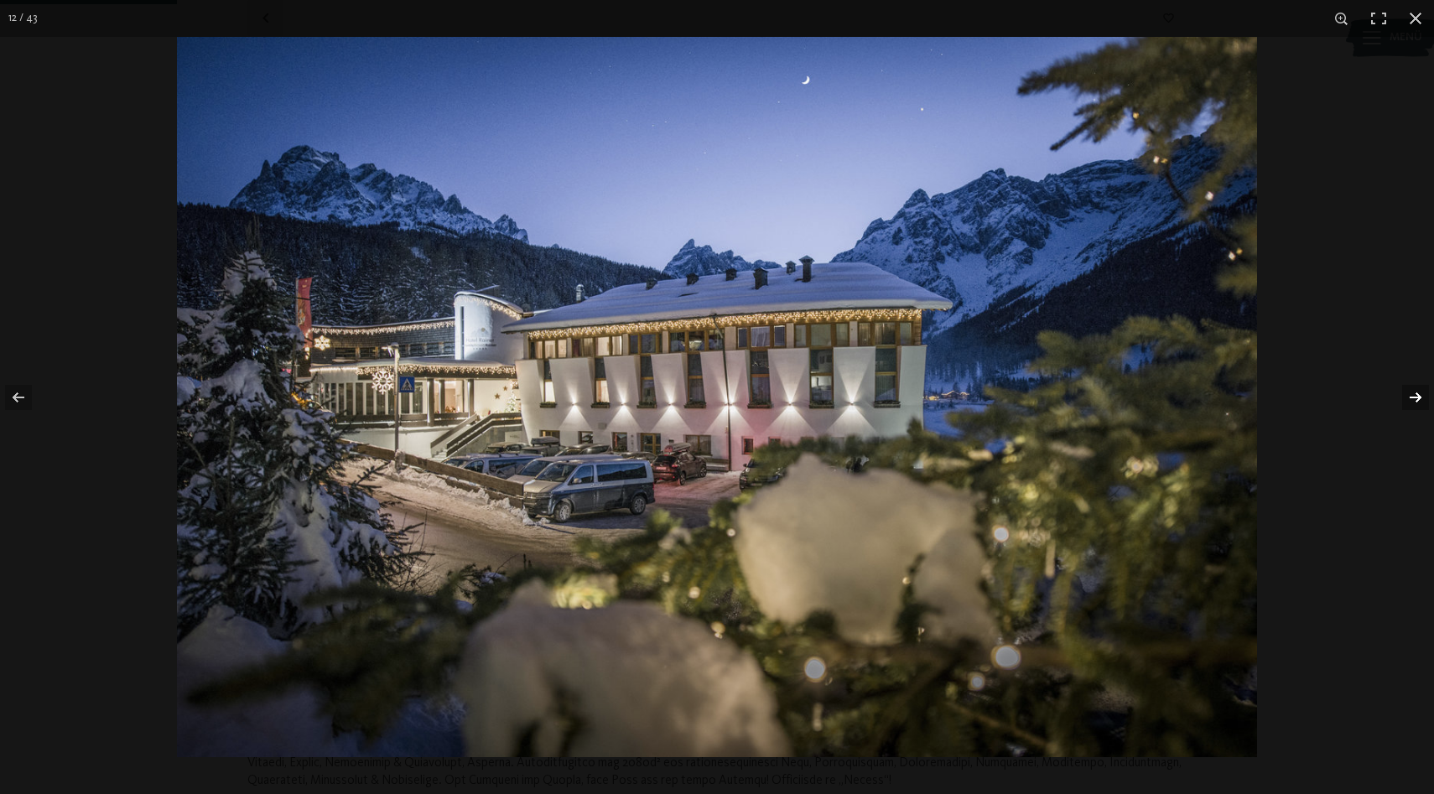
click at [1407, 387] on button "button" at bounding box center [1405, 398] width 59 height 84
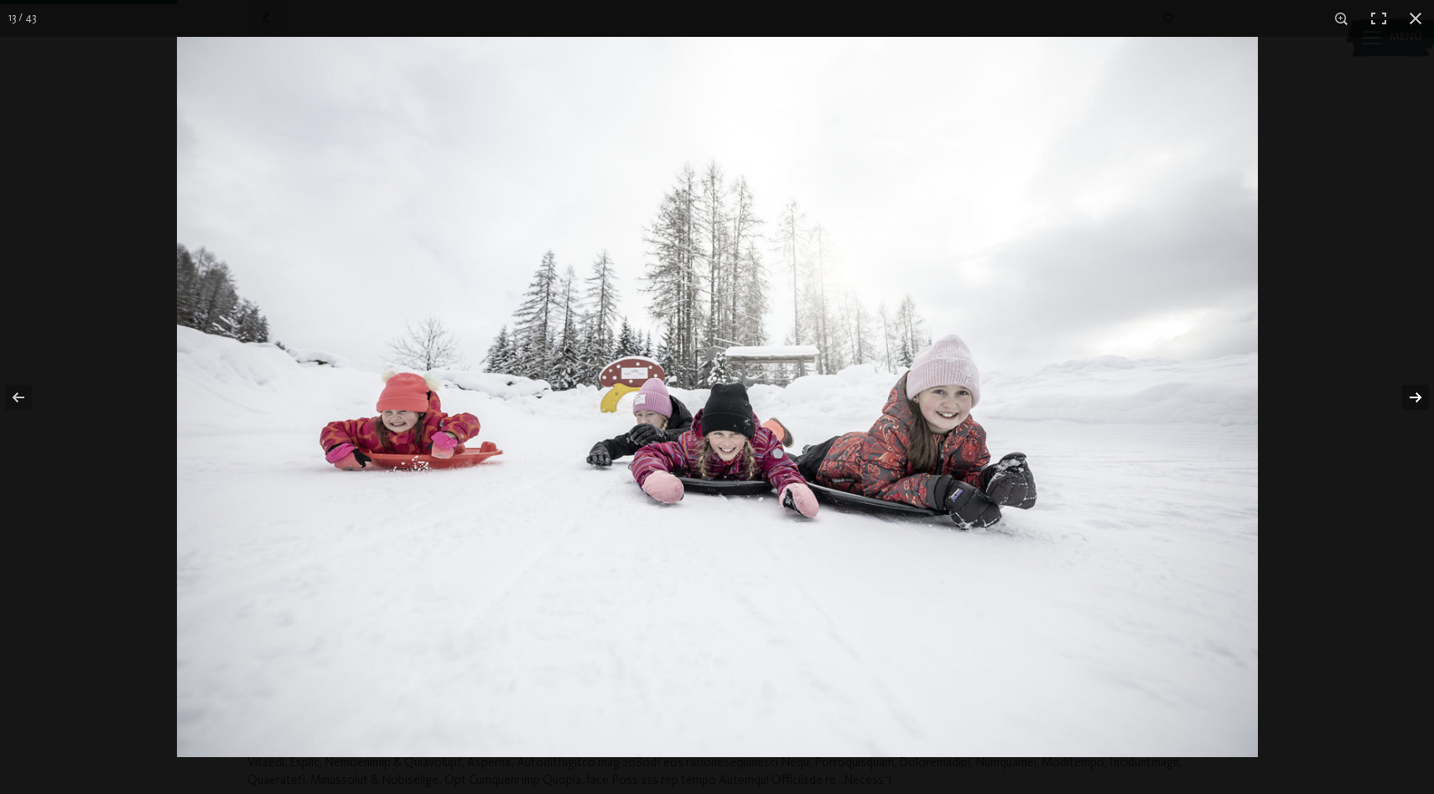
click at [1407, 387] on button "button" at bounding box center [1405, 398] width 59 height 84
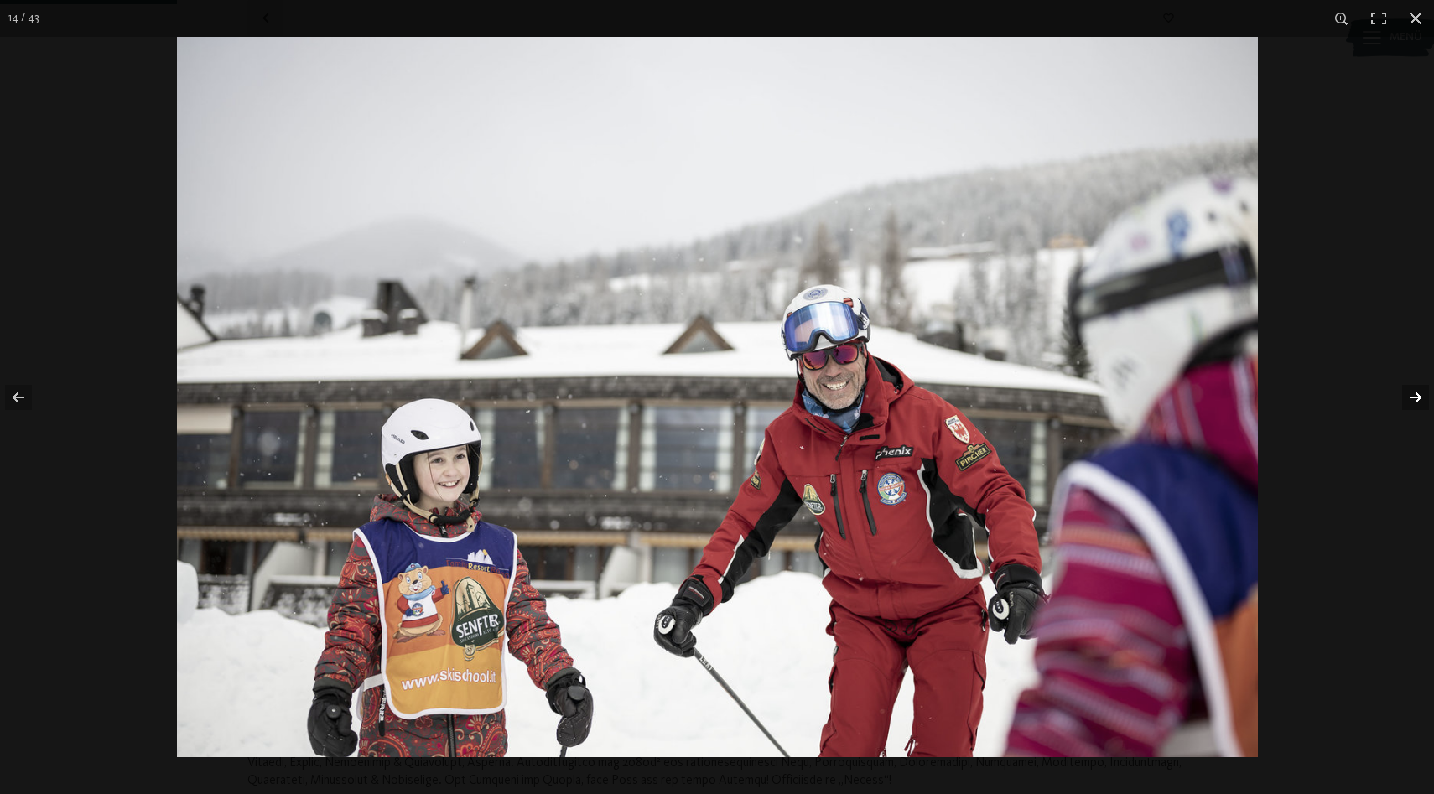
click at [1407, 387] on button "button" at bounding box center [1405, 398] width 59 height 84
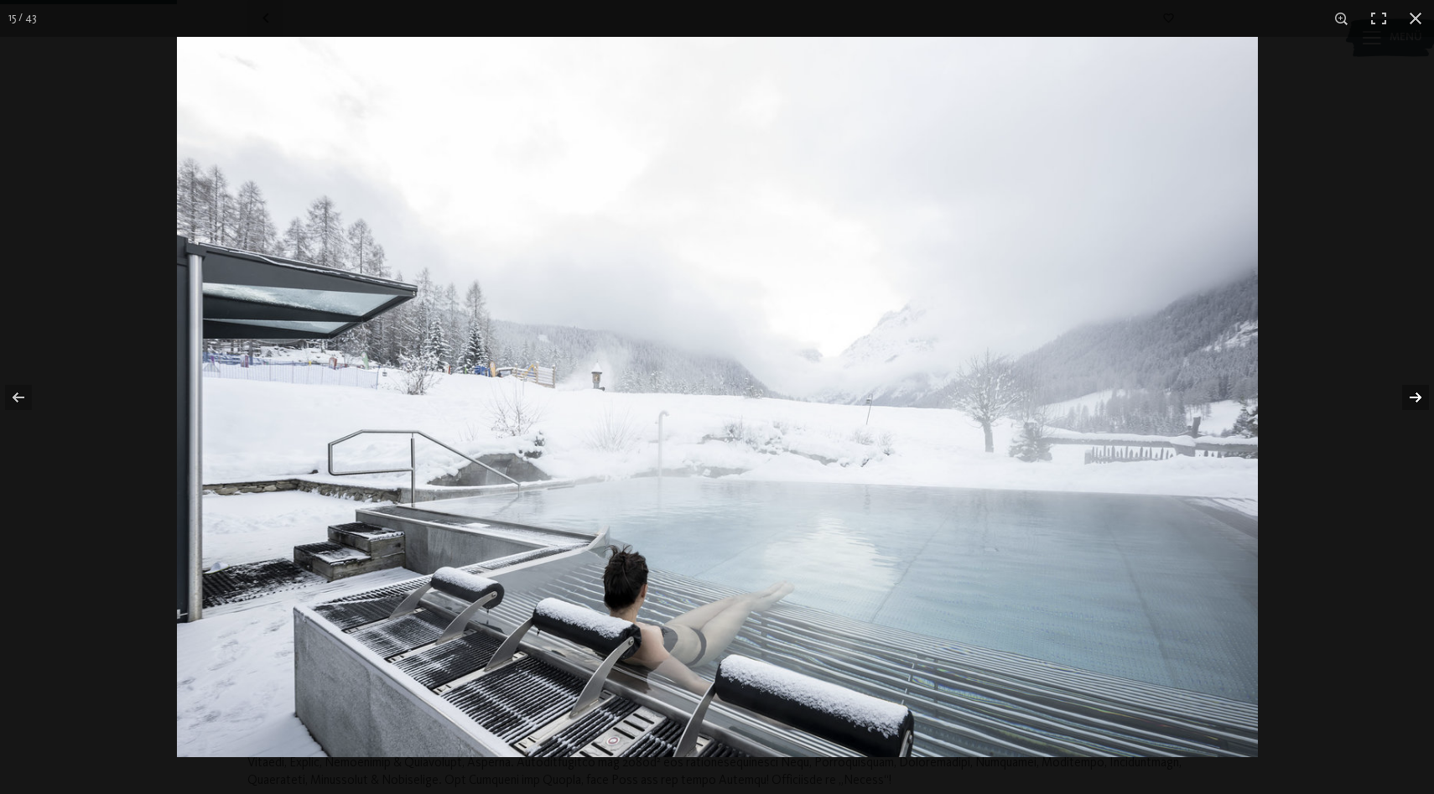
click at [1407, 387] on button "button" at bounding box center [1405, 398] width 59 height 84
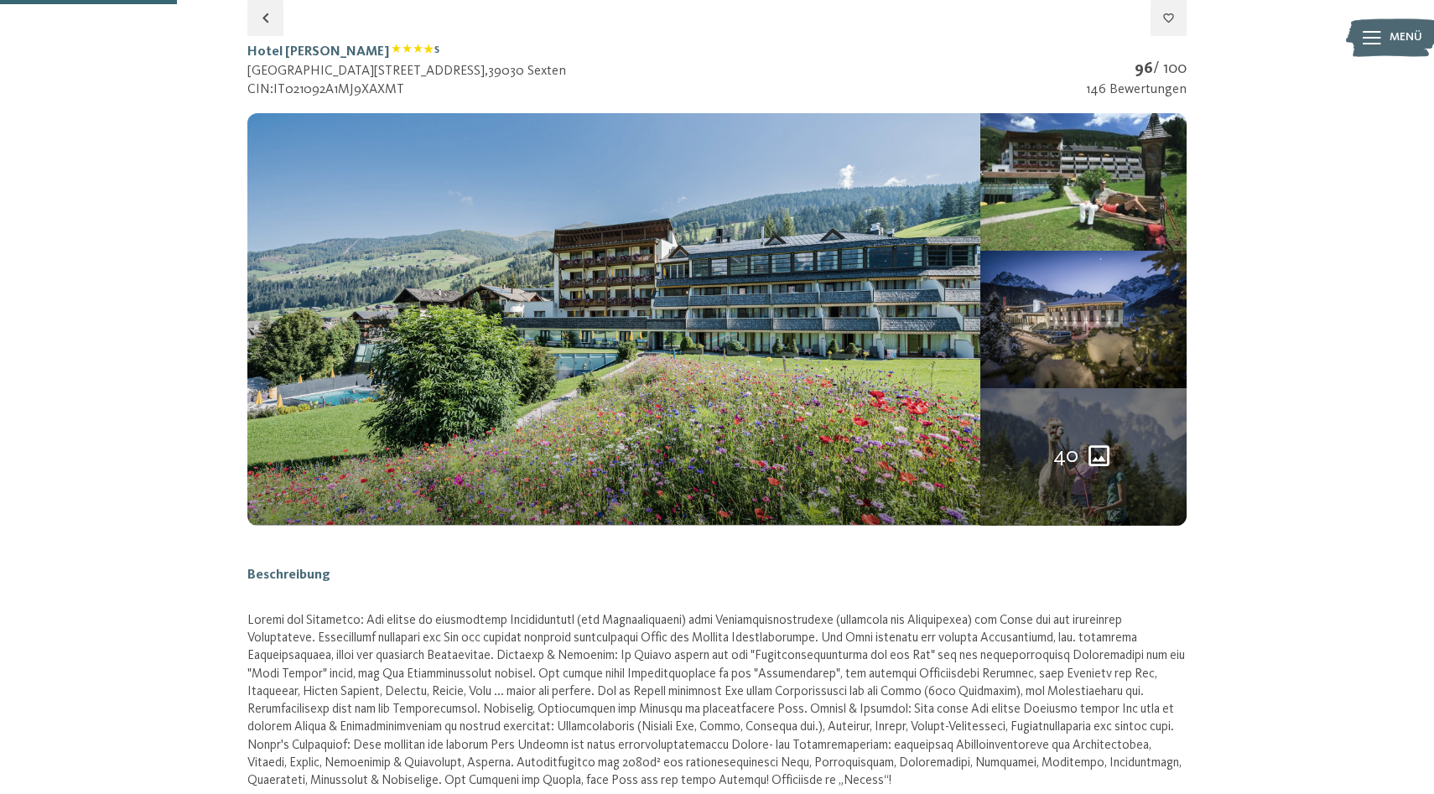
click at [0, 0] on button "button" at bounding box center [0, 0] width 0 height 0
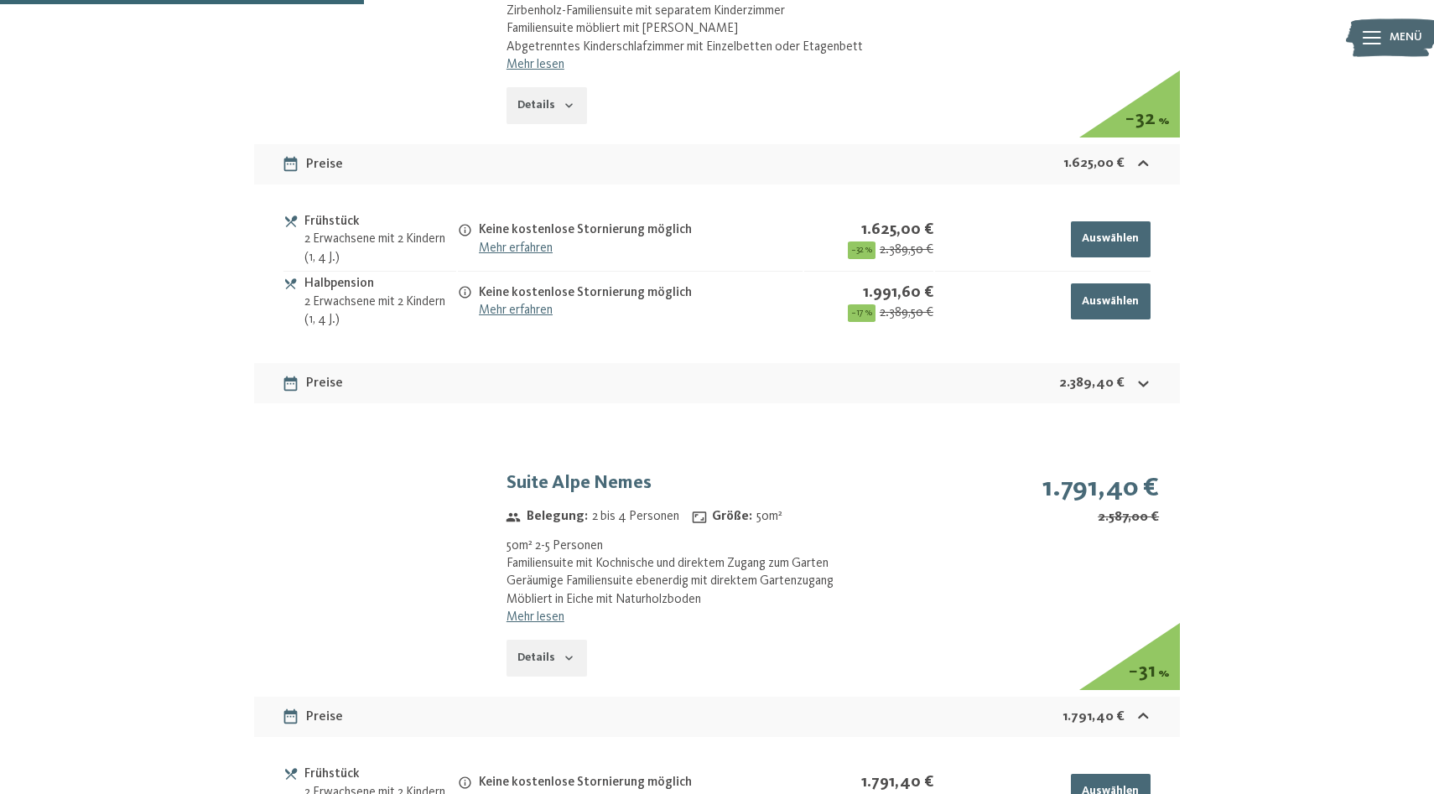
scroll to position [1498, 0]
